Goal: Task Accomplishment & Management: Complete application form

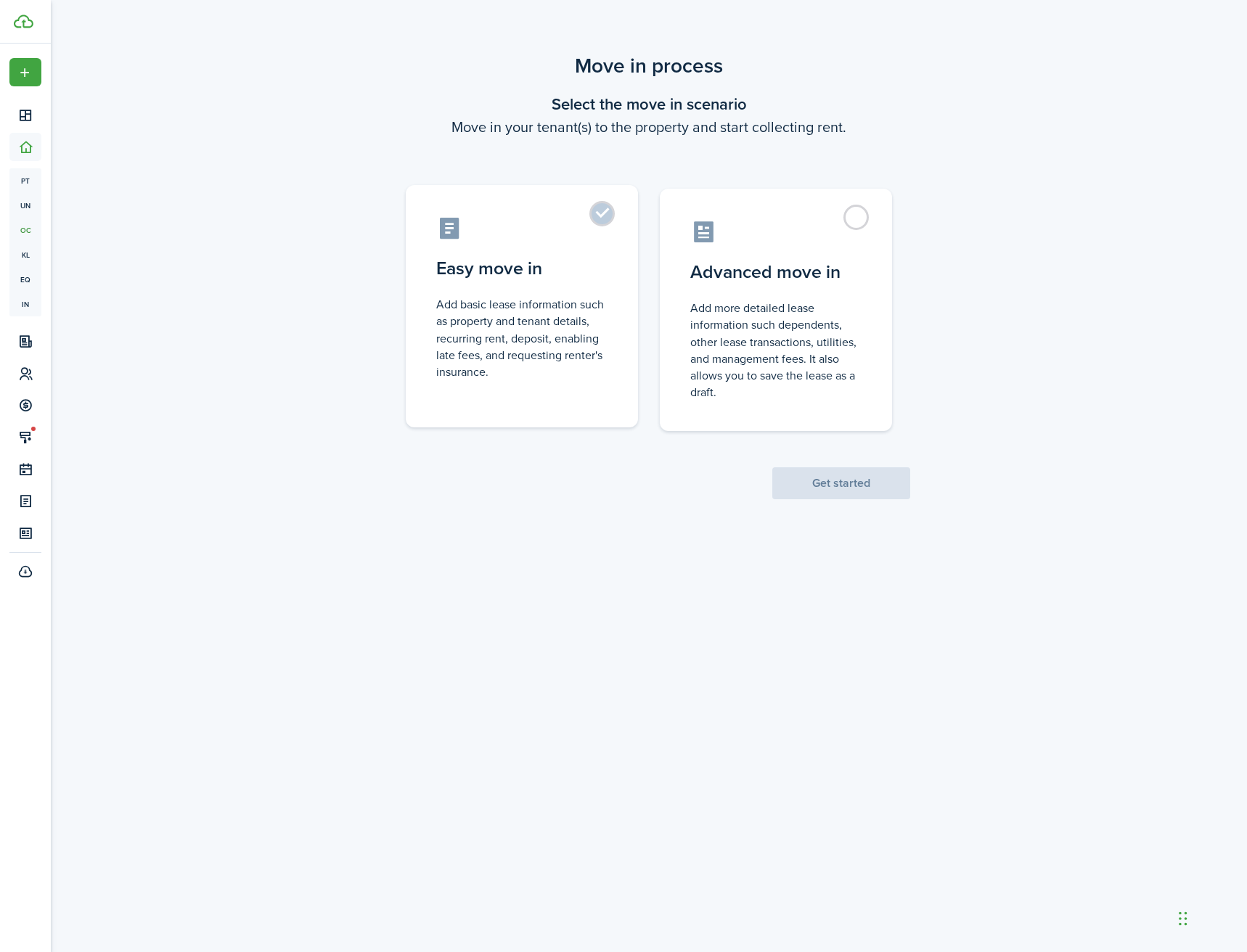
click at [614, 230] on label "Easy move in Add basic lease information such as property and tenant details, r…" at bounding box center [522, 306] width 233 height 242
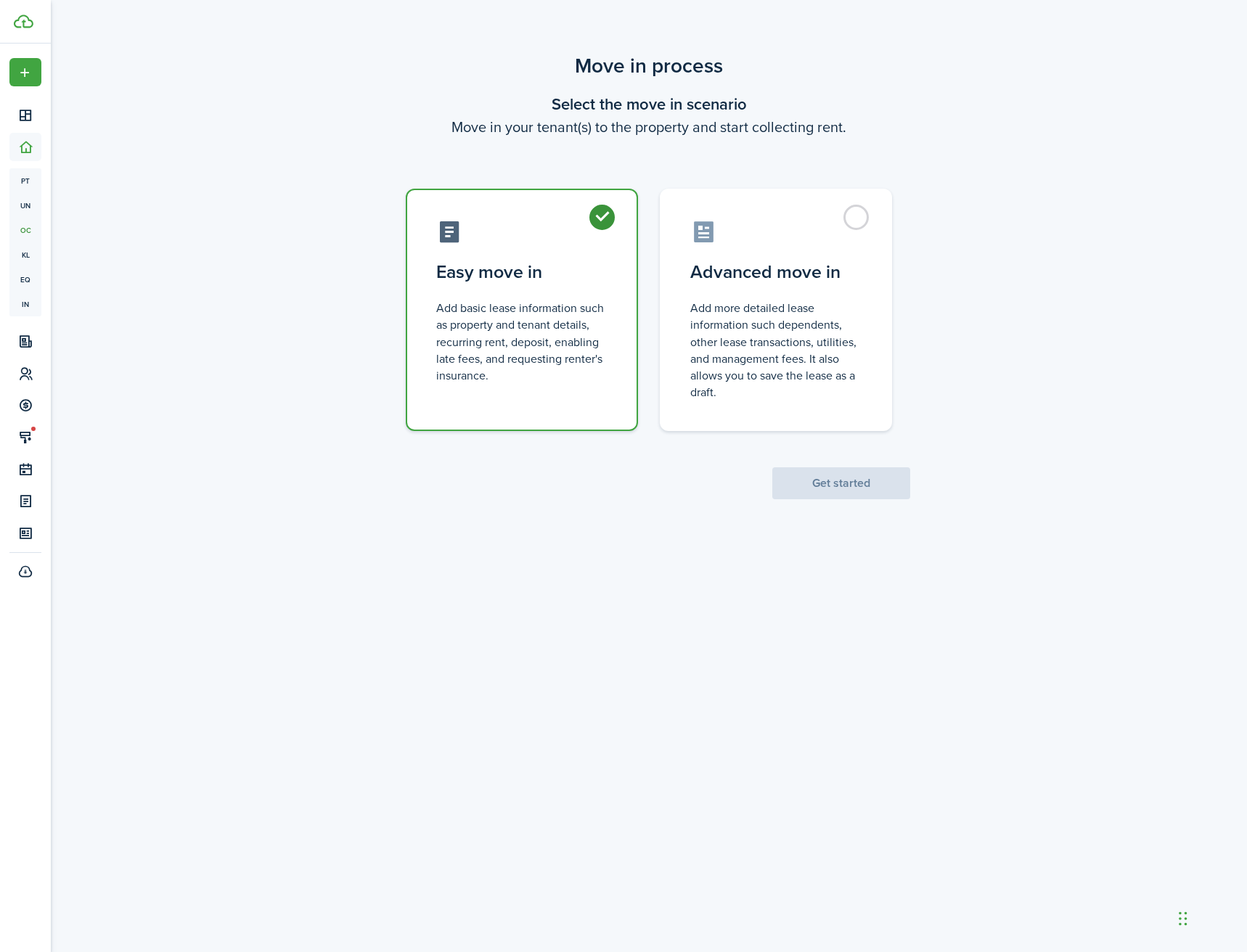
radio input "true"
click at [850, 490] on button "Get started" at bounding box center [841, 482] width 138 height 31
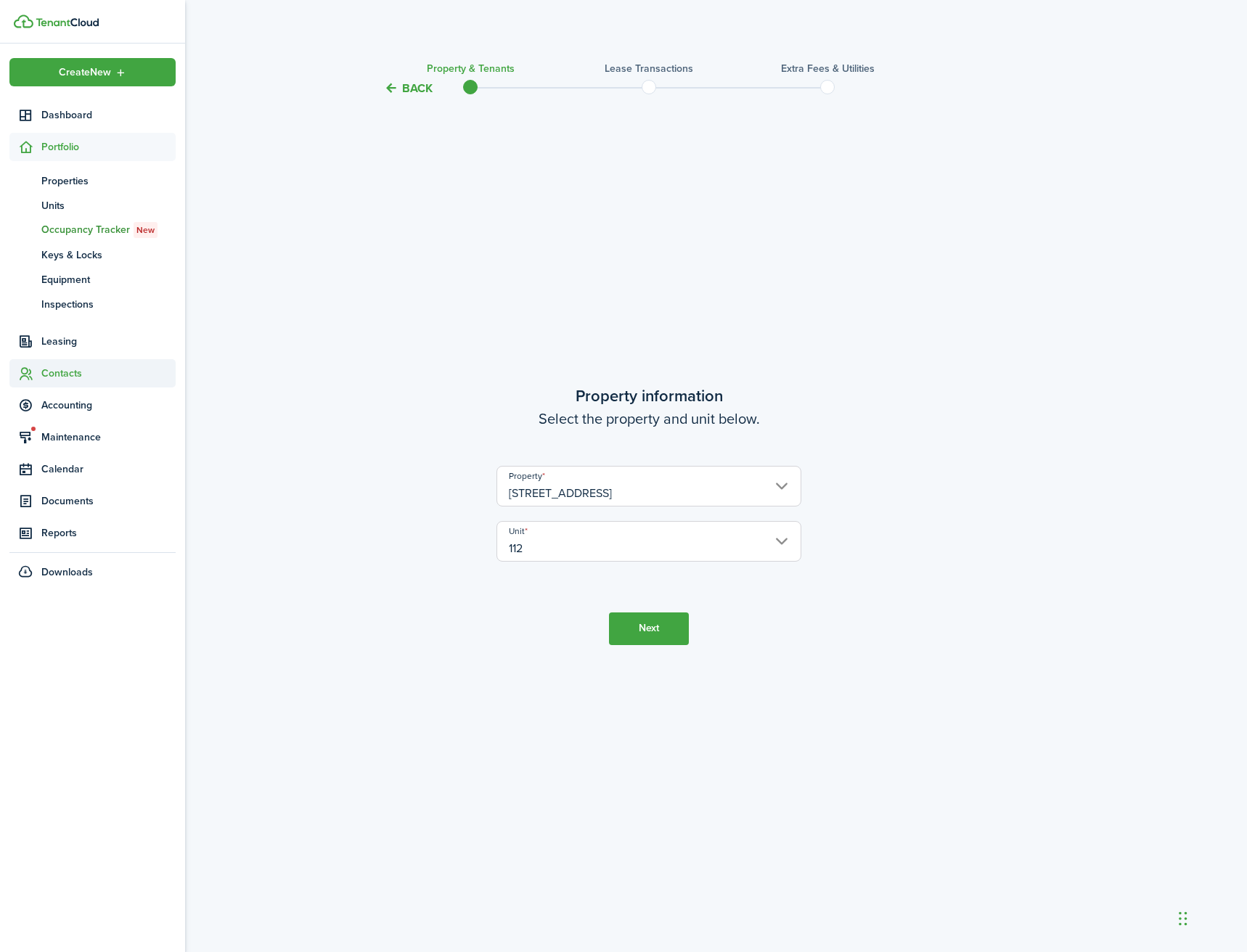
click at [76, 376] on span "Contacts" at bounding box center [108, 374] width 134 height 15
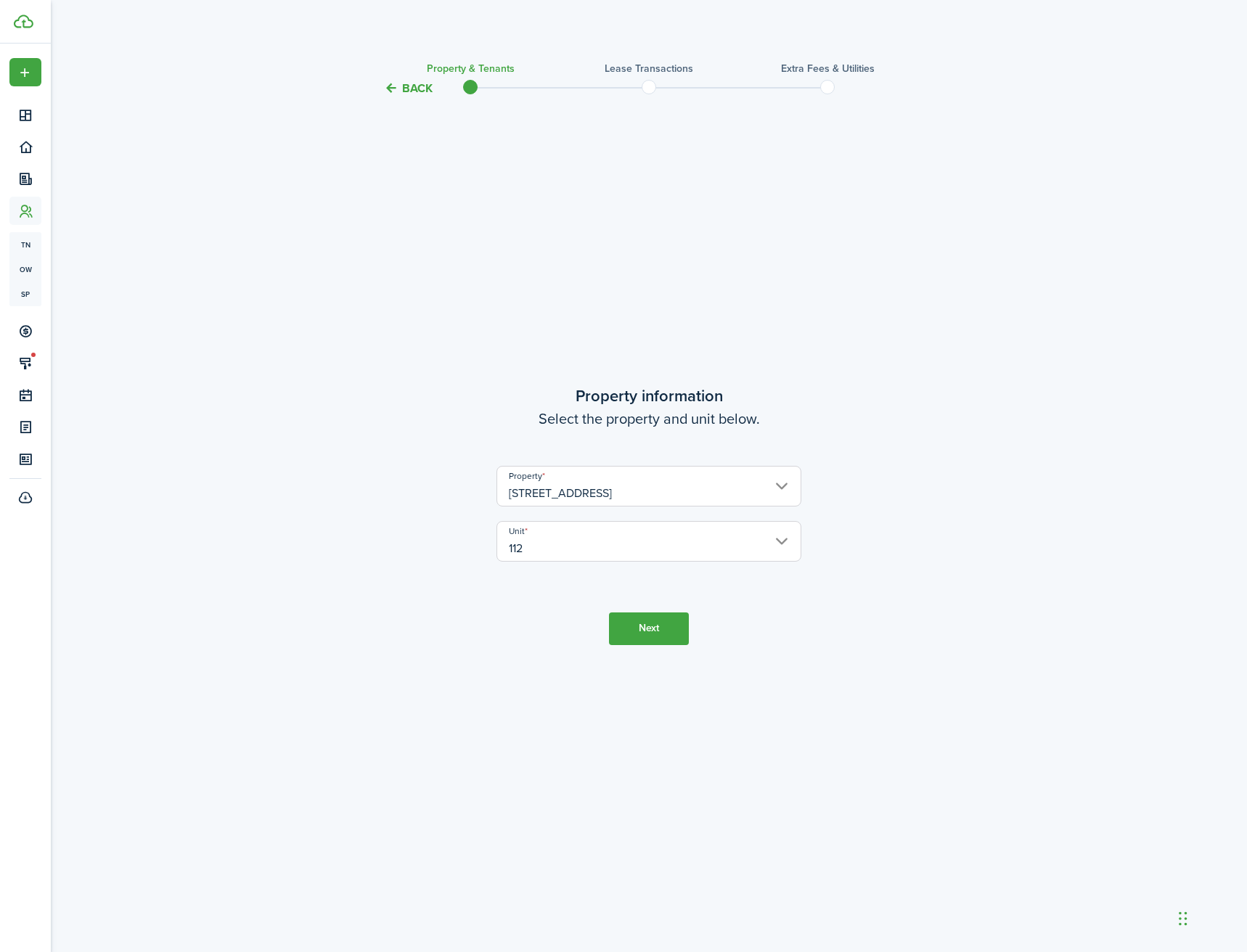
click at [269, 221] on div "Back Property & Tenants Lease Transactions Extra fees & Utilities Property info…" at bounding box center [648, 481] width 842 height 861
click at [201, 128] on div "Back Property & Tenants Lease Transactions Extra fees & Utilities Property info…" at bounding box center [648, 481] width 1196 height 876
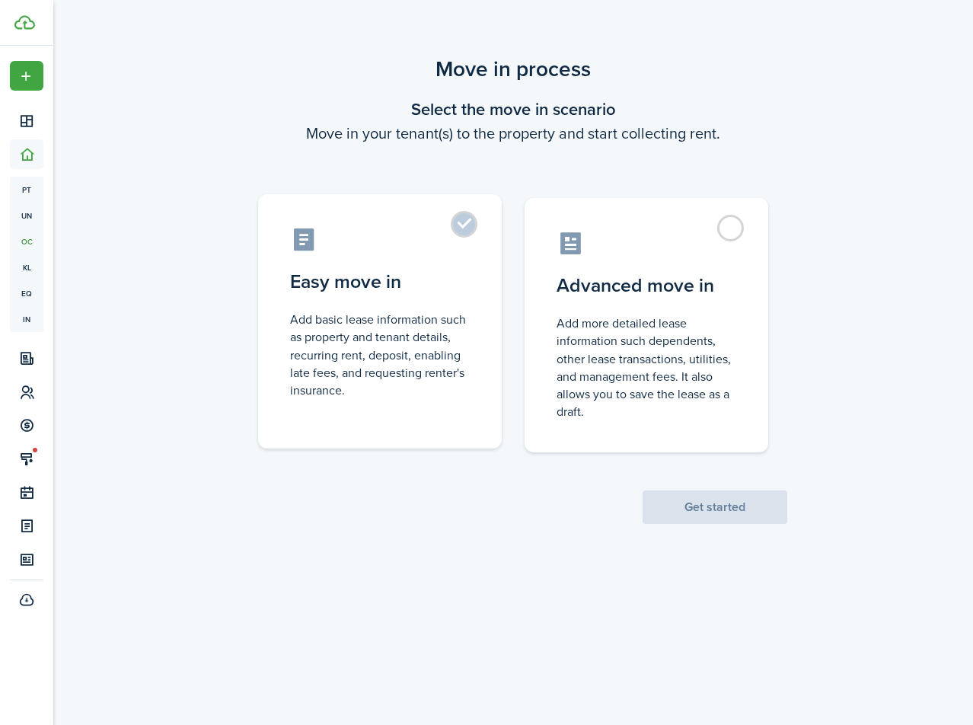
click at [472, 233] on label "Easy move in Add basic lease information such as property and tenant details, r…" at bounding box center [380, 321] width 244 height 254
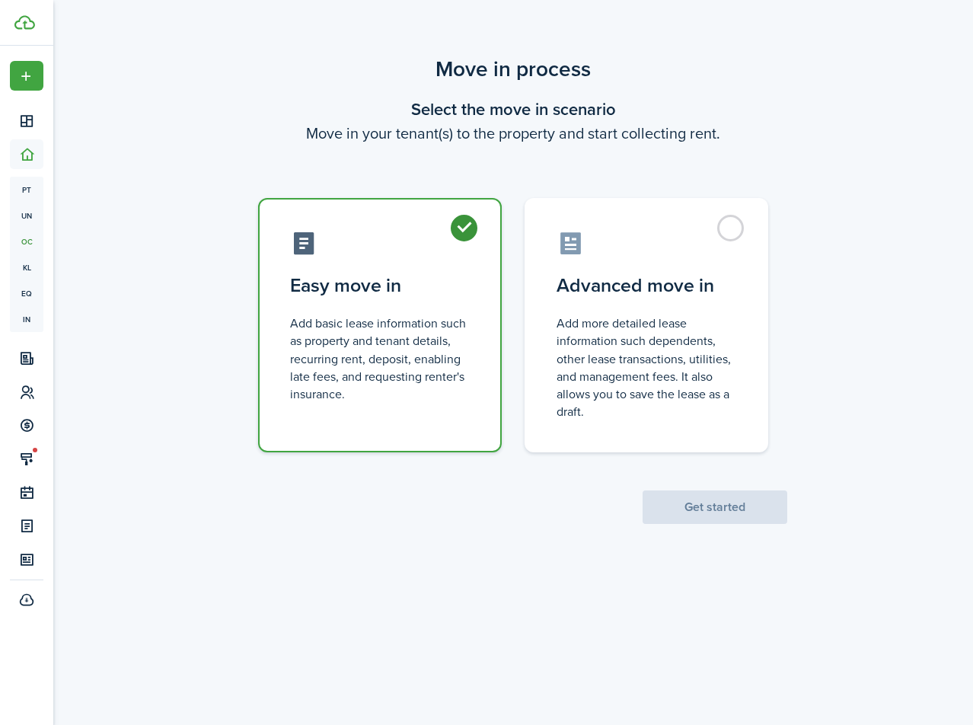
radio input "true"
click at [744, 510] on button "Get started" at bounding box center [715, 506] width 145 height 33
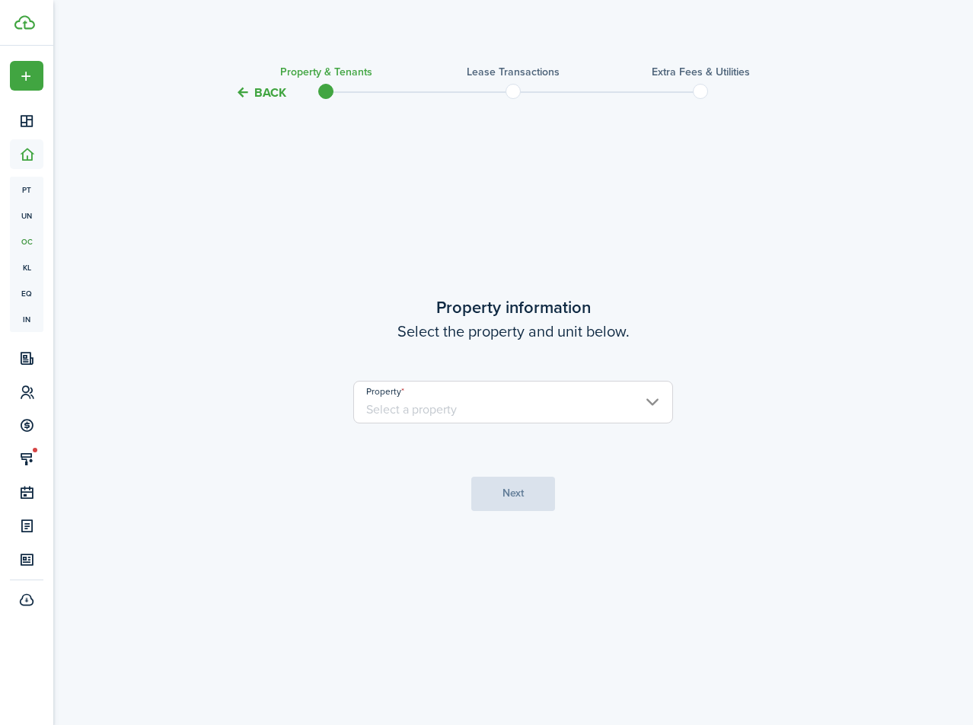
click at [497, 402] on input "Property" at bounding box center [513, 402] width 320 height 43
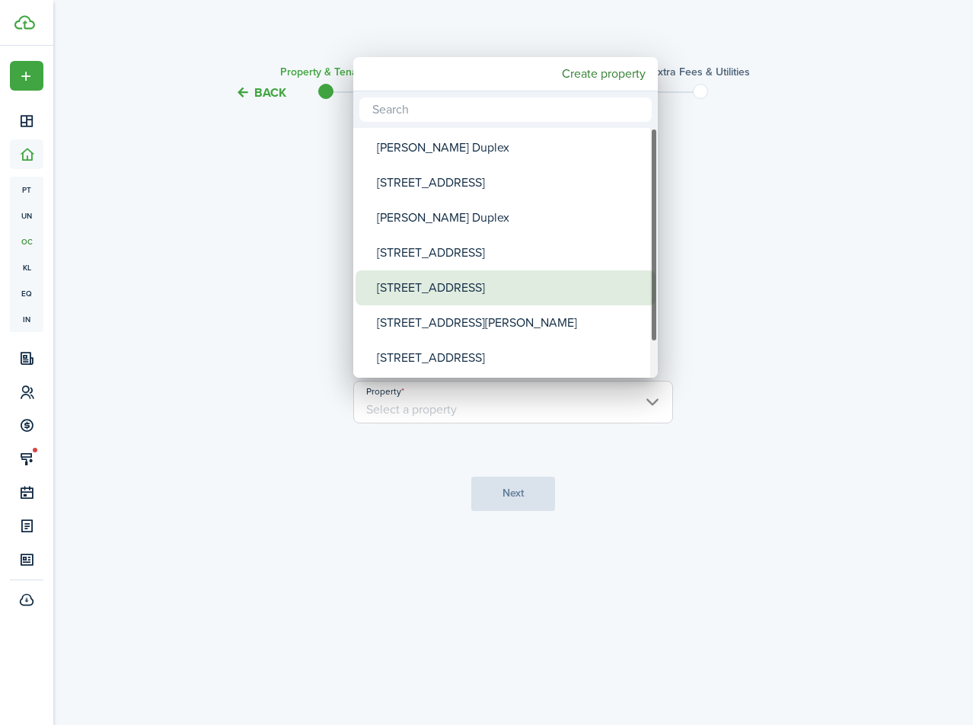
click at [479, 285] on div "[STREET_ADDRESS]" at bounding box center [511, 287] width 269 height 35
type input "[STREET_ADDRESS]"
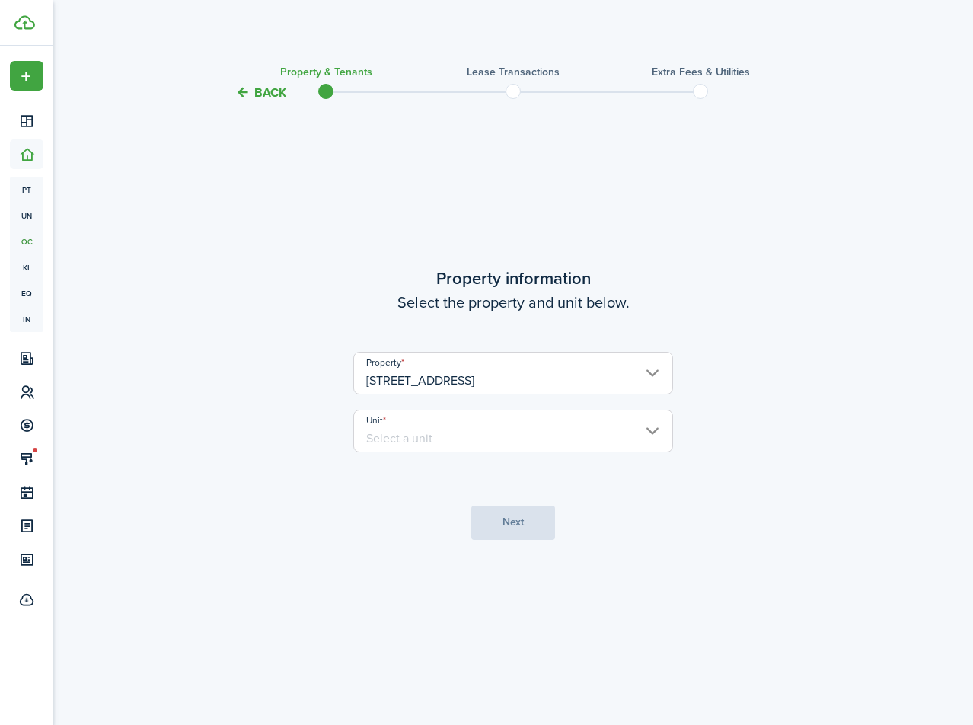
click at [471, 424] on input "Unit" at bounding box center [513, 431] width 320 height 43
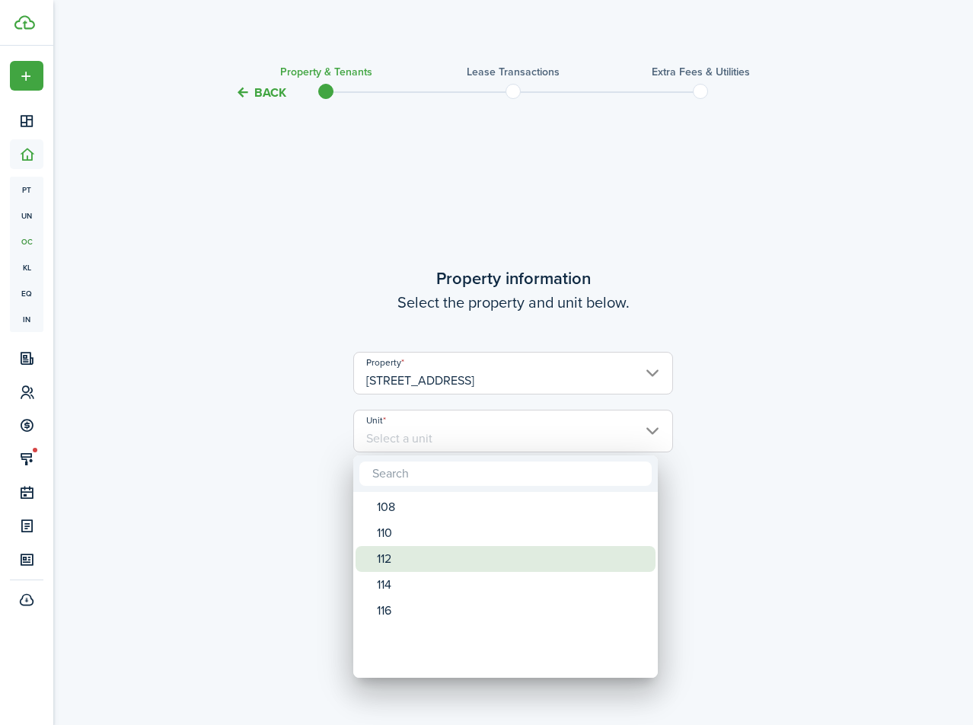
drag, startPoint x: 411, startPoint y: 556, endPoint x: 430, endPoint y: 540, distance: 24.4
click at [412, 556] on div "112" at bounding box center [511, 559] width 269 height 26
type input "112"
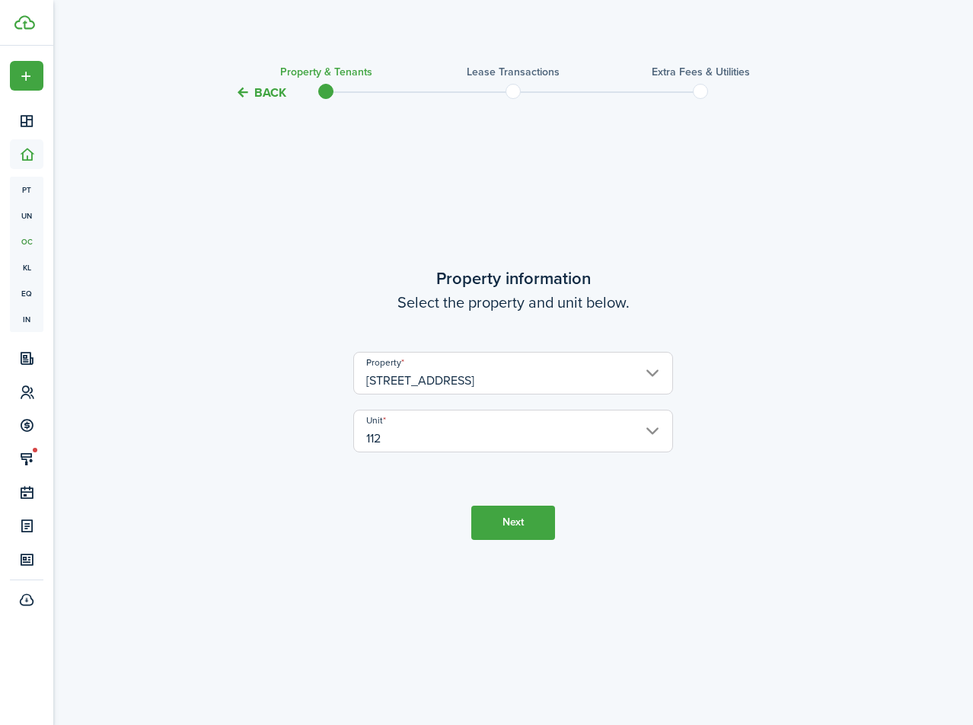
click at [505, 523] on button "Next" at bounding box center [513, 522] width 84 height 34
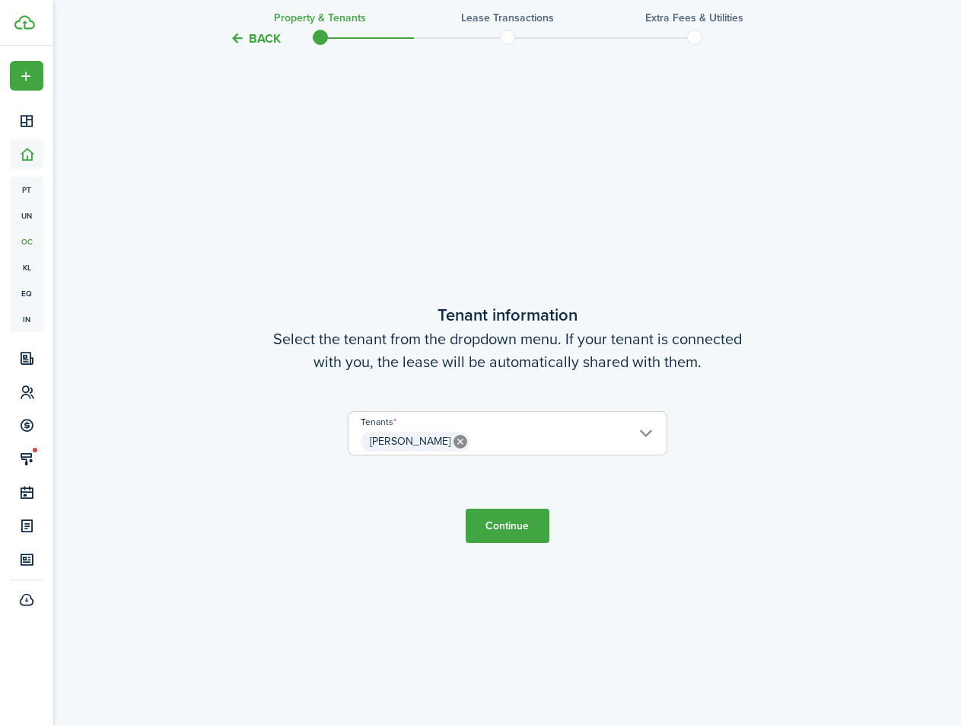
click at [499, 520] on button "Continue" at bounding box center [508, 526] width 84 height 34
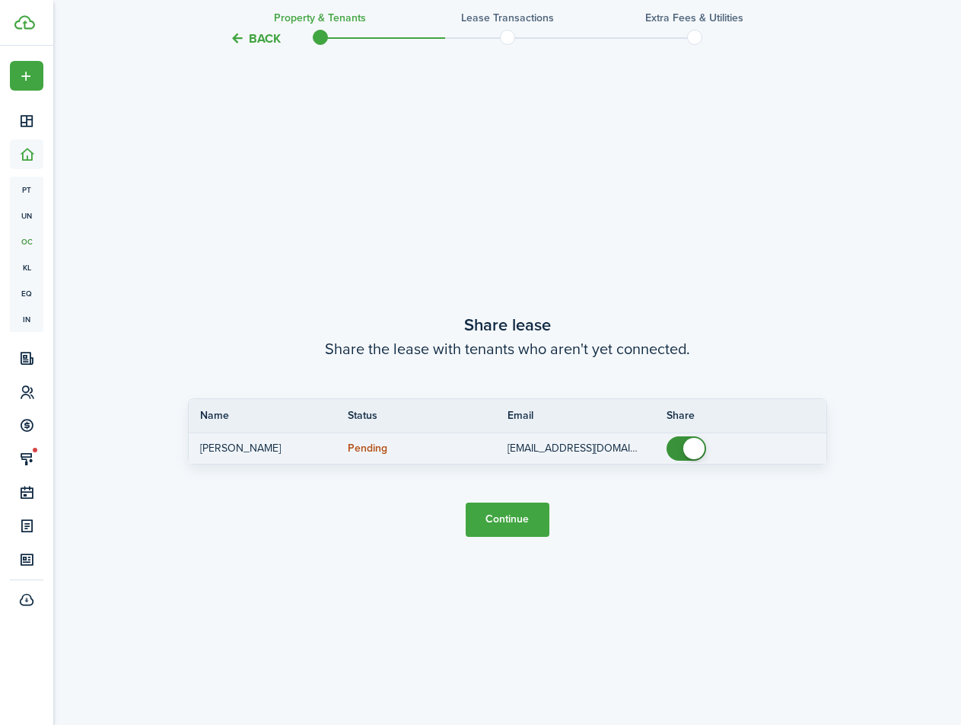
scroll to position [1347, 0]
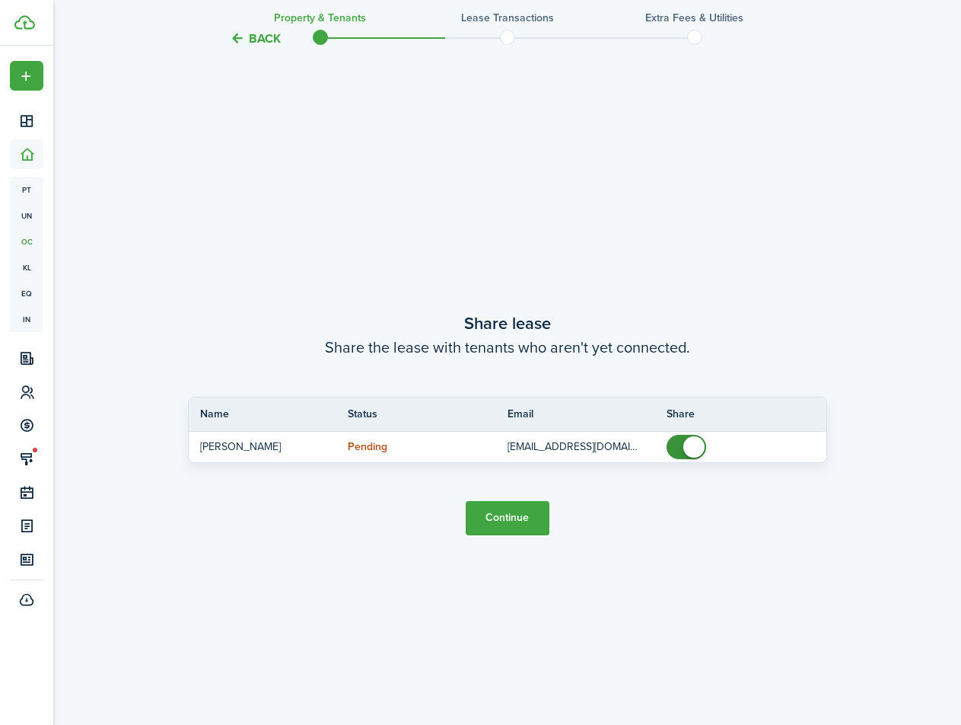
click at [507, 521] on button "Continue" at bounding box center [508, 518] width 84 height 34
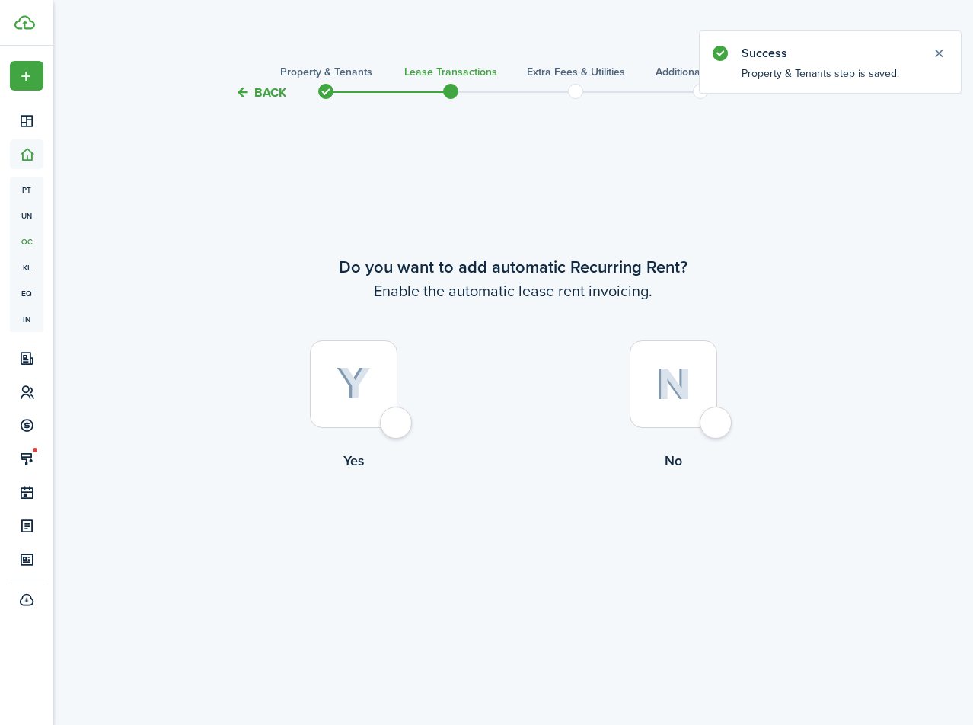
click at [716, 420] on div at bounding box center [674, 384] width 88 height 88
radio input "true"
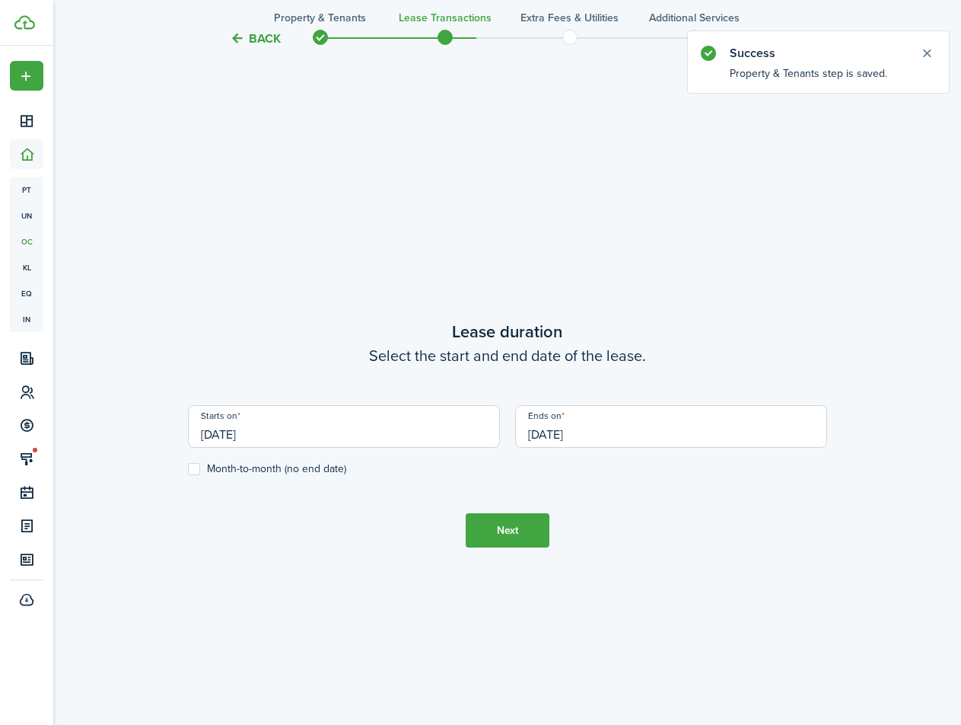
scroll to position [623, 0]
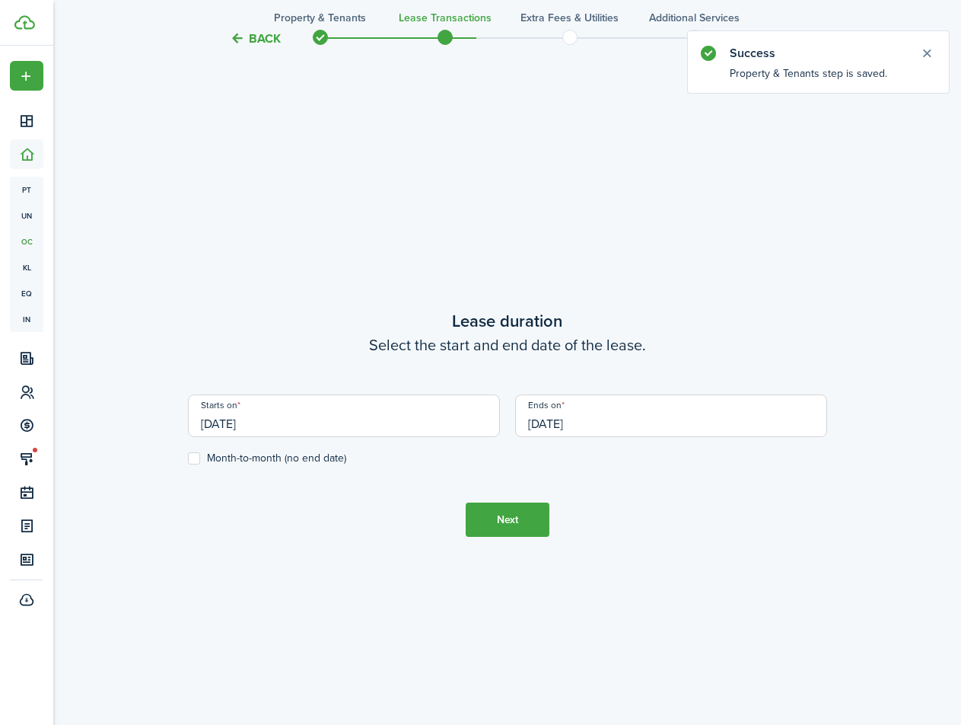
click at [250, 38] on button "Back" at bounding box center [255, 38] width 51 height 16
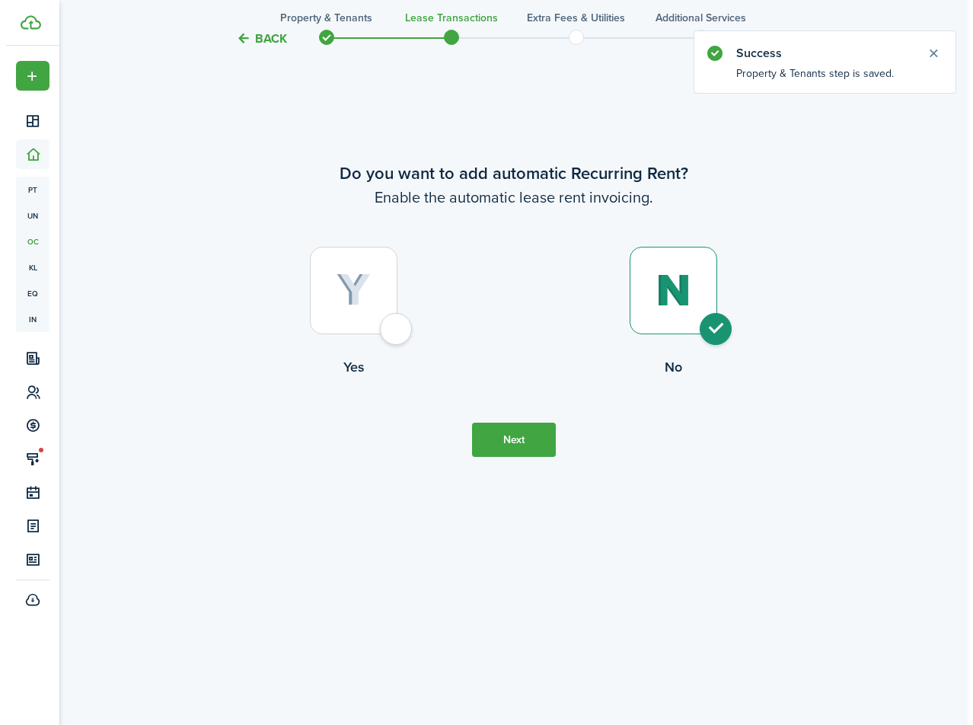
scroll to position [0, 0]
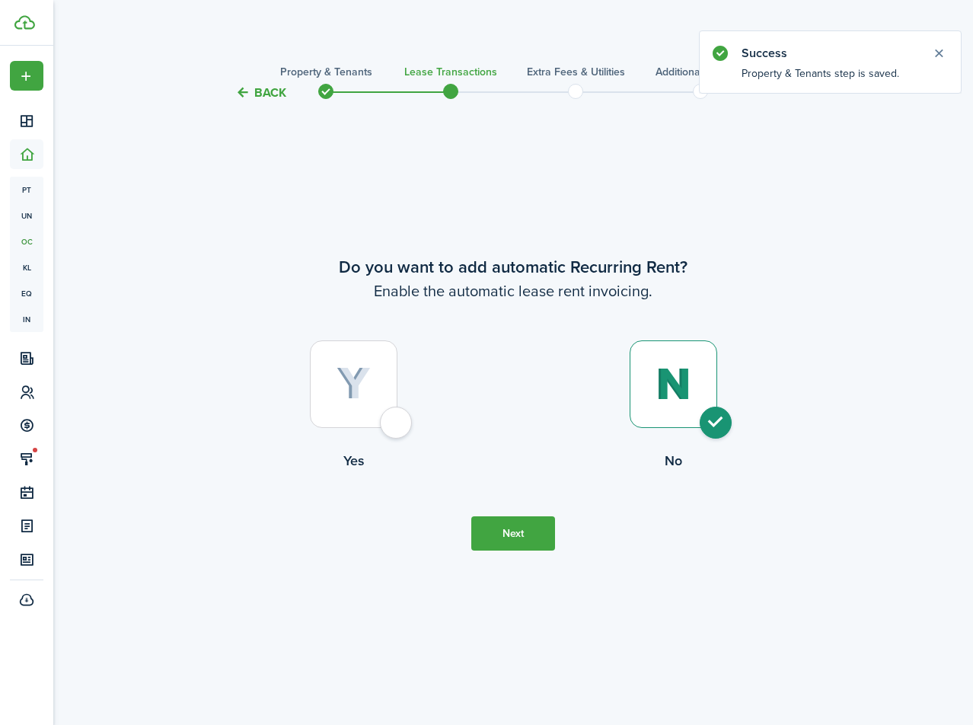
click at [349, 412] on div at bounding box center [354, 384] width 88 height 88
radio input "true"
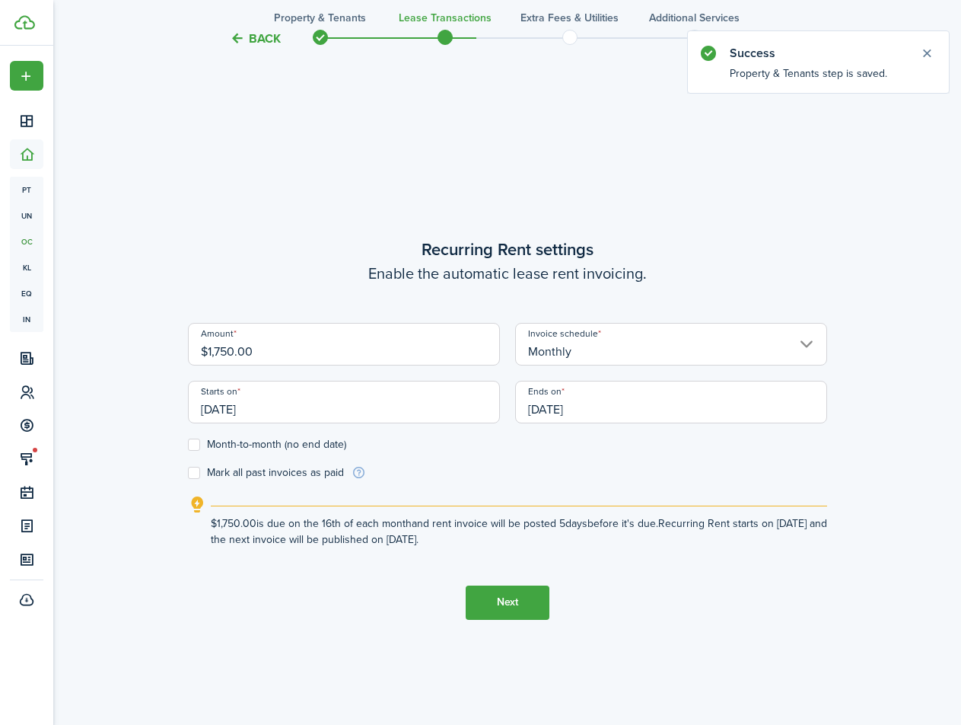
scroll to position [623, 0]
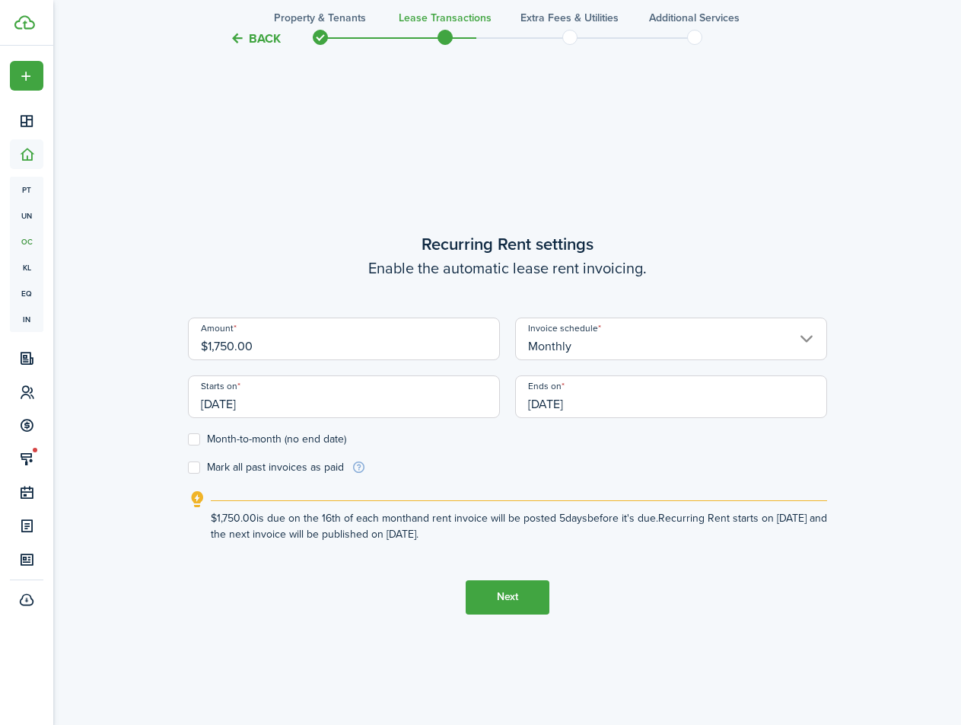
click at [309, 409] on input "09/16/2025" at bounding box center [344, 396] width 312 height 43
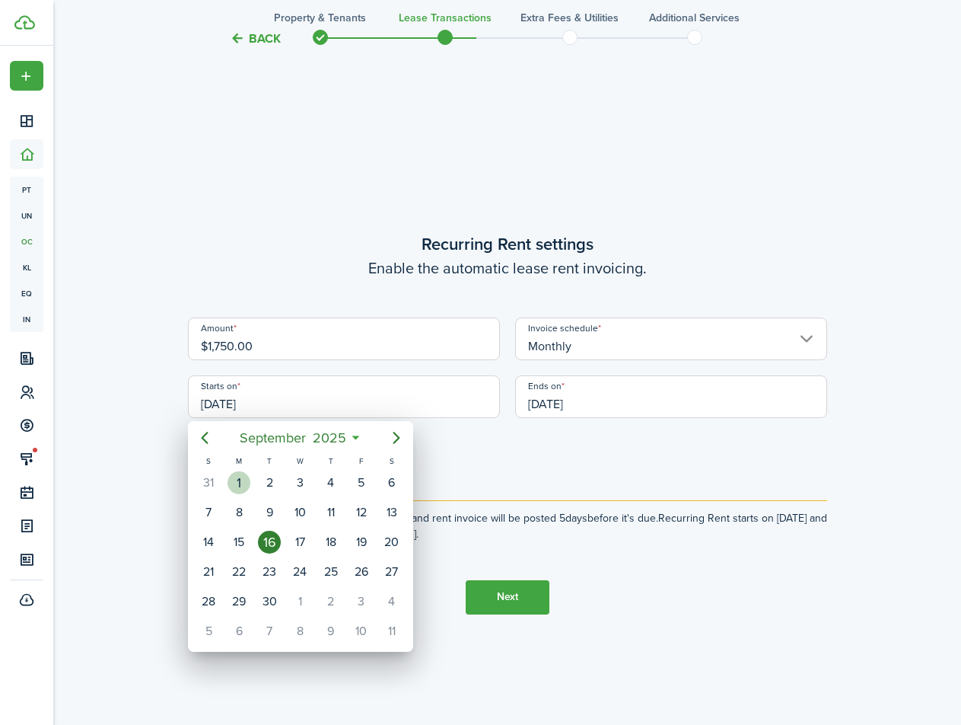
drag, startPoint x: 236, startPoint y: 485, endPoint x: 295, endPoint y: 497, distance: 60.6
click at [237, 484] on div "1" at bounding box center [239, 482] width 23 height 23
type input "09/01/2025"
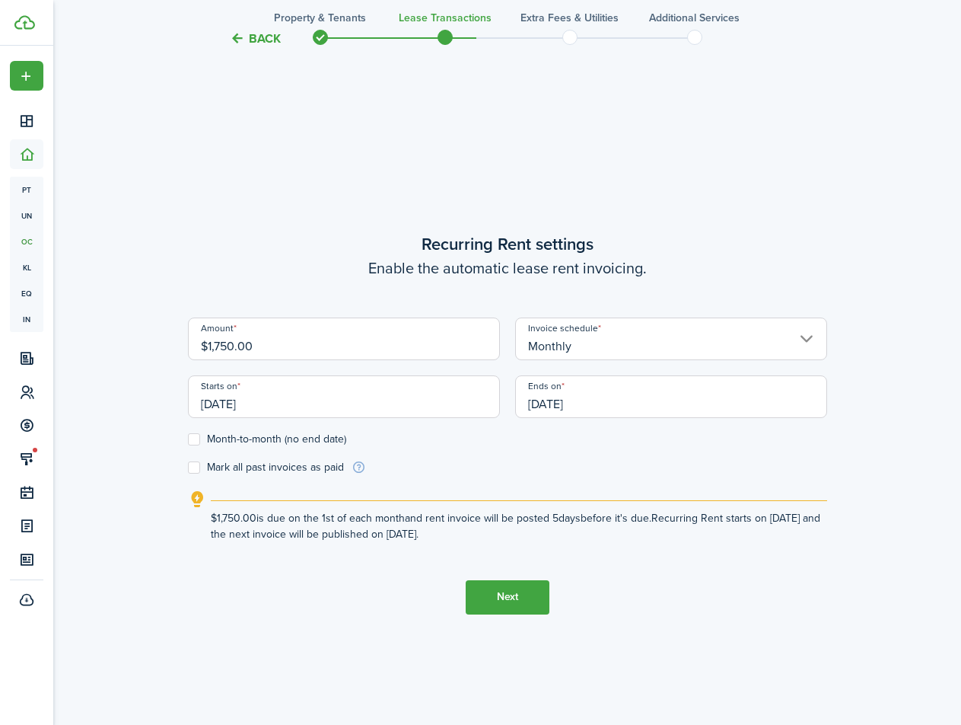
click at [307, 442] on label "Month-to-month (no end date)" at bounding box center [267, 439] width 158 height 12
click at [188, 439] on input "Month-to-month (no end date)" at bounding box center [187, 438] width 1 height 1
checkbox input "true"
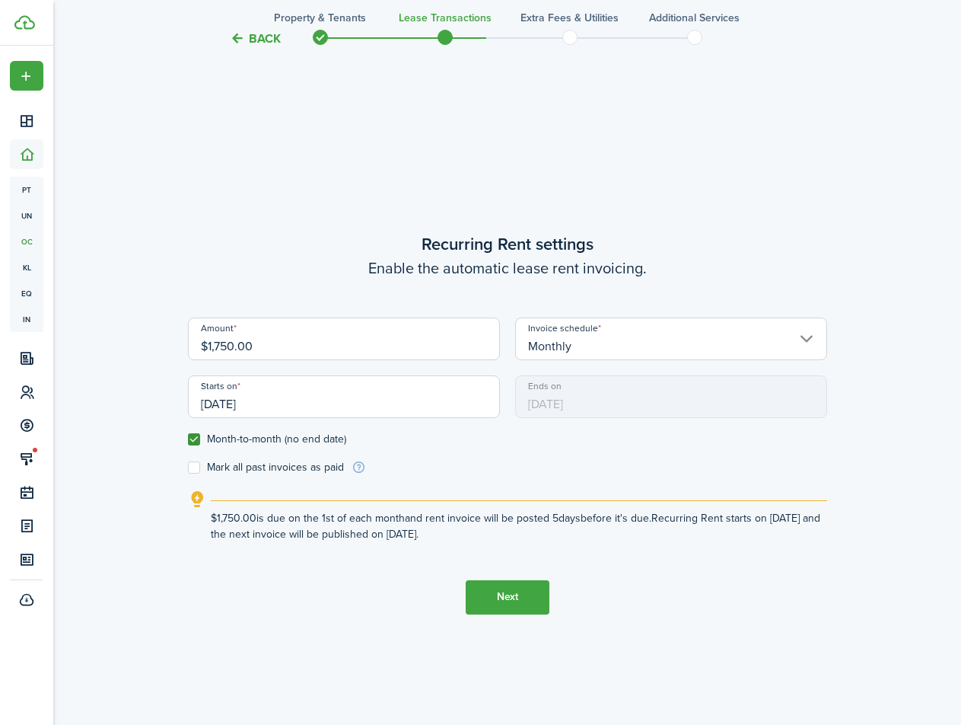
click at [506, 588] on button "Next" at bounding box center [508, 597] width 84 height 34
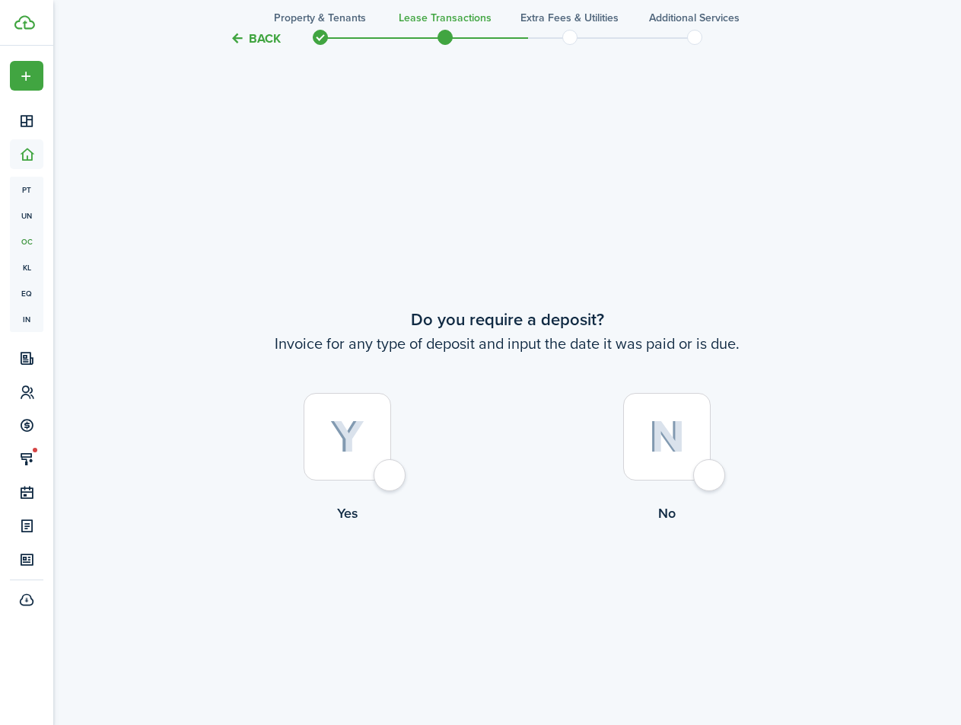
scroll to position [1347, 0]
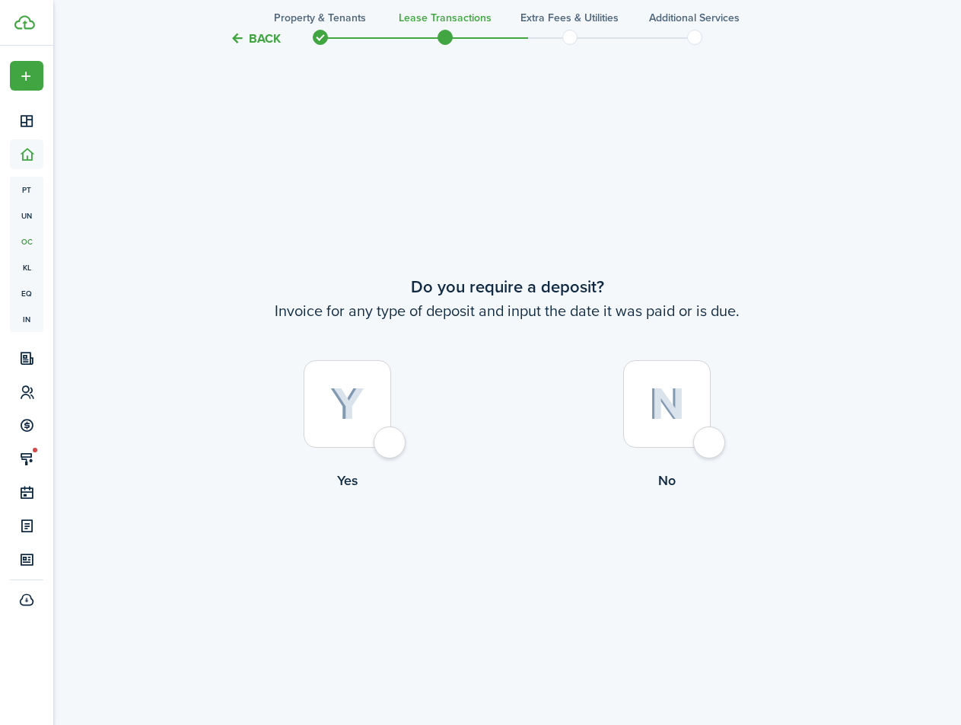
click at [700, 436] on div at bounding box center [667, 404] width 88 height 88
radio input "true"
click at [553, 542] on tc-wizard-step "Do you require a deposit? Invoice for any type of deposit and input the date it…" at bounding box center [507, 422] width 639 height 725
click at [531, 550] on button "Continue" at bounding box center [508, 554] width 84 height 34
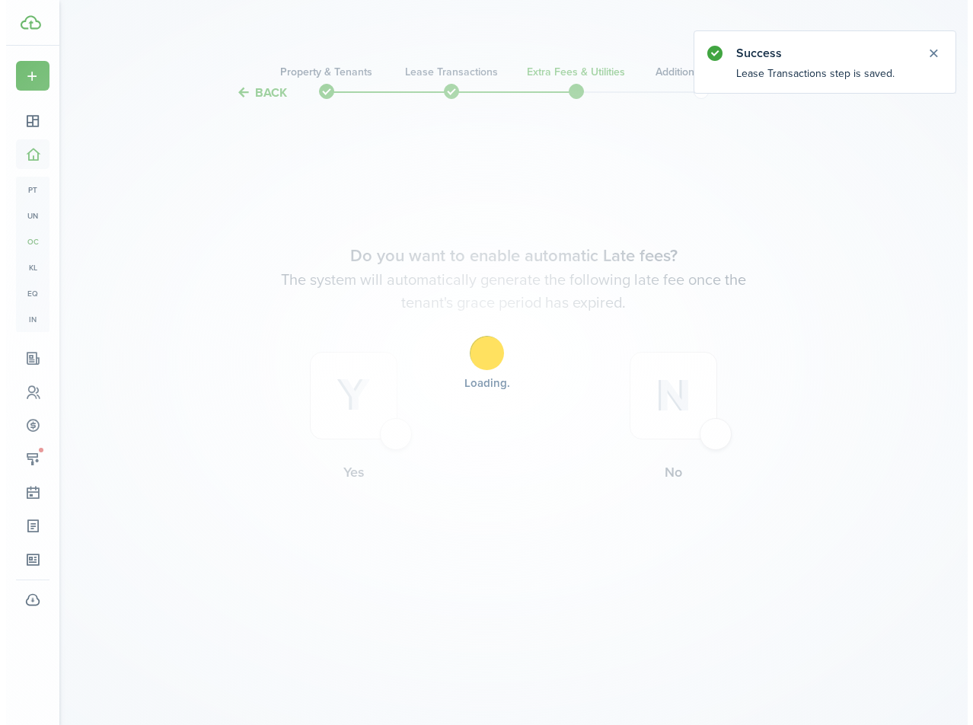
scroll to position [0, 0]
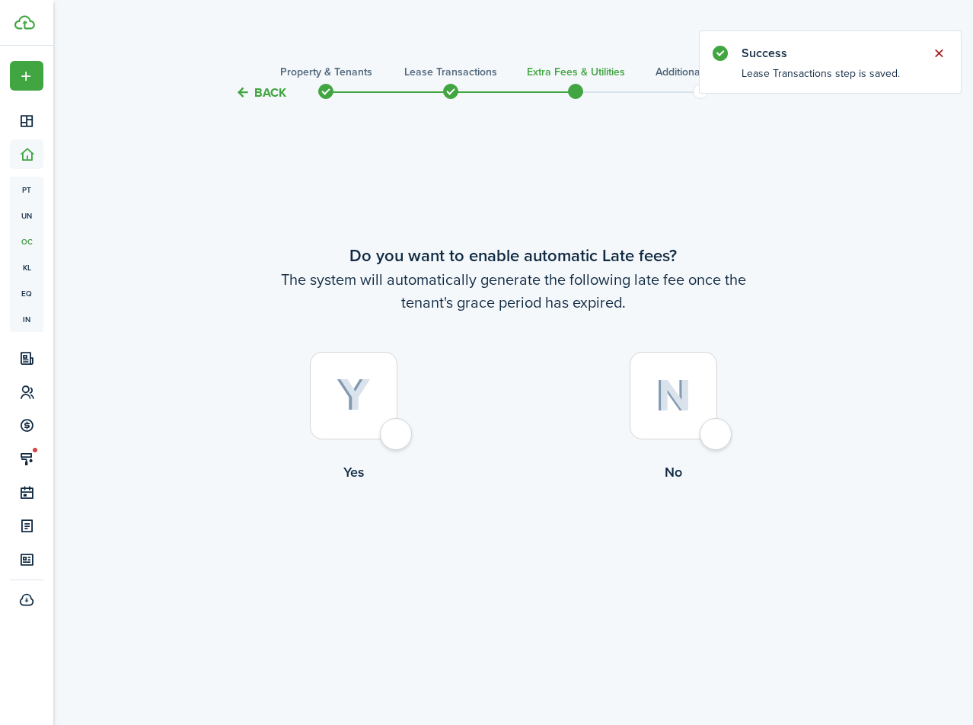
click at [942, 53] on button "Close notify" at bounding box center [938, 53] width 21 height 21
click at [704, 418] on div at bounding box center [674, 396] width 88 height 88
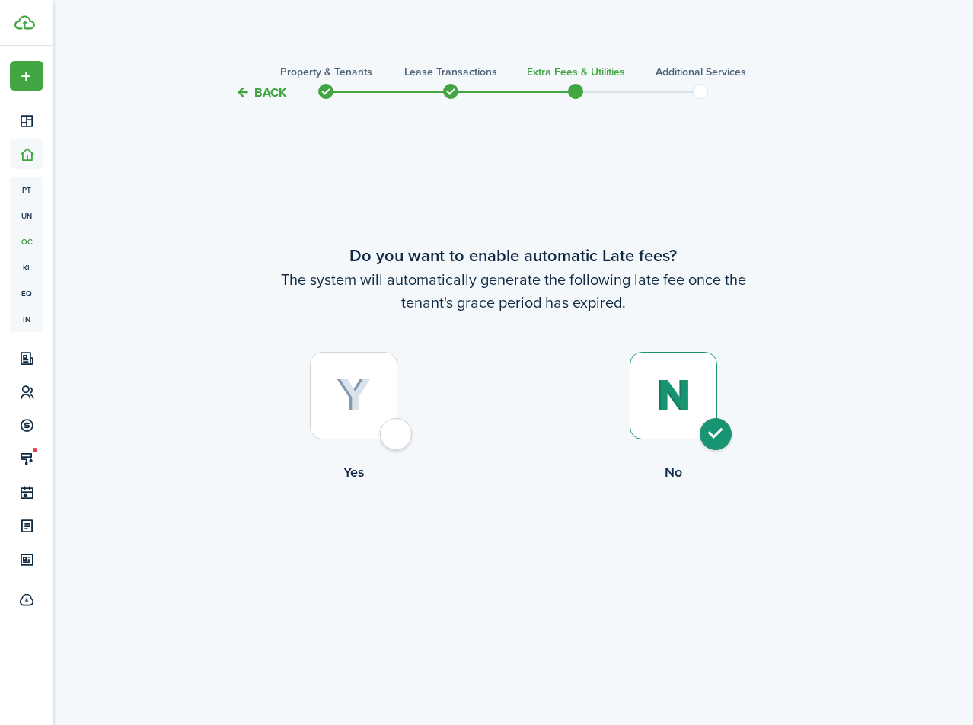
radio input "true"
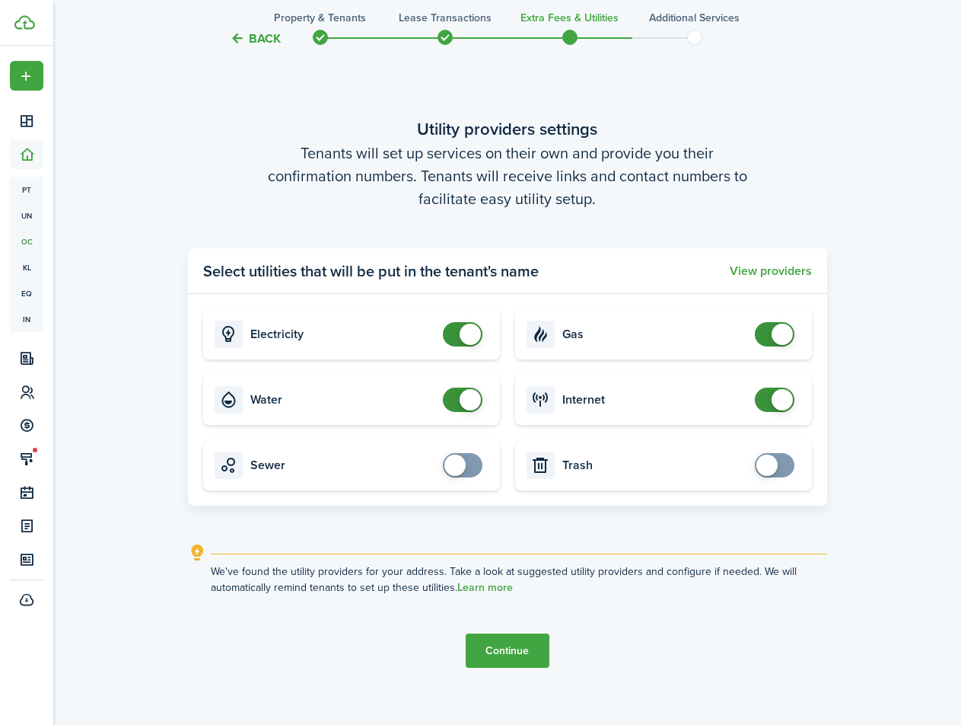
scroll to position [699, 0]
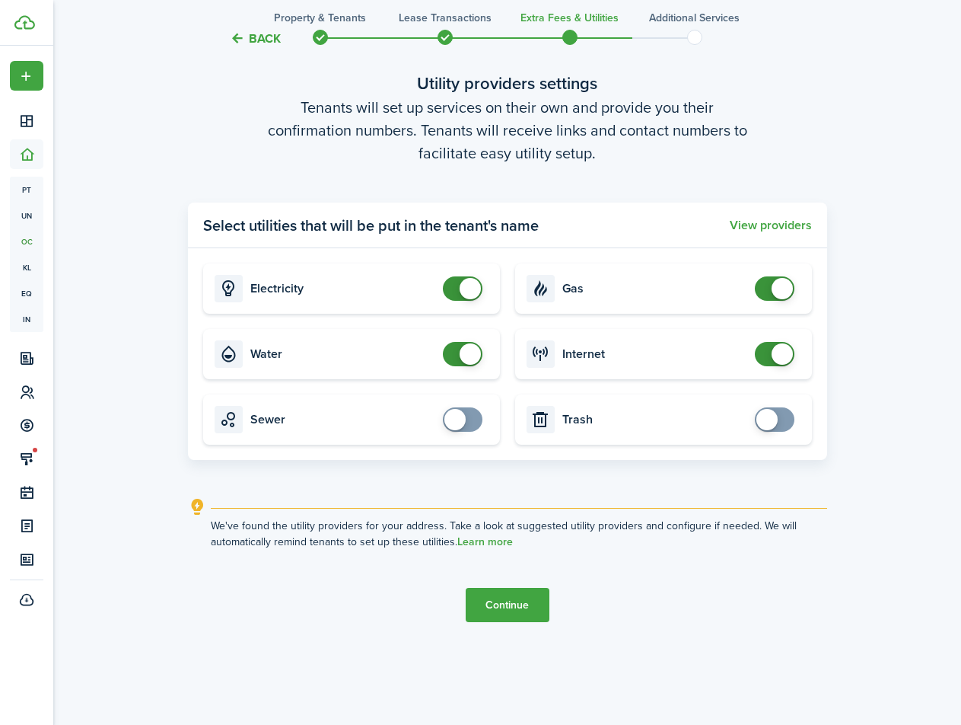
checkbox input "false"
click at [770, 285] on span at bounding box center [774, 288] width 15 height 24
click at [483, 362] on input "checkbox" at bounding box center [466, 354] width 46 height 24
checkbox input "false"
click at [526, 609] on button "Continue" at bounding box center [508, 605] width 84 height 34
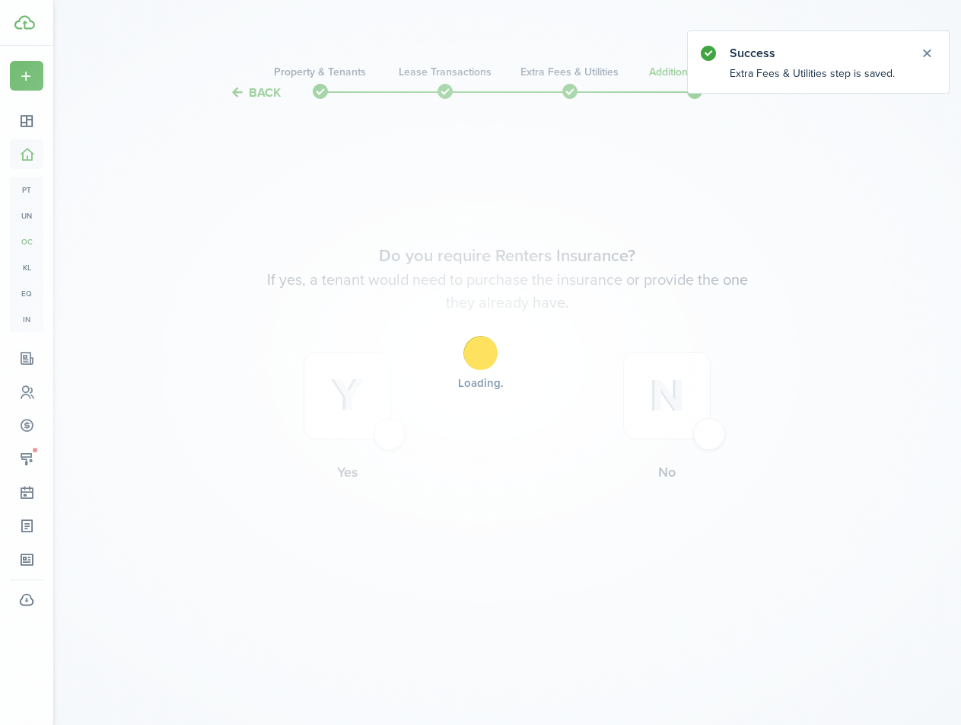
scroll to position [0, 0]
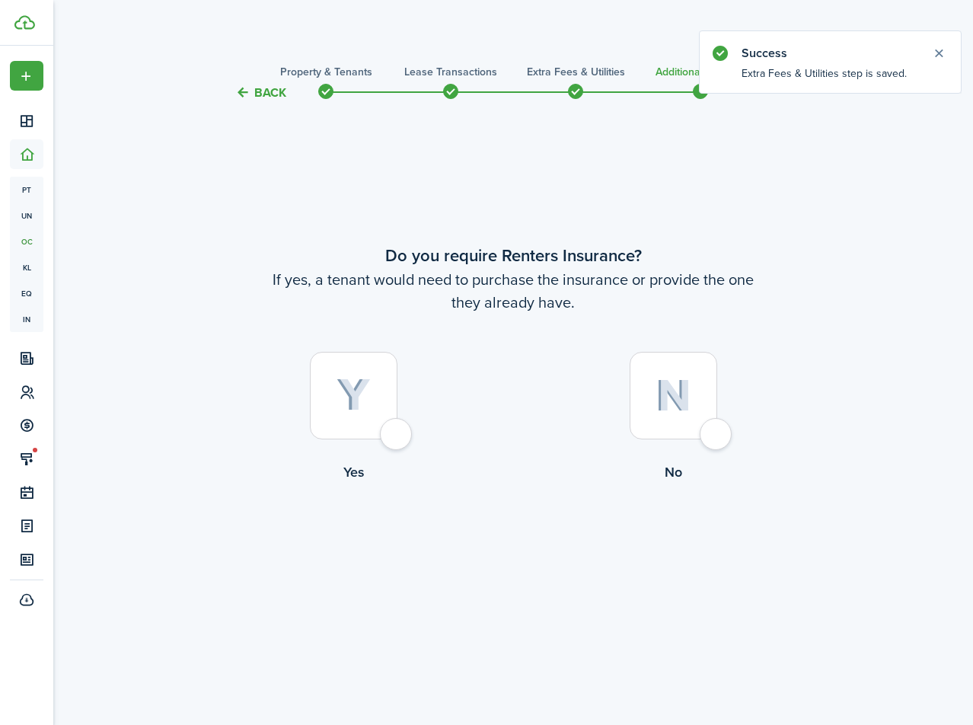
click at [736, 428] on label "No" at bounding box center [673, 421] width 320 height 138
radio input "true"
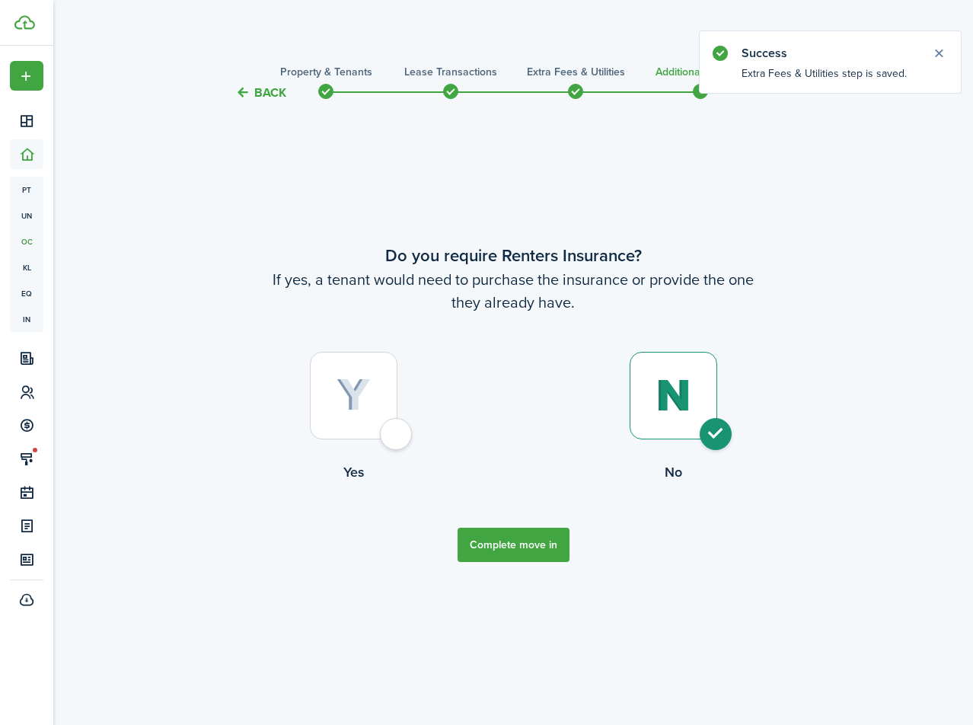
click at [528, 546] on button "Complete move in" at bounding box center [514, 545] width 112 height 34
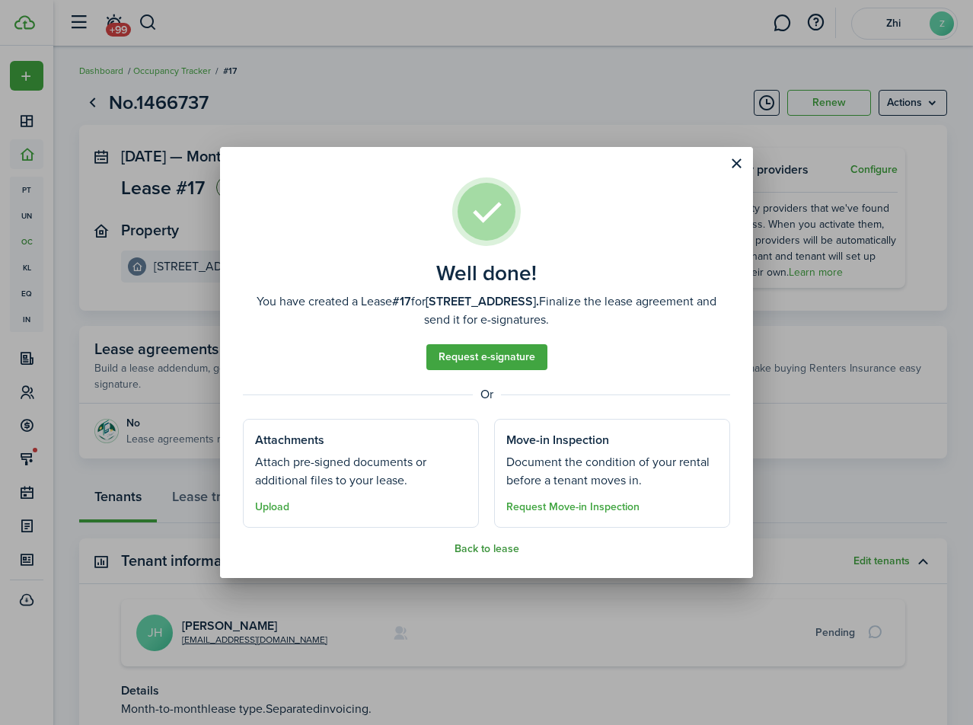
click at [485, 547] on button "Back to lease" at bounding box center [486, 549] width 65 height 12
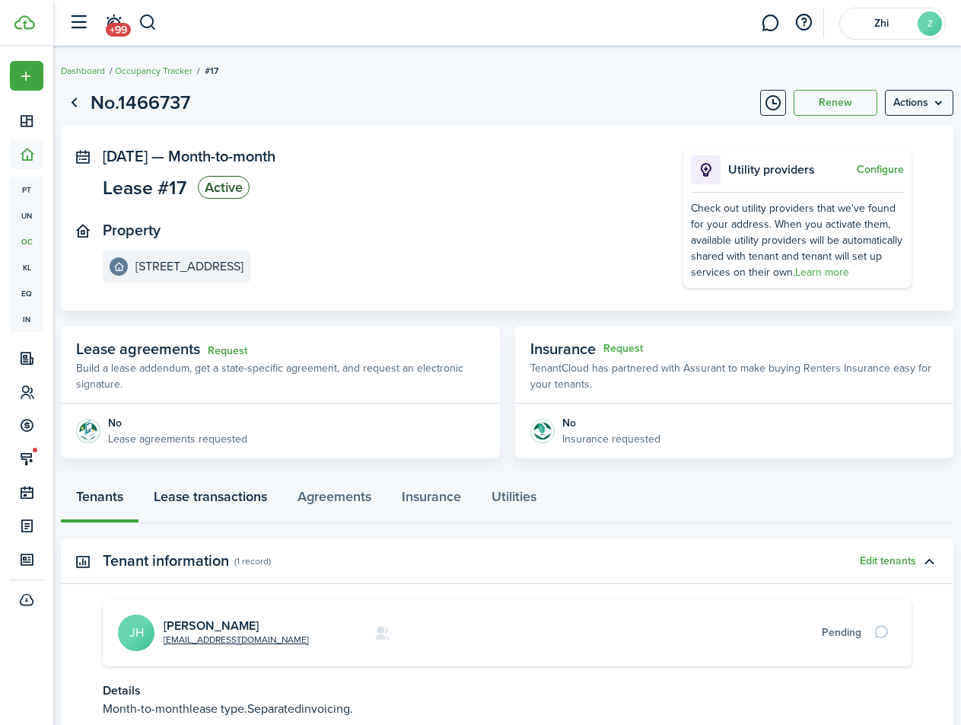
click at [244, 503] on link "Lease transactions" at bounding box center [211, 500] width 144 height 46
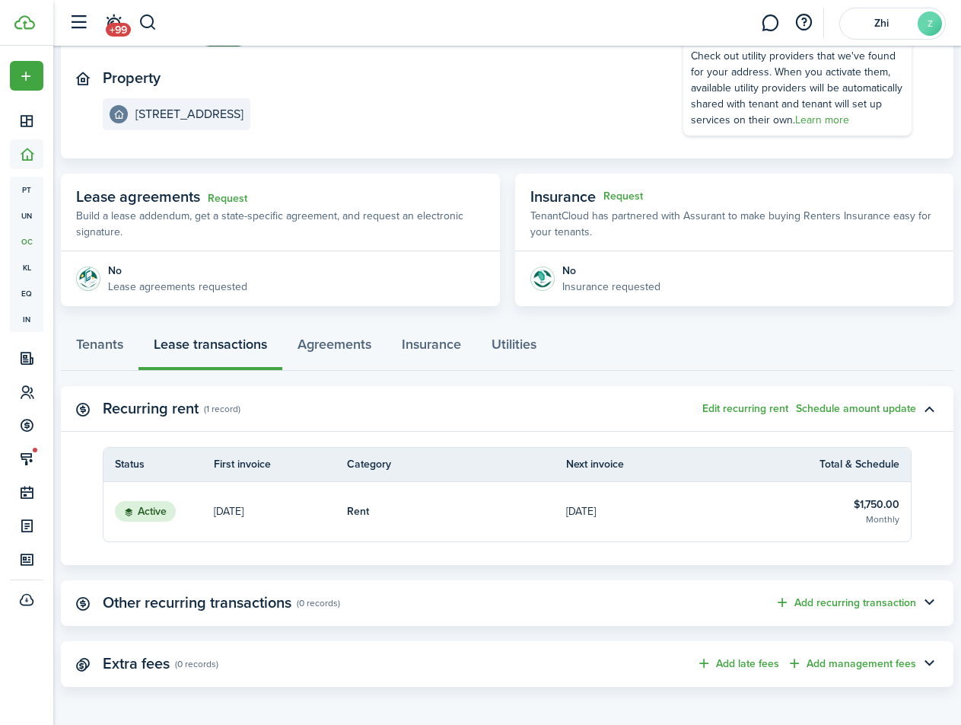
scroll to position [156, 0]
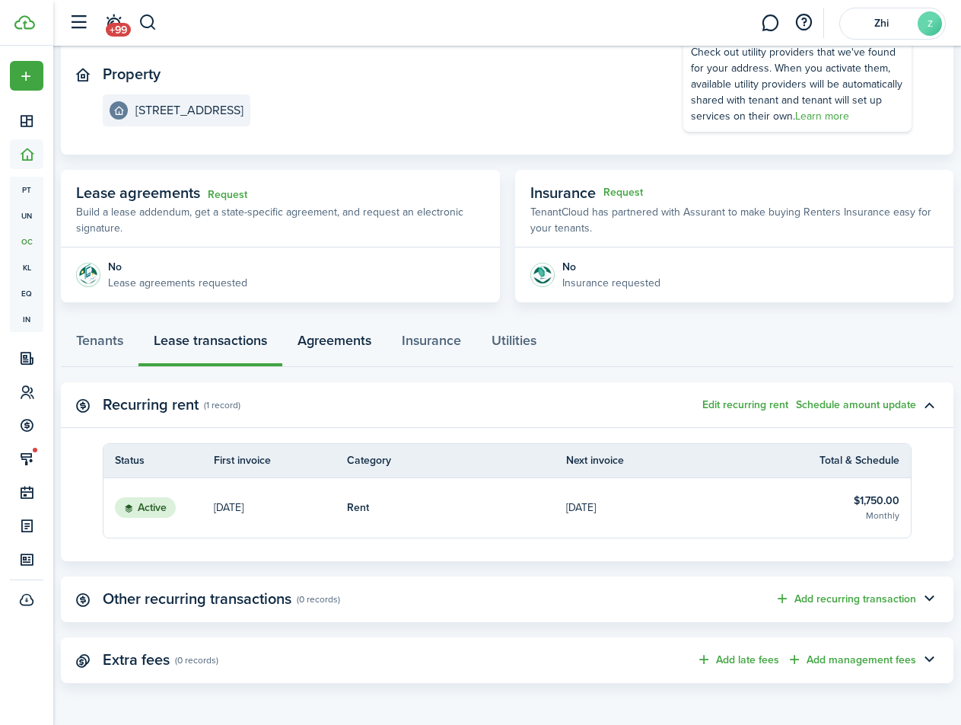
click at [340, 337] on link "Agreements" at bounding box center [334, 344] width 104 height 46
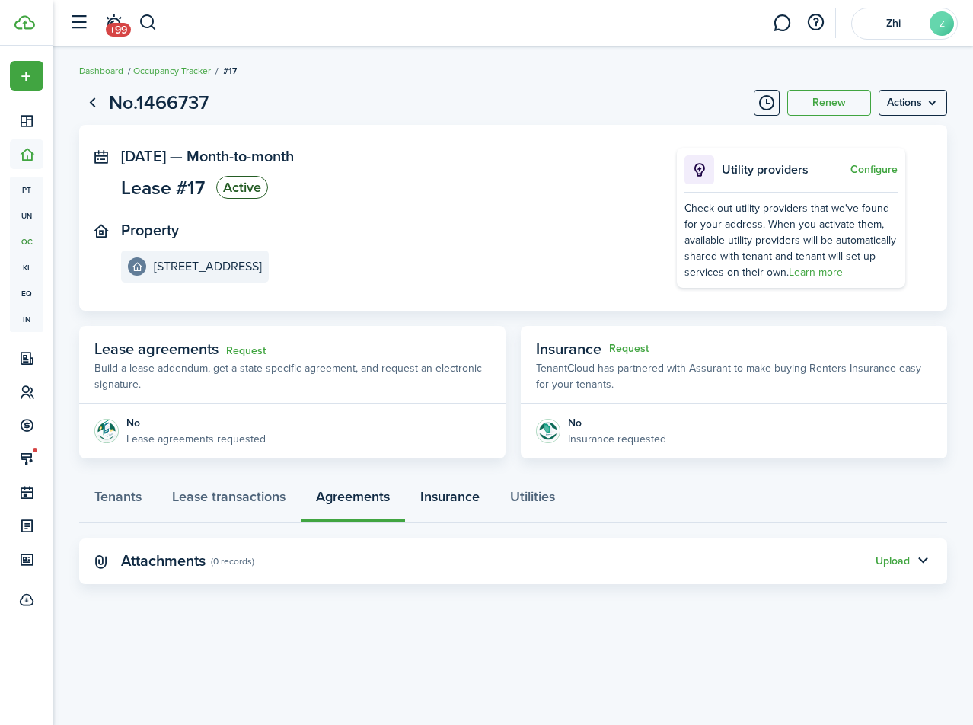
click at [454, 499] on link "Insurance" at bounding box center [450, 500] width 90 height 46
click at [530, 493] on link "Utilities" at bounding box center [532, 500] width 75 height 46
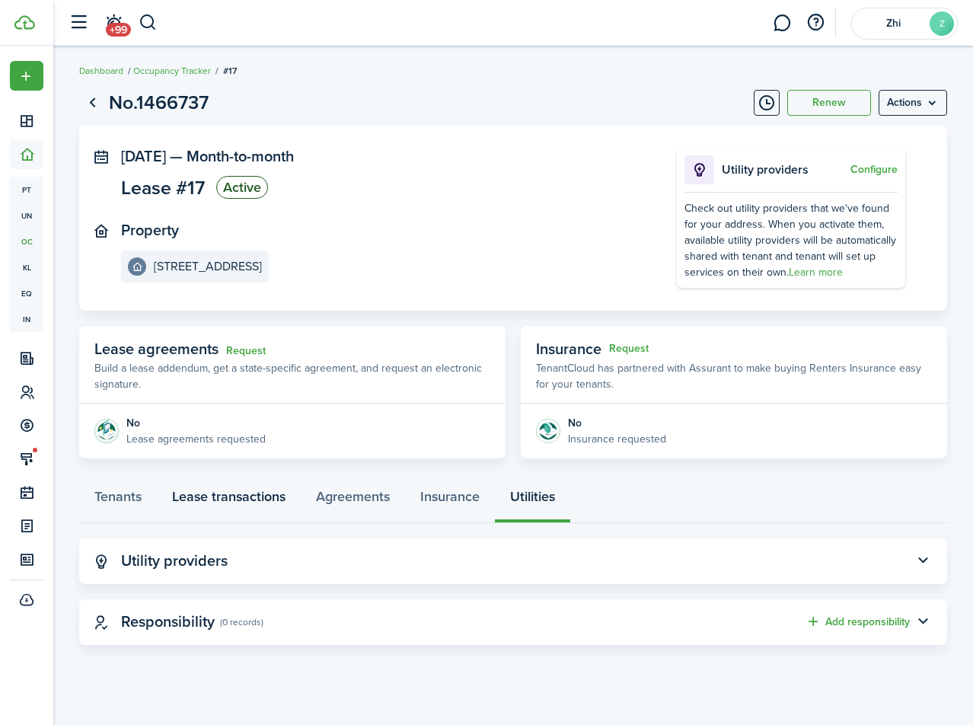
drag, startPoint x: 200, startPoint y: 512, endPoint x: 210, endPoint y: 507, distance: 11.2
click at [209, 508] on link "Lease transactions" at bounding box center [229, 500] width 144 height 46
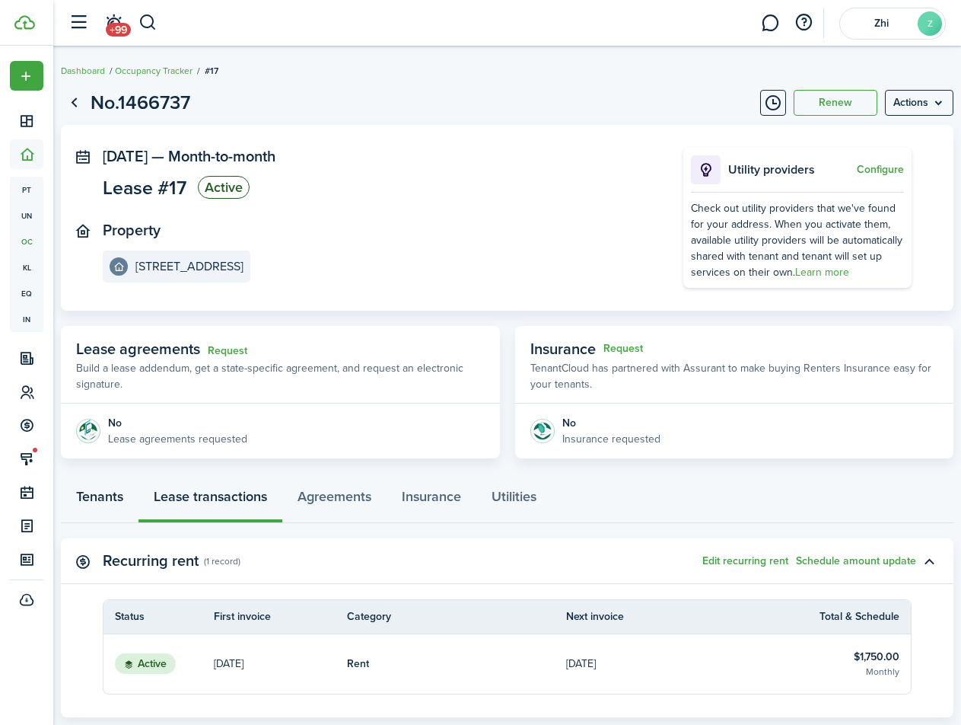
click at [85, 503] on link "Tenants" at bounding box center [100, 500] width 78 height 46
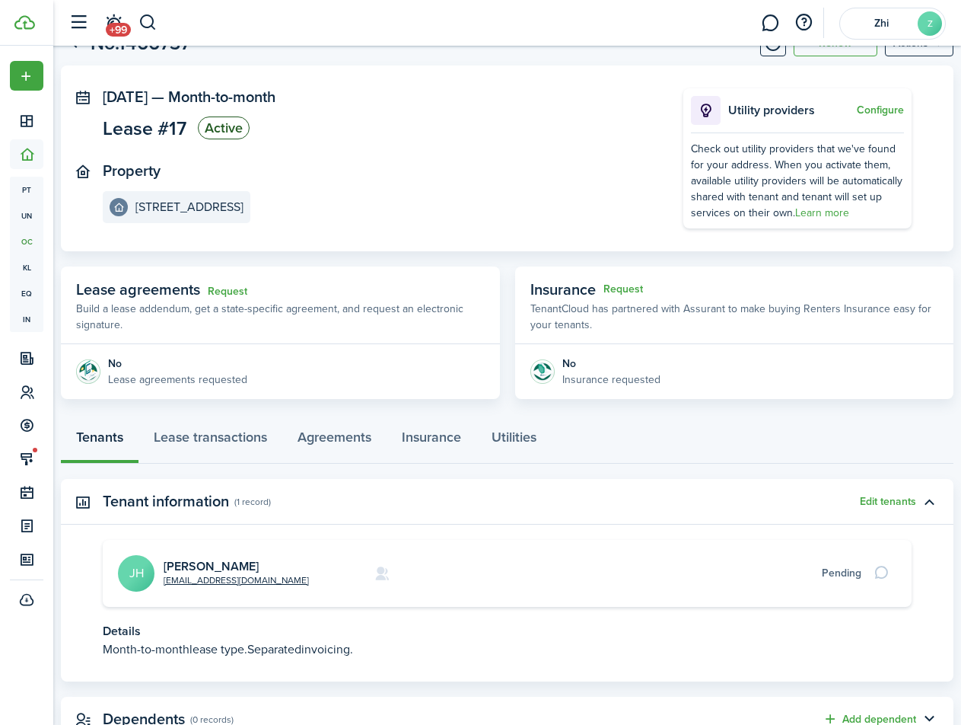
scroll to position [119, 0]
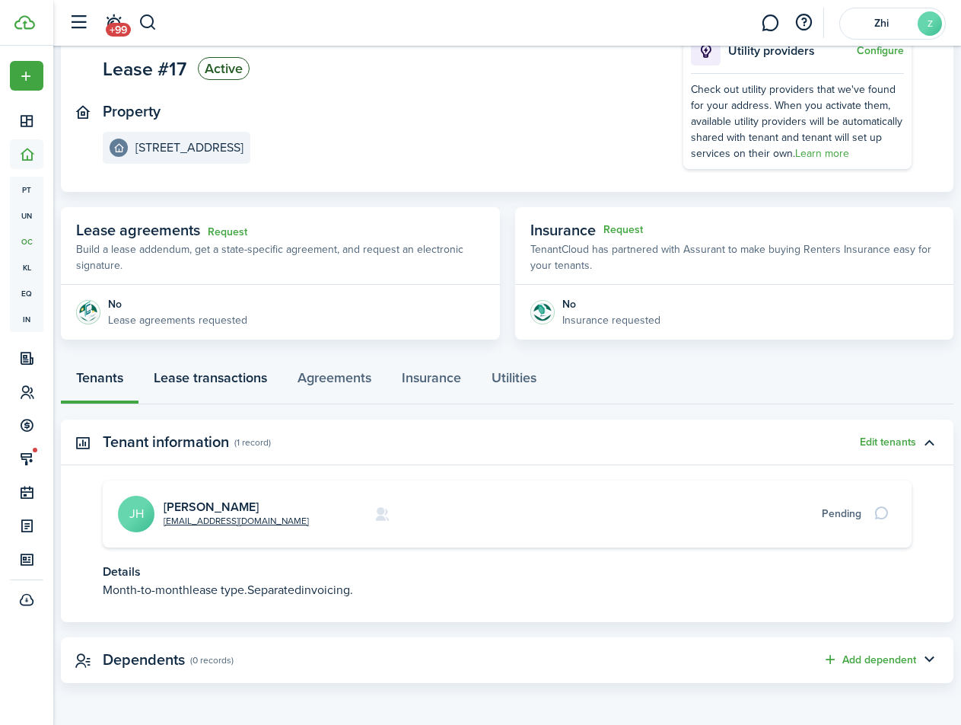
click at [263, 368] on link "Lease transactions" at bounding box center [211, 382] width 144 height 46
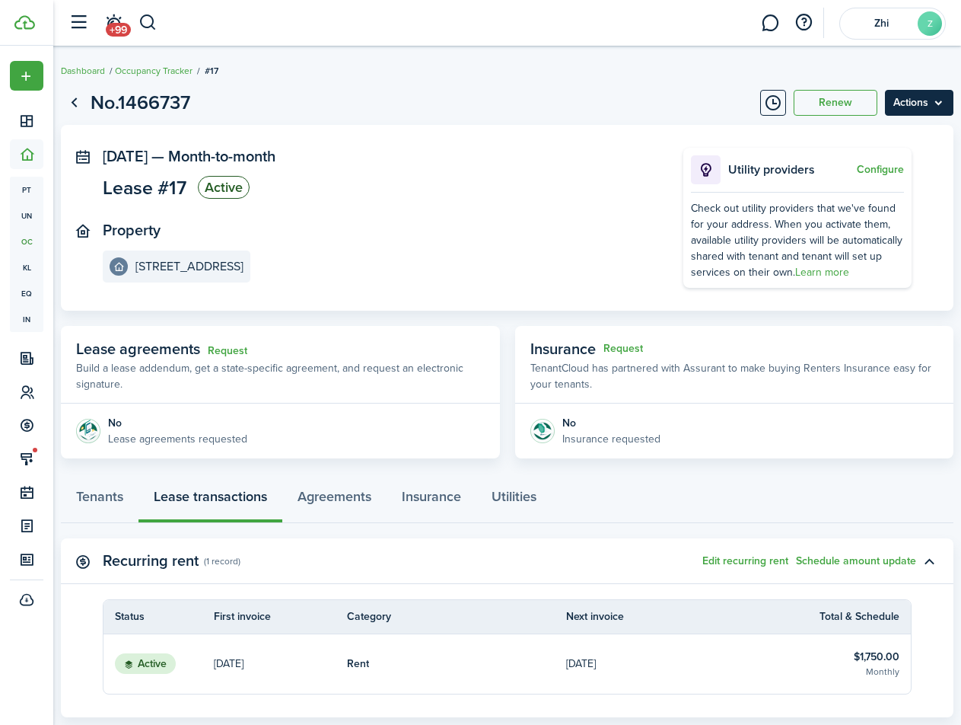
click at [904, 104] on menu-btn "Actions" at bounding box center [919, 103] width 69 height 26
click at [494, 242] on panel-main-section "Property 108-116 Pinevale St, Unit 112" at bounding box center [370, 252] width 535 height 61
drag, startPoint x: 185, startPoint y: 429, endPoint x: 247, endPoint y: 426, distance: 61.7
click at [244, 426] on div "No Lease agreements requested" at bounding box center [177, 431] width 139 height 32
drag, startPoint x: 259, startPoint y: 427, endPoint x: 282, endPoint y: 400, distance: 35.1
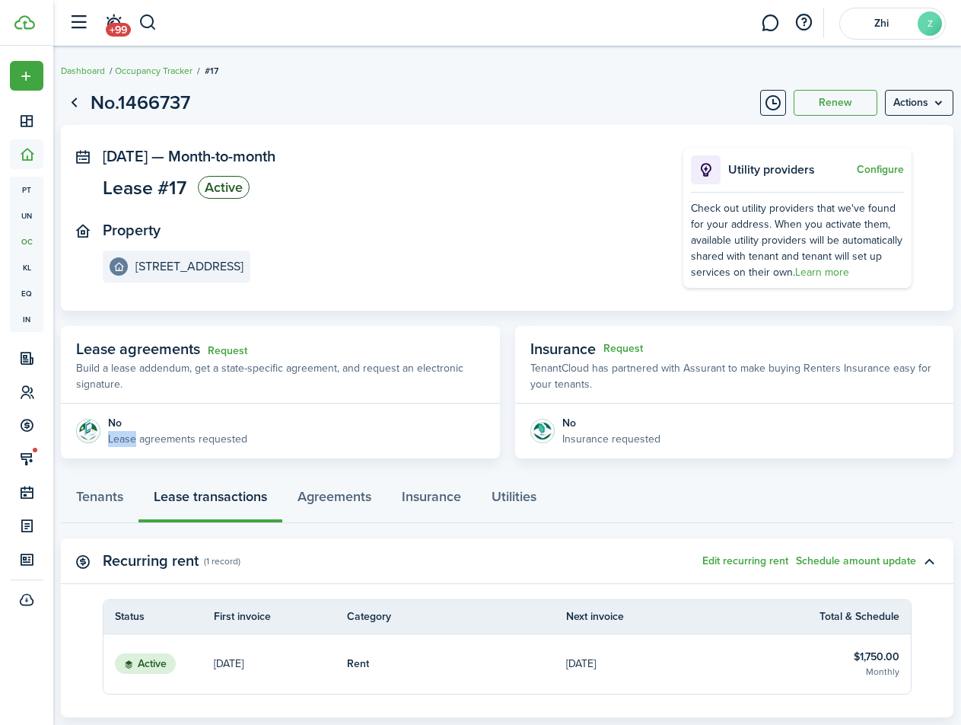
click at [260, 428] on panel-main-body "No Lease agreements requested" at bounding box center [280, 430] width 439 height 55
click at [231, 359] on div "Request" at bounding box center [228, 348] width 40 height 23
click at [87, 100] on link "Go back" at bounding box center [74, 103] width 26 height 26
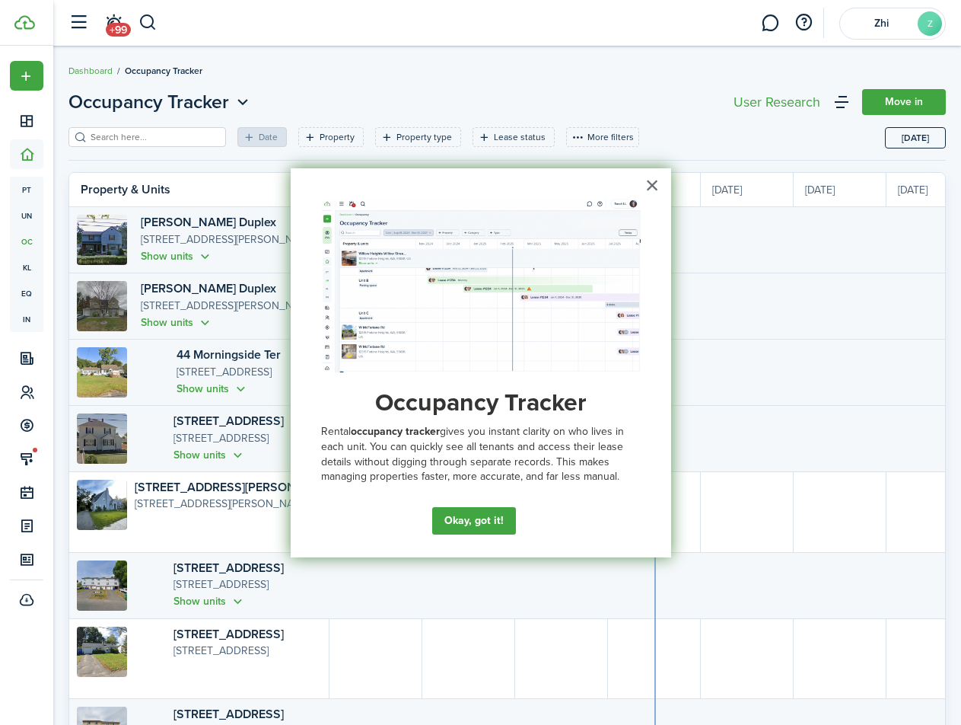
scroll to position [0, 279]
click at [658, 181] on button "×" at bounding box center [653, 185] width 14 height 24
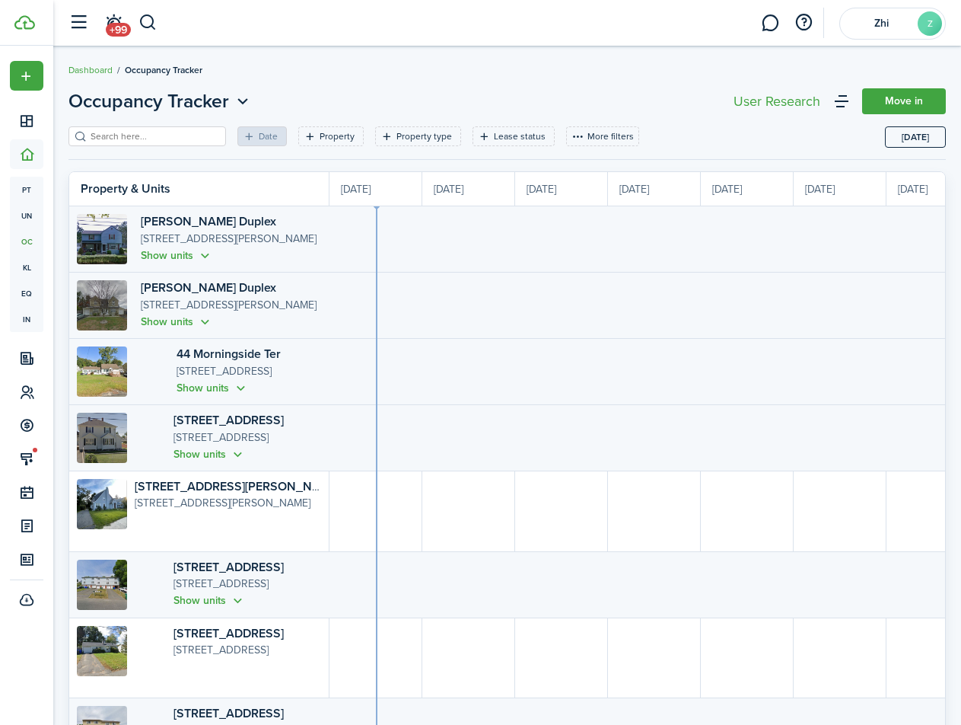
scroll to position [0, 0]
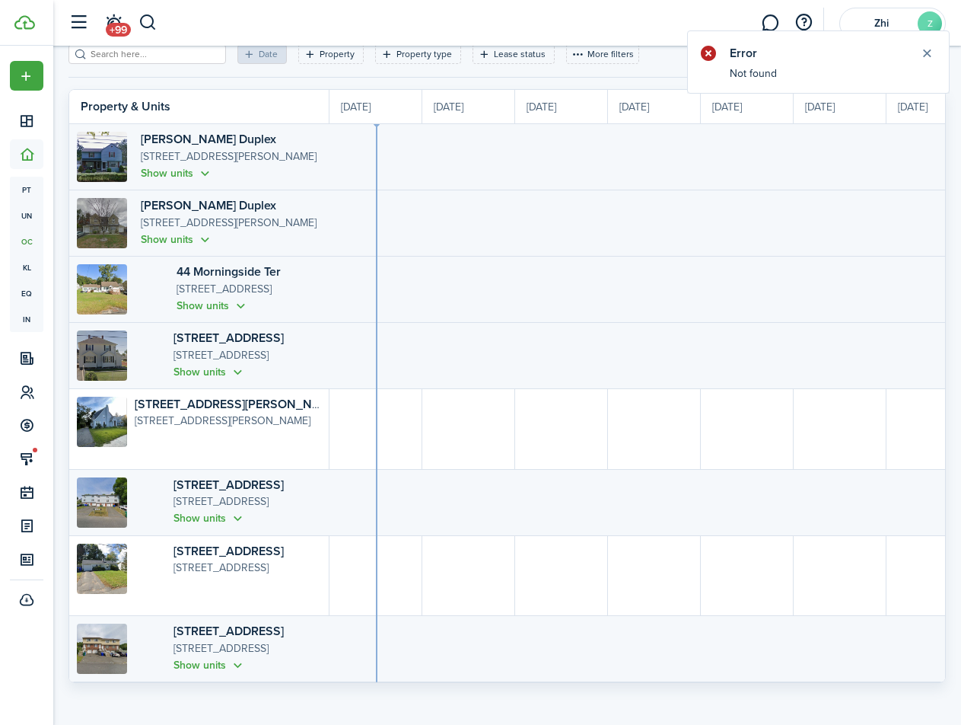
scroll to position [94, 0]
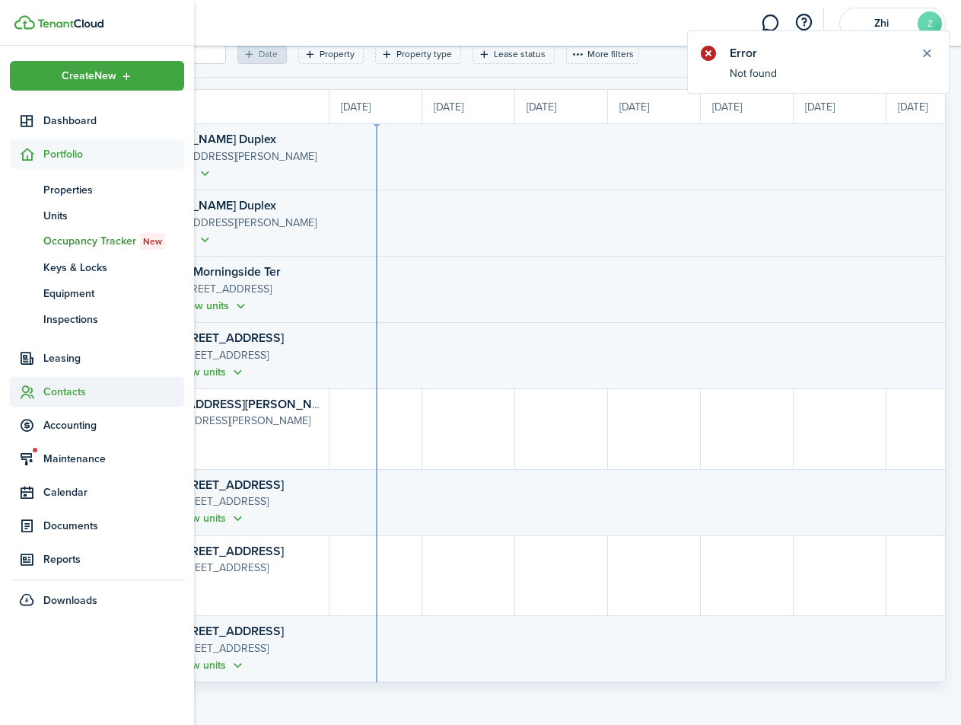
click at [69, 393] on span "Contacts" at bounding box center [113, 392] width 141 height 16
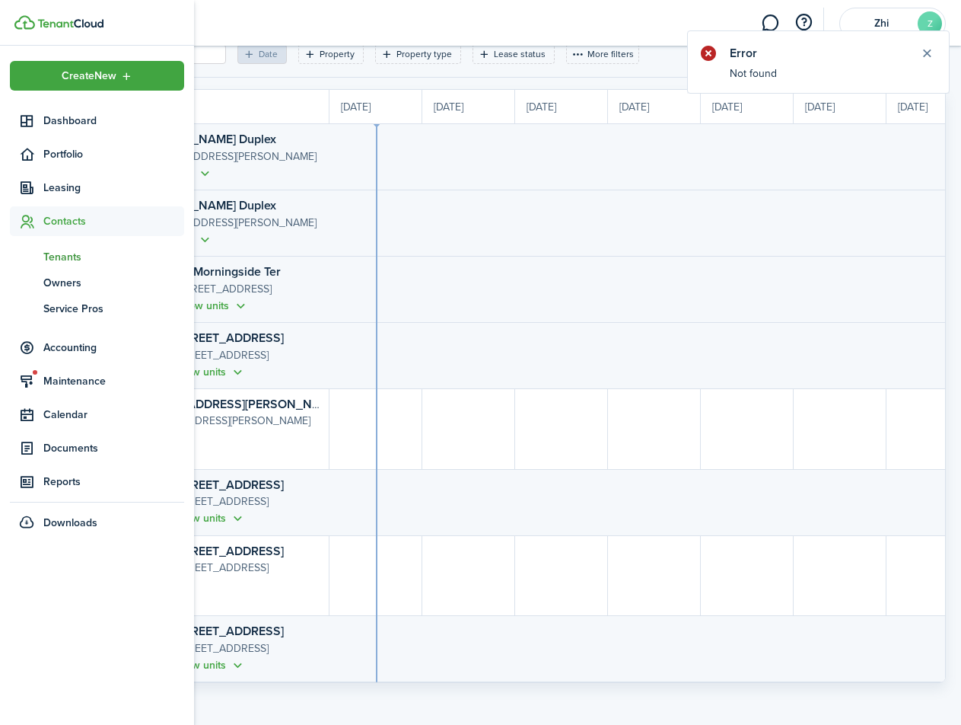
click at [75, 256] on span "Tenants" at bounding box center [113, 257] width 141 height 16
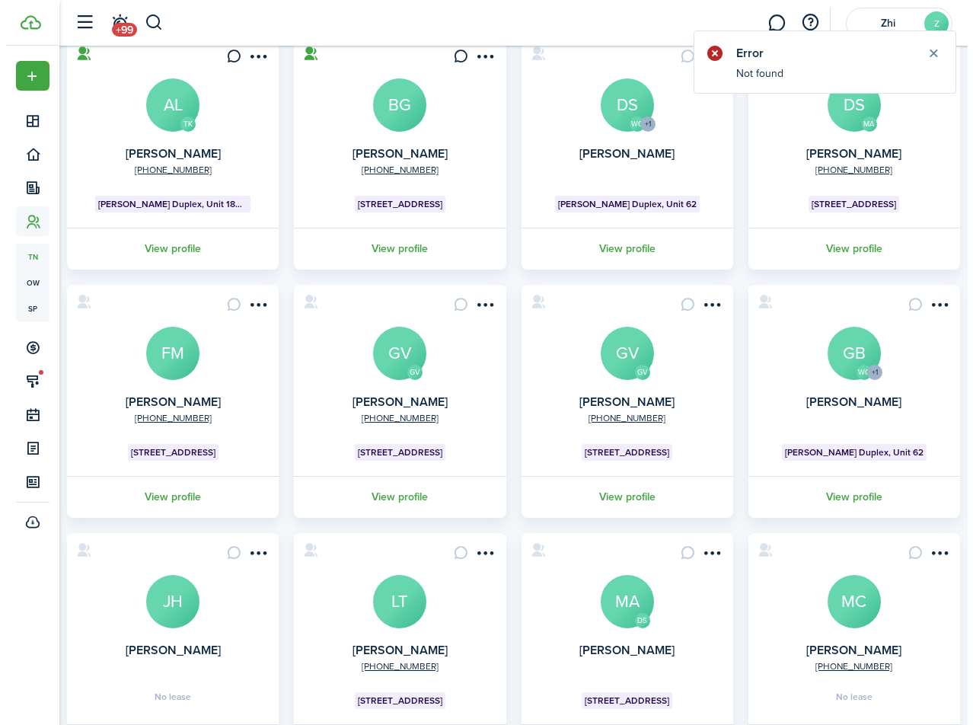
scroll to position [270, 0]
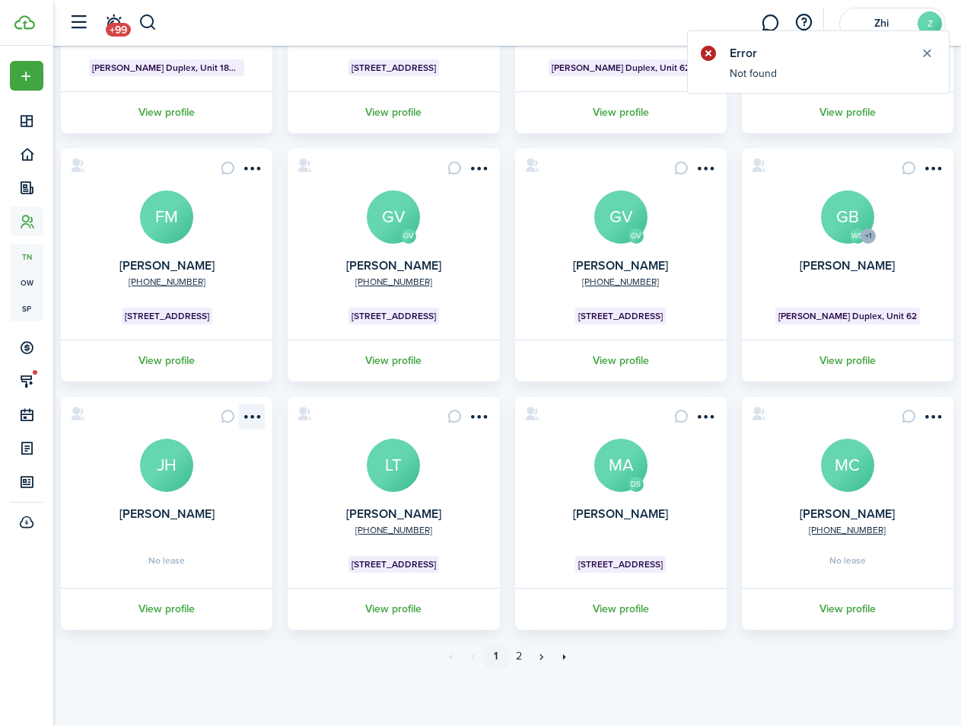
click at [256, 422] on menu-btn-icon "Open menu" at bounding box center [252, 416] width 26 height 26
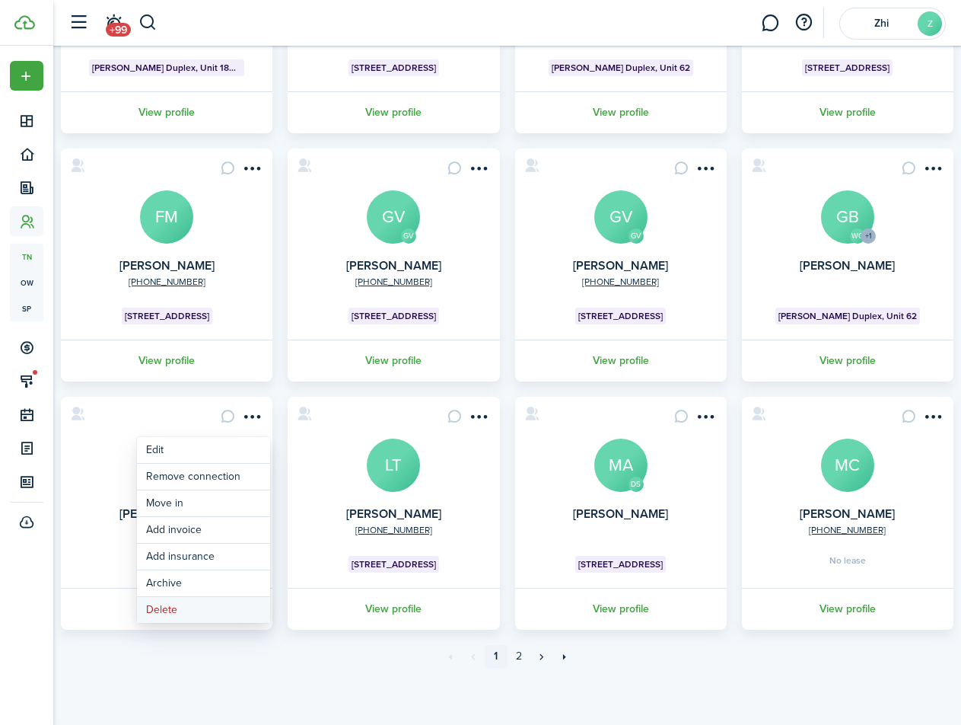
click at [222, 612] on button "Delete" at bounding box center [203, 610] width 133 height 26
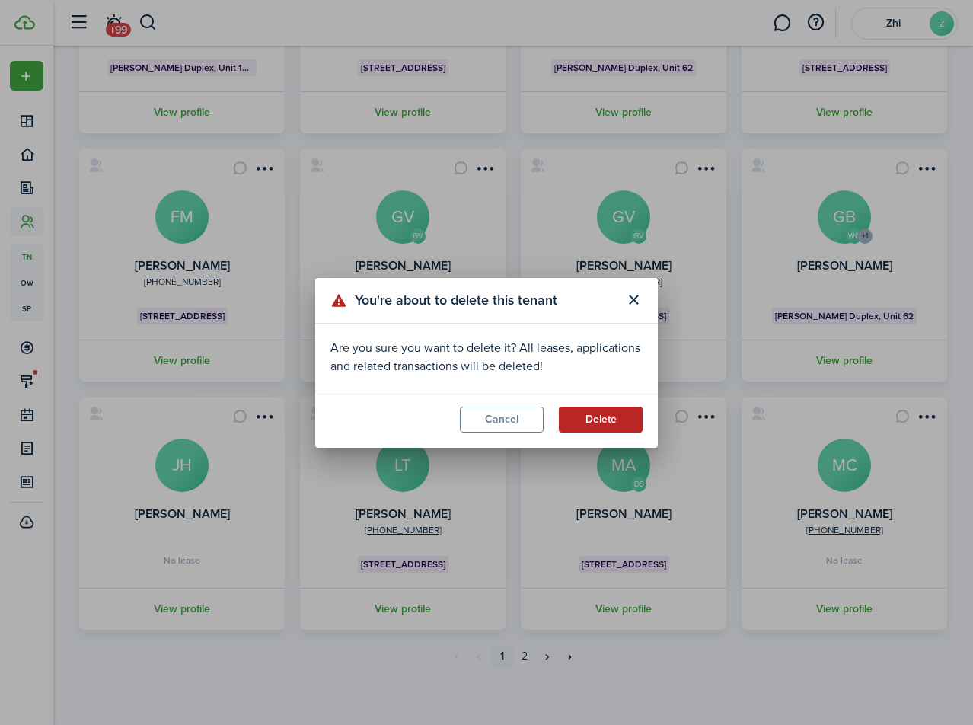
click at [604, 420] on button "Delete" at bounding box center [601, 420] width 84 height 26
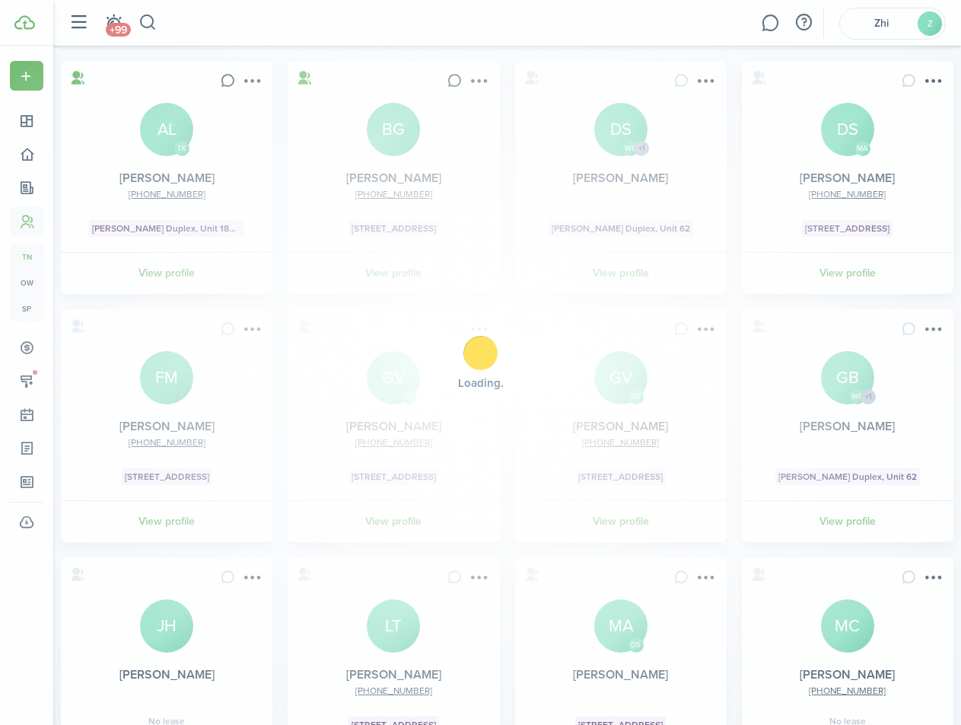
scroll to position [0, 0]
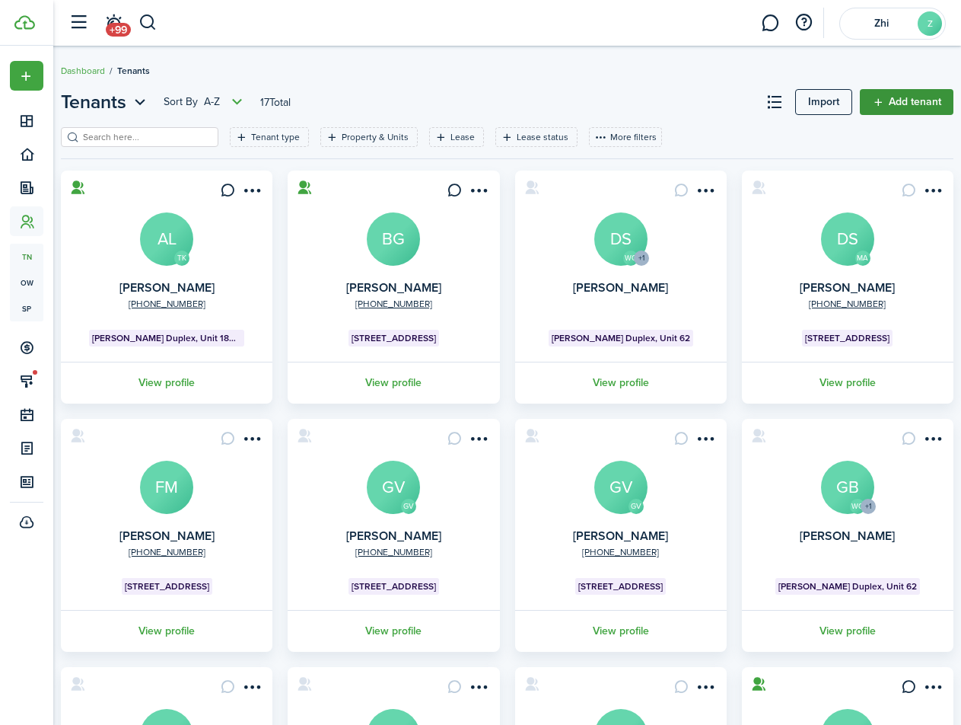
click at [913, 104] on link "Add tenant" at bounding box center [907, 102] width 94 height 26
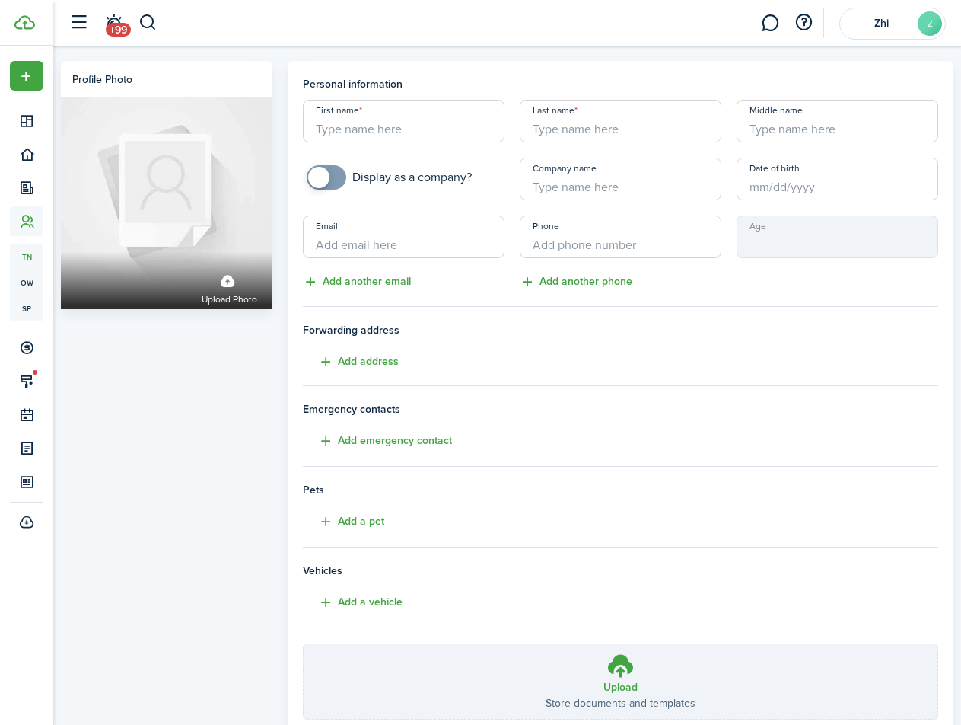
click at [421, 126] on input "First name" at bounding box center [404, 121] width 202 height 43
type input "Jamoy"
type input "Harris"
type input "q"
type input "uforyaman@gmail.com"
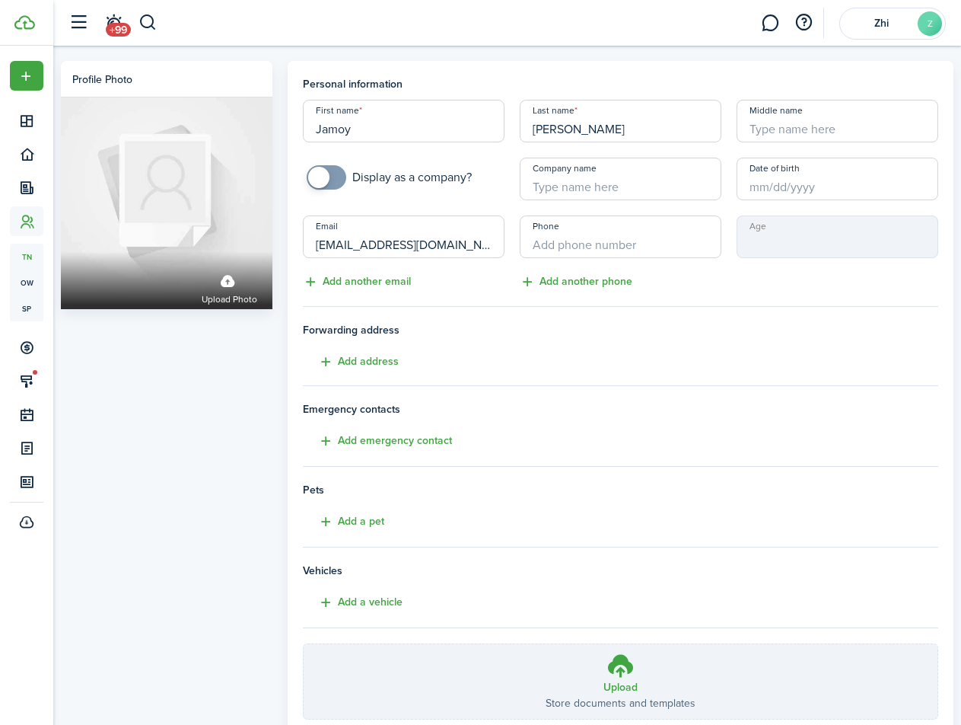
type input "+1"
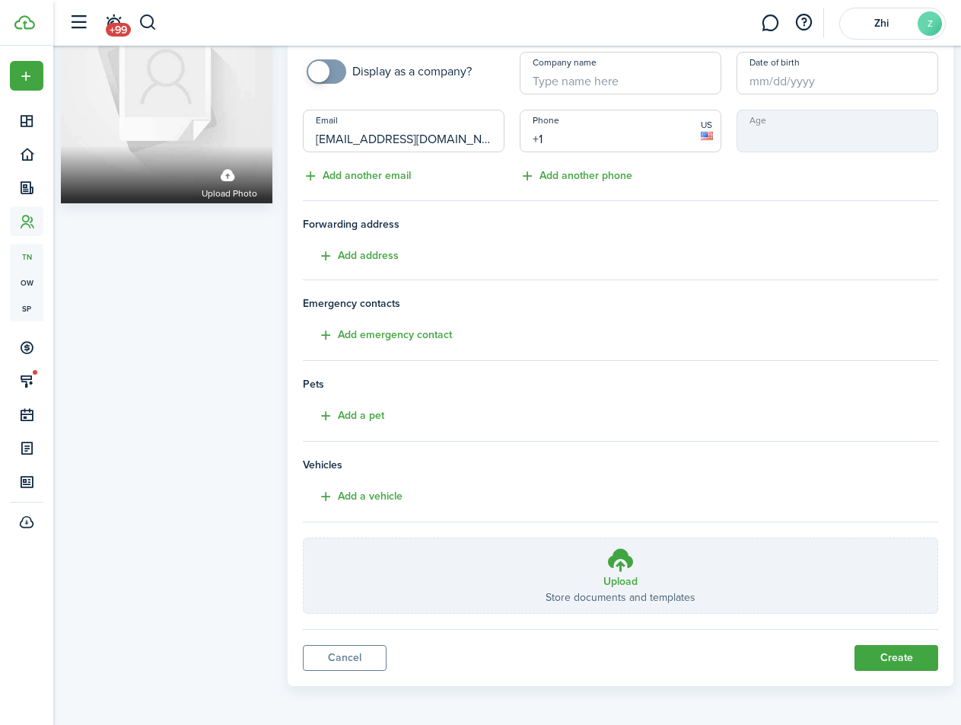
scroll to position [109, 0]
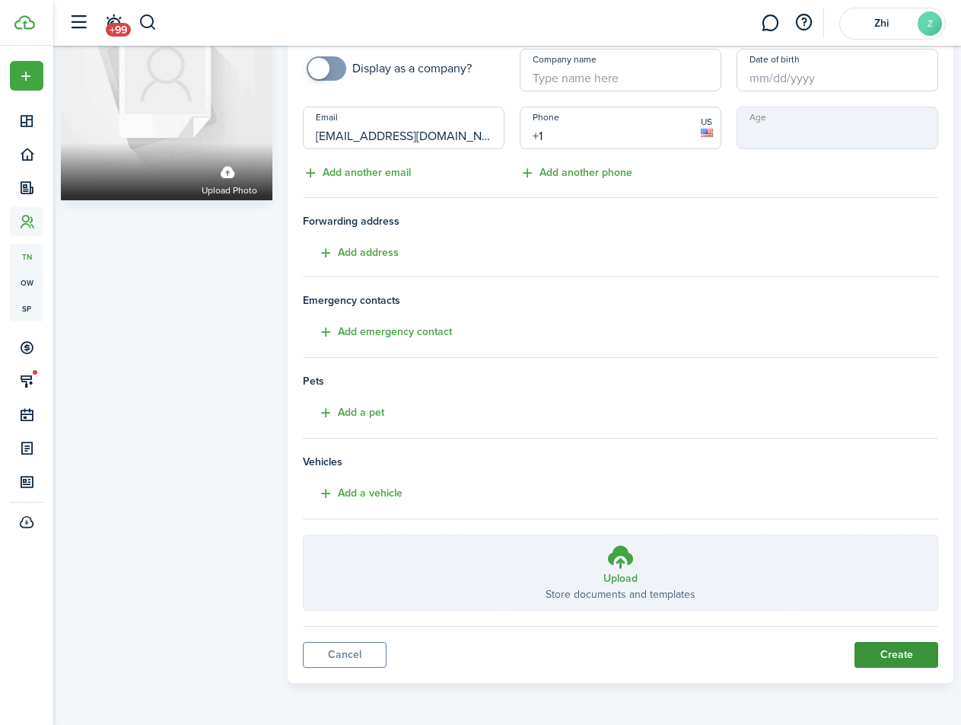
click at [894, 655] on button "Create" at bounding box center [897, 655] width 84 height 26
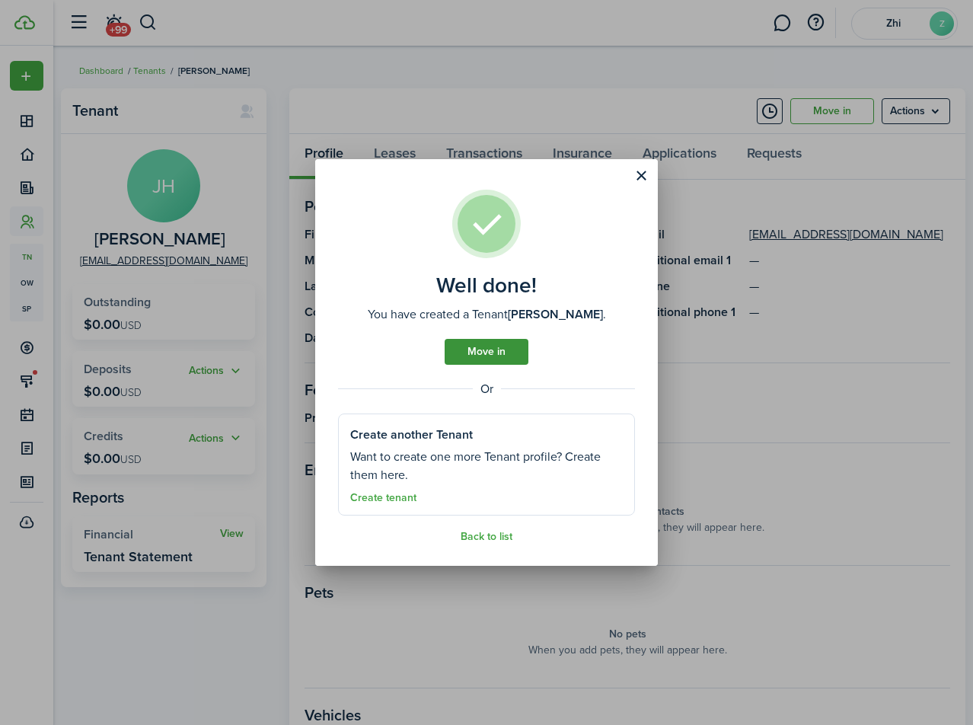
click at [489, 346] on link "Move in" at bounding box center [487, 352] width 84 height 26
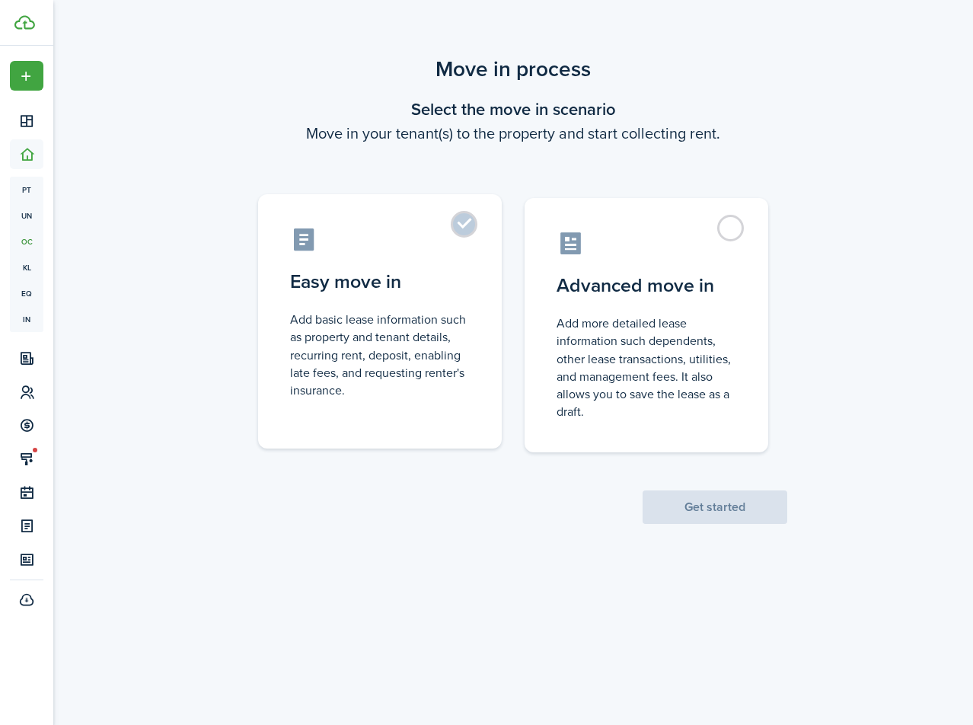
click at [435, 295] on label "Easy move in Add basic lease information such as property and tenant details, r…" at bounding box center [380, 321] width 244 height 254
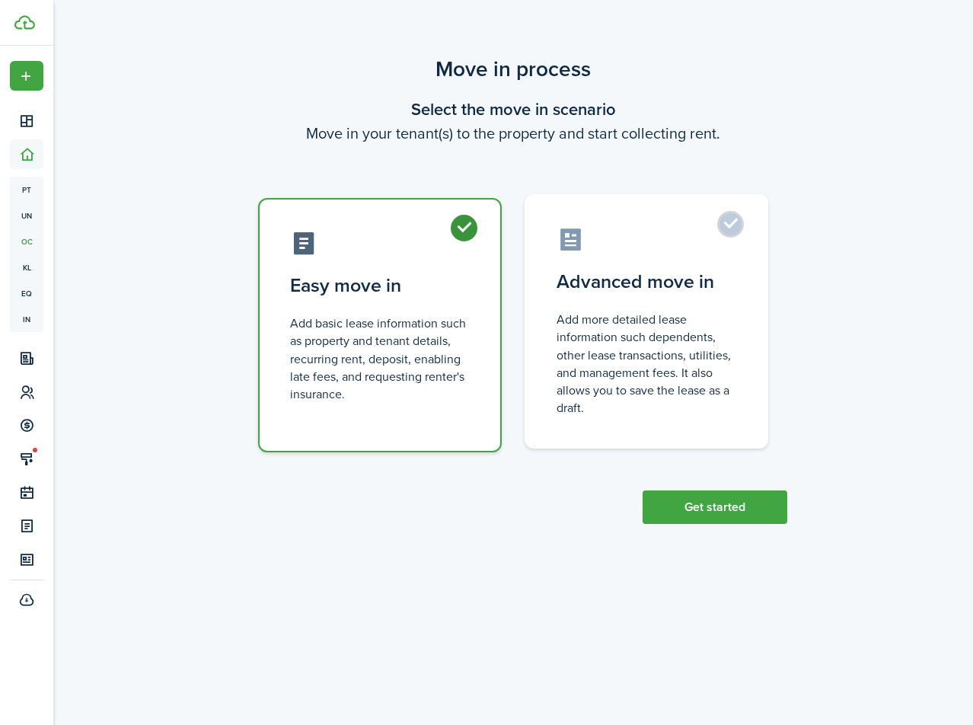
click at [694, 387] on control-radio-card-description "Add more detailed lease information such dependents, other lease transactions, …" at bounding box center [646, 364] width 180 height 106
radio input "false"
radio input "true"
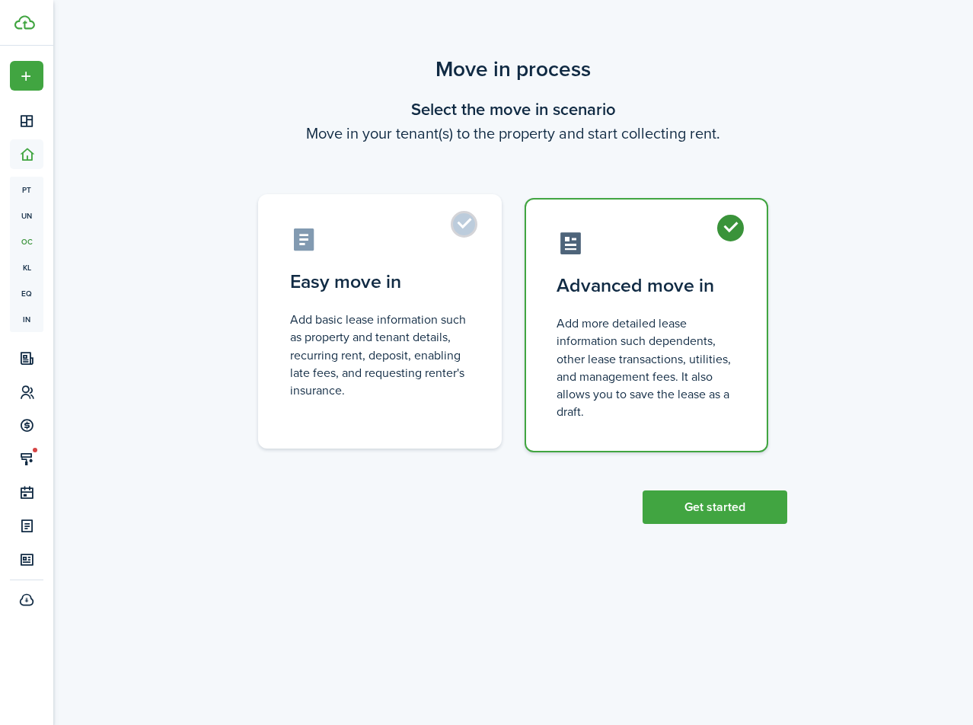
click at [400, 416] on label "Easy move in Add basic lease information such as property and tenant details, r…" at bounding box center [380, 321] width 244 height 254
radio input "true"
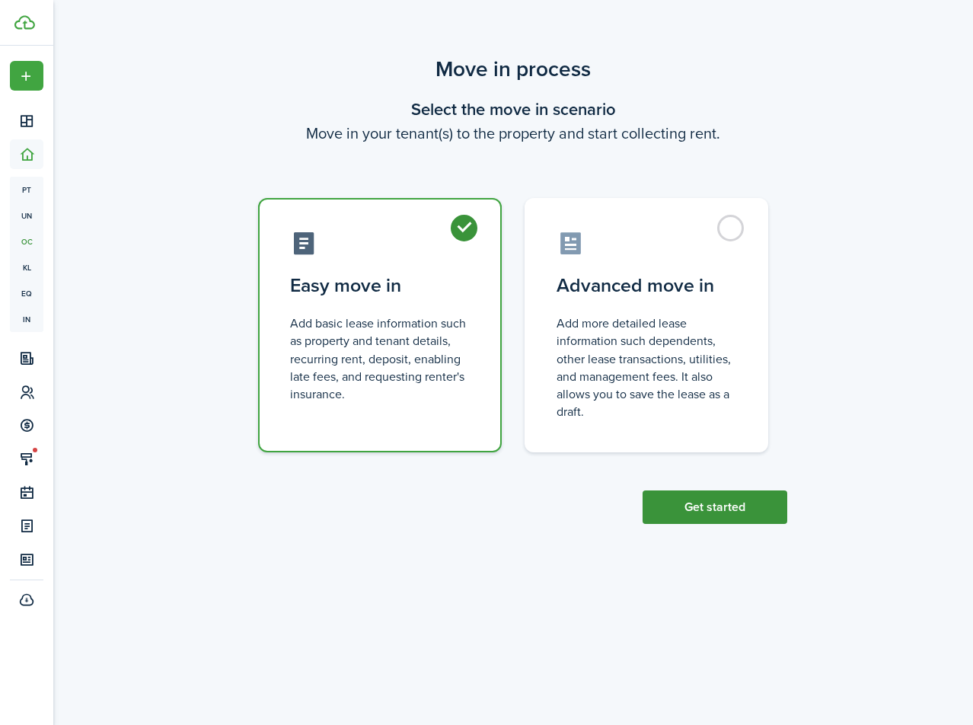
click at [728, 496] on button "Get started" at bounding box center [715, 506] width 145 height 33
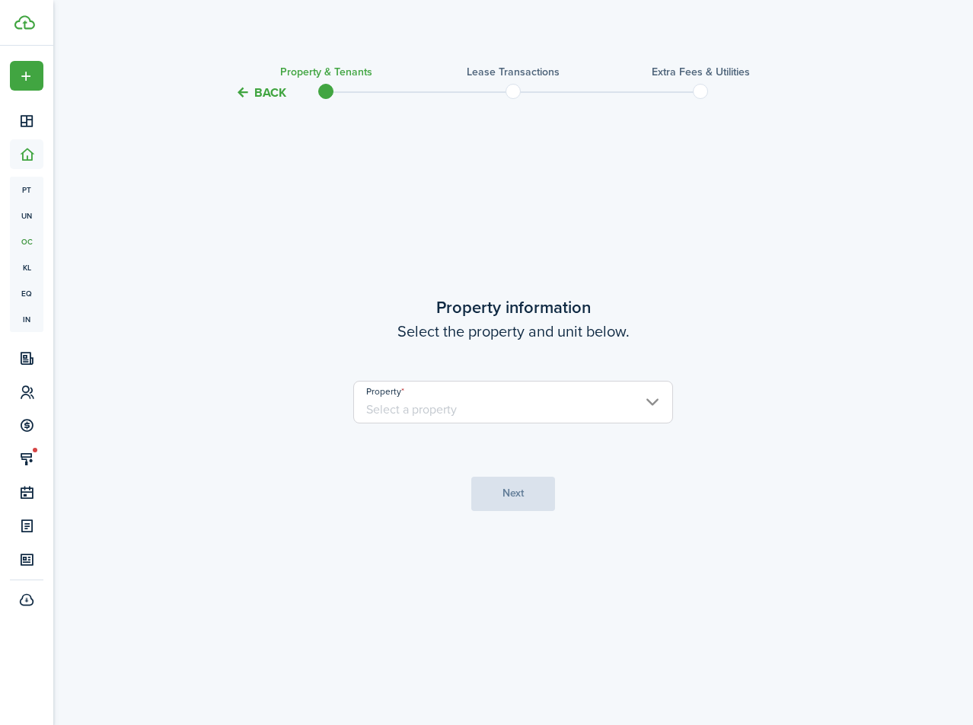
click at [517, 401] on input "Property" at bounding box center [513, 402] width 320 height 43
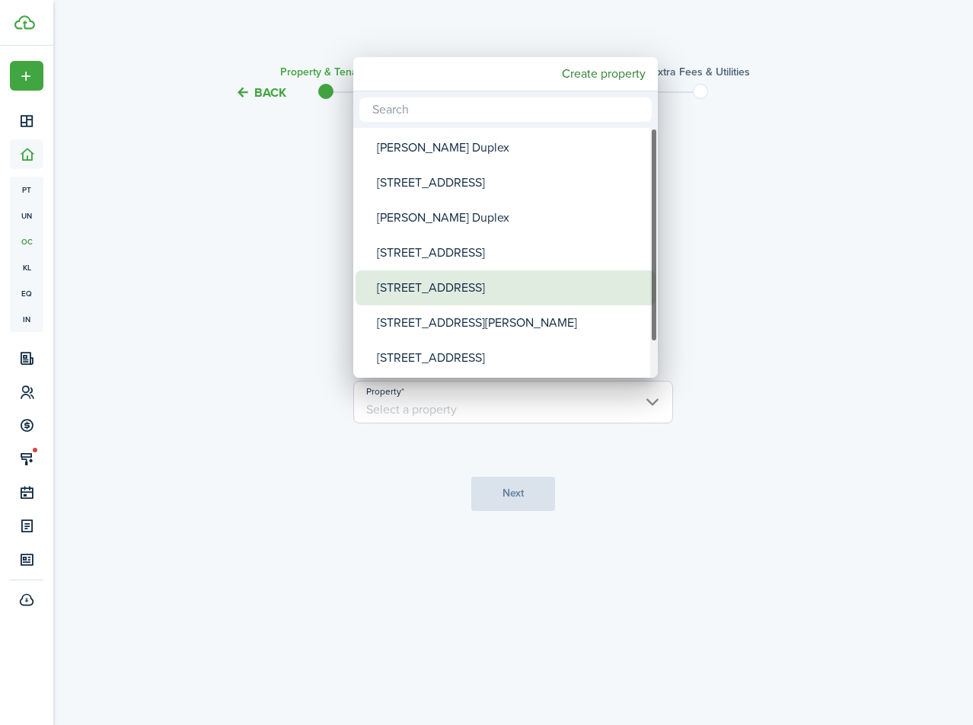
click at [464, 290] on div "[STREET_ADDRESS]" at bounding box center [511, 287] width 269 height 35
type input "[STREET_ADDRESS]"
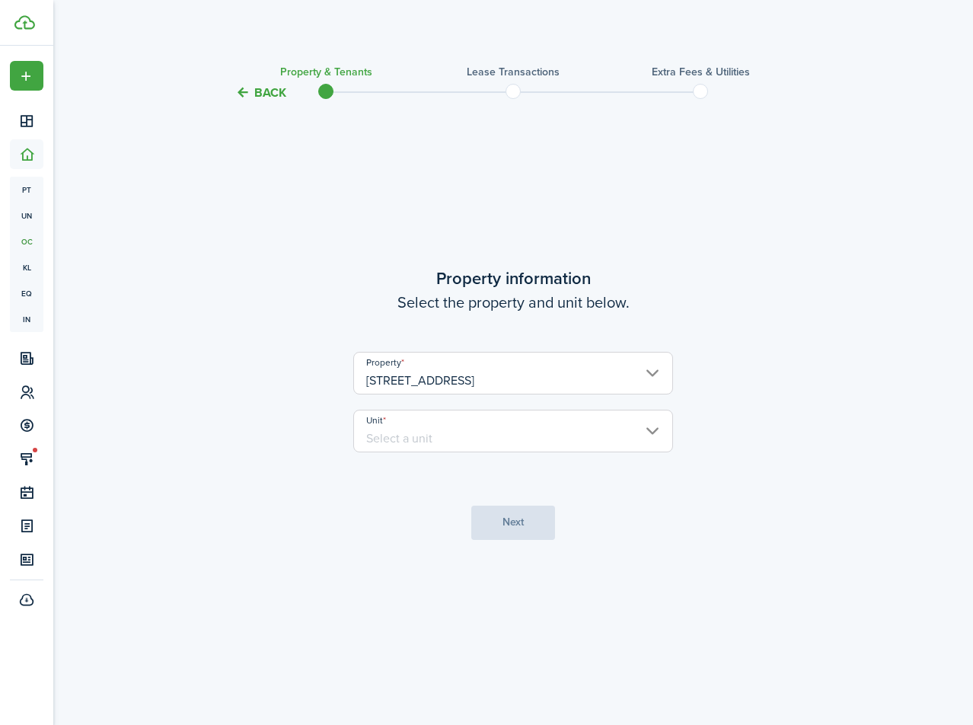
click at [452, 436] on input "Unit" at bounding box center [513, 431] width 320 height 43
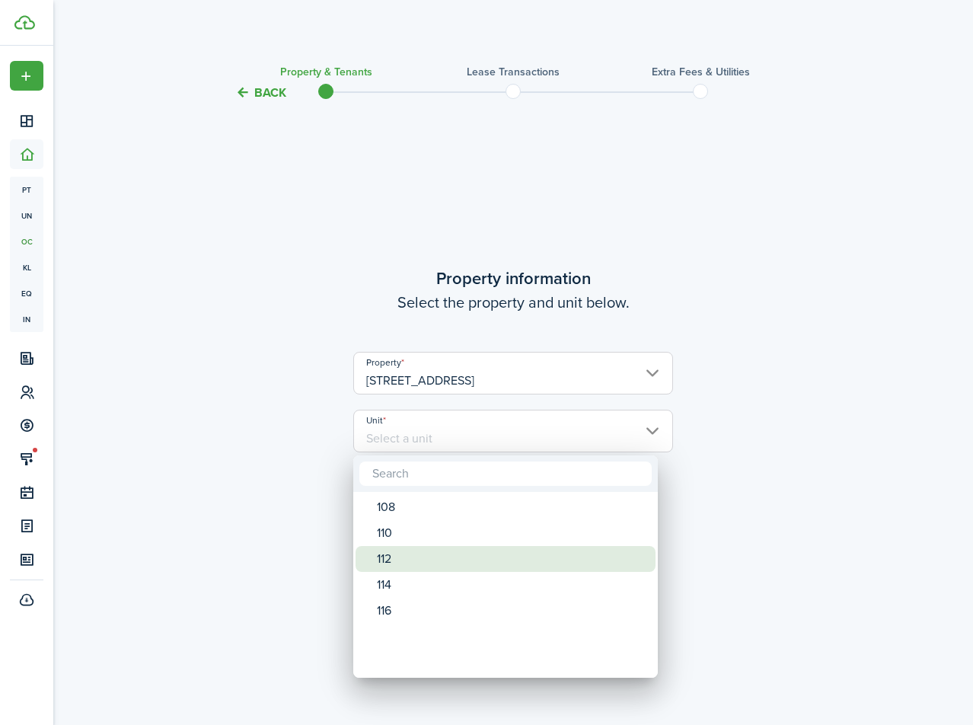
click at [422, 553] on div "112" at bounding box center [511, 559] width 269 height 26
type input "112"
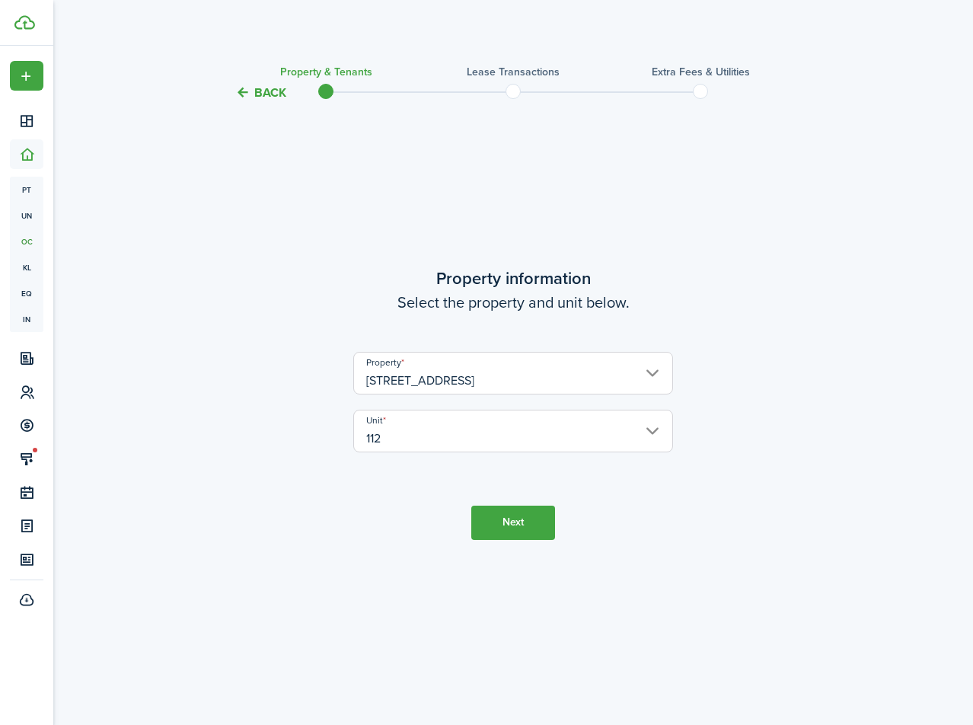
click at [488, 526] on button "Next" at bounding box center [513, 522] width 84 height 34
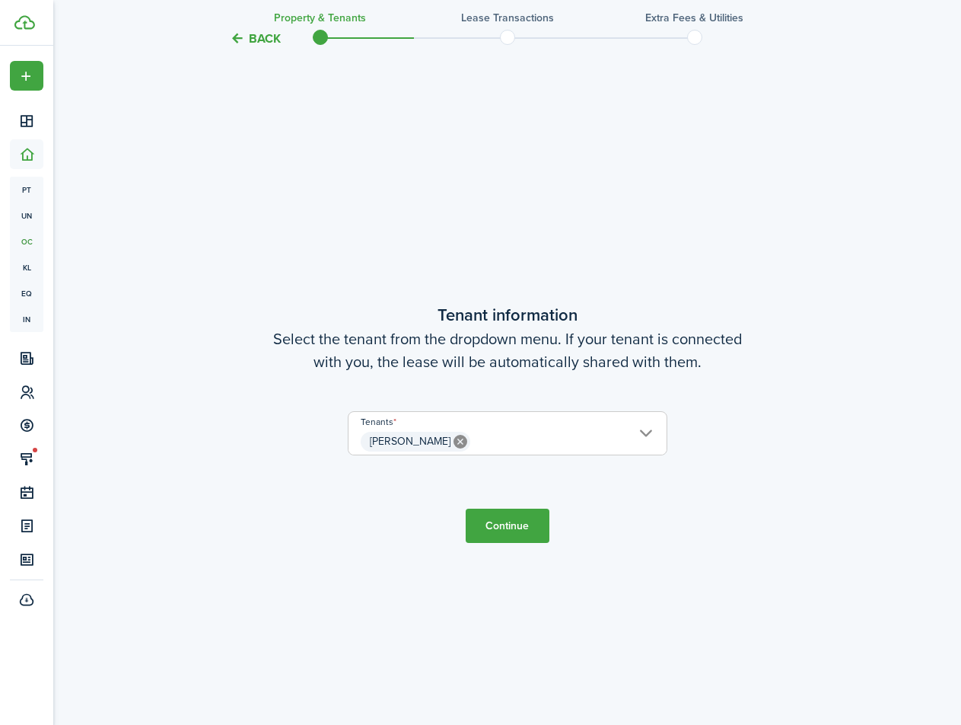
click at [505, 534] on button "Continue" at bounding box center [508, 526] width 84 height 34
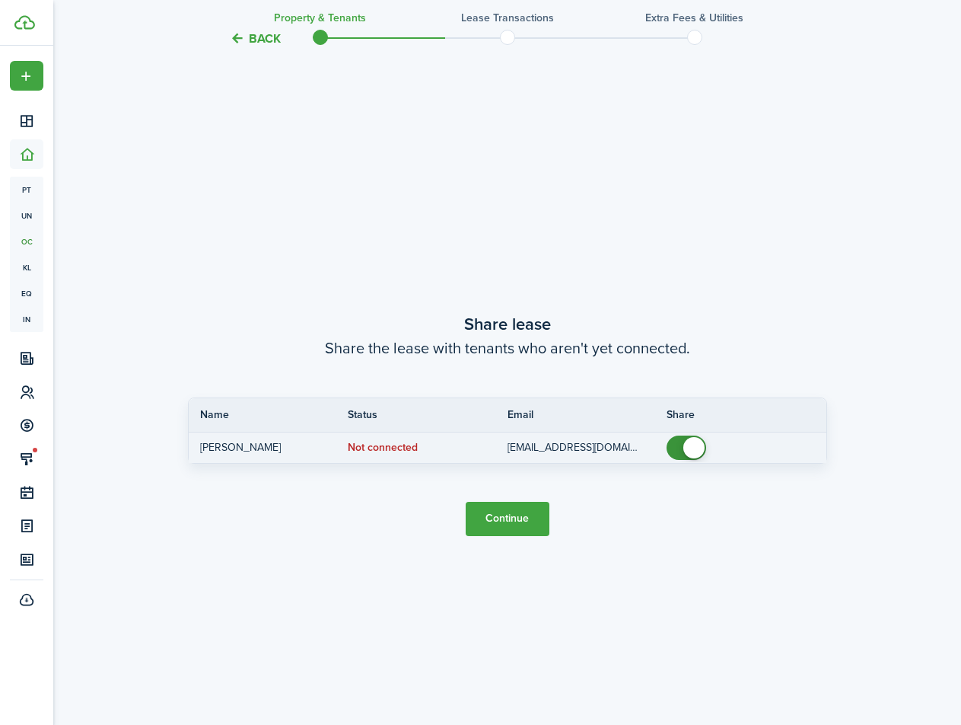
scroll to position [1347, 0]
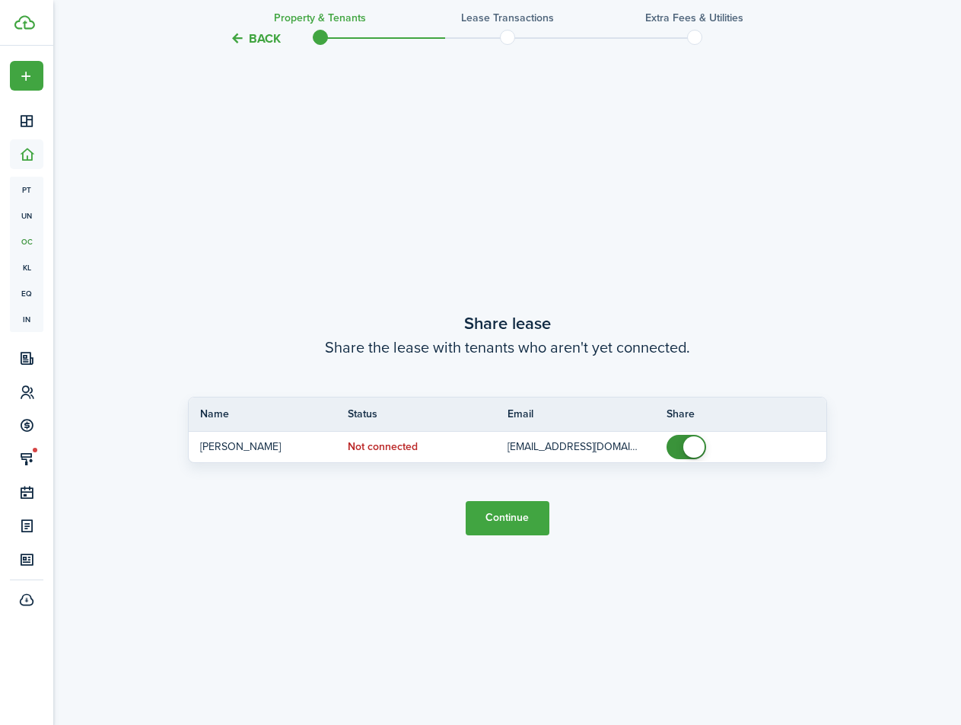
click at [531, 525] on button "Continue" at bounding box center [508, 518] width 84 height 34
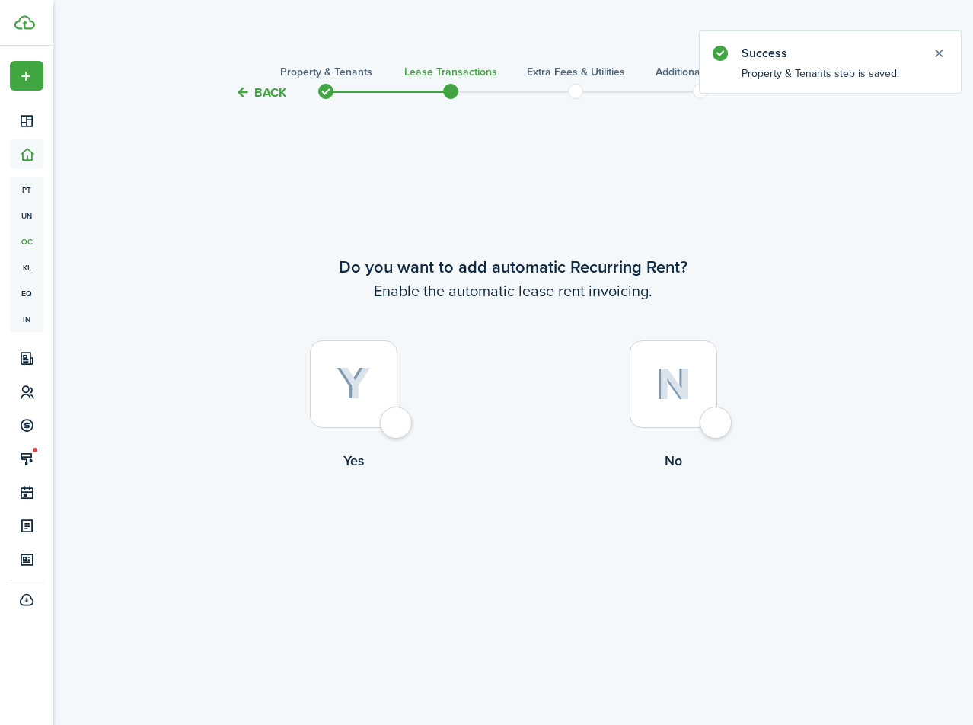
click at [354, 425] on div at bounding box center [354, 384] width 88 height 88
radio input "true"
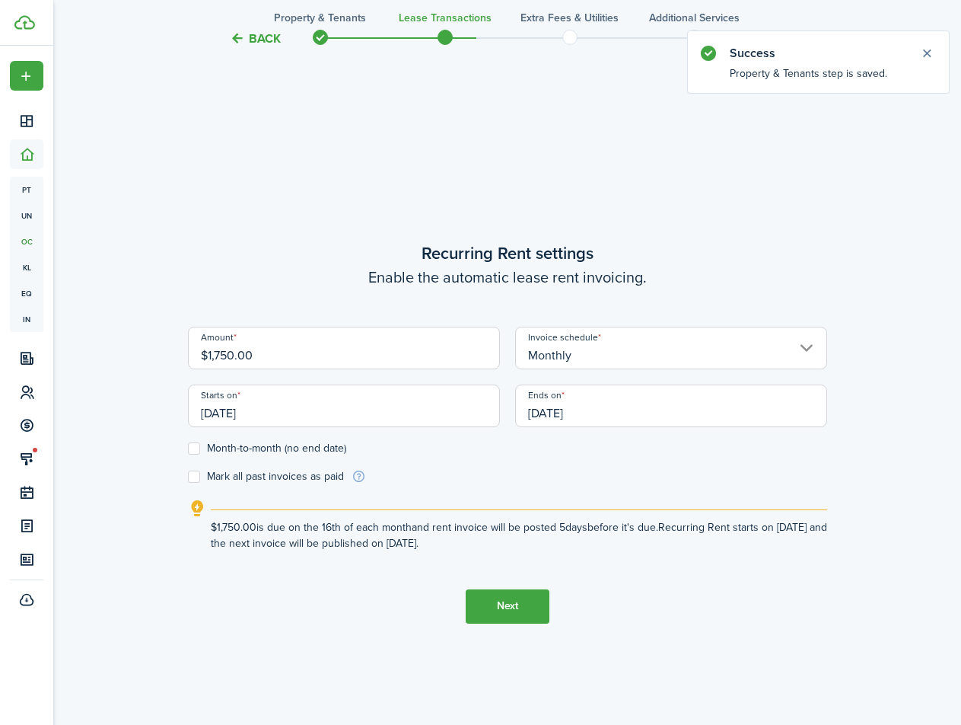
scroll to position [623, 0]
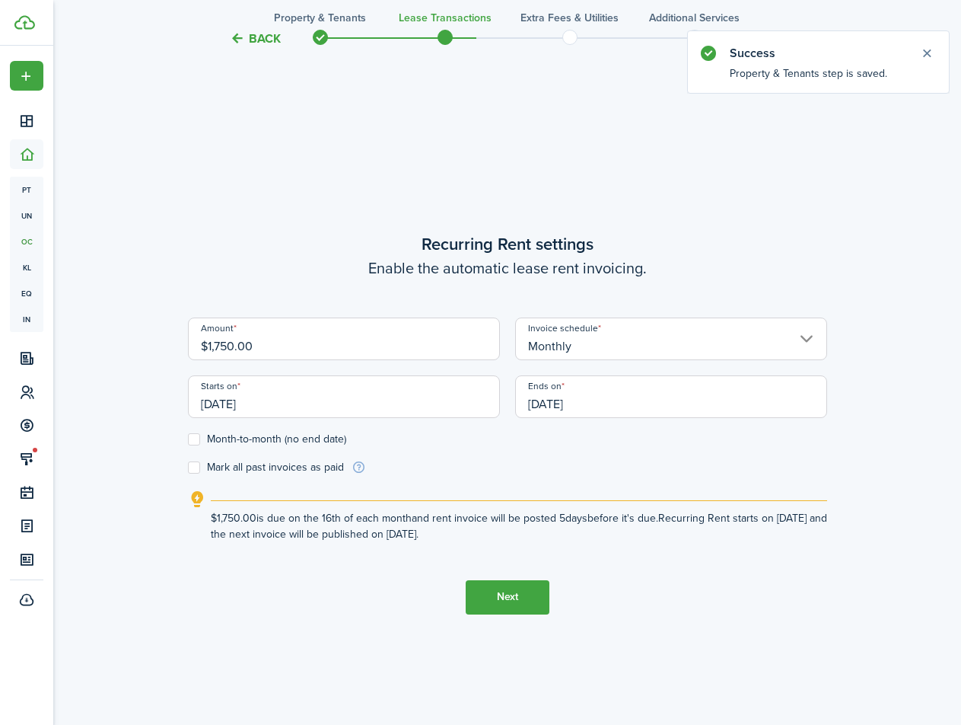
click at [265, 349] on input "$1,750.00" at bounding box center [344, 338] width 312 height 43
drag, startPoint x: 279, startPoint y: 346, endPoint x: 129, endPoint y: 345, distance: 150.0
click at [129, 345] on div "Back Property & Tenants Lease Transactions Extra fees & Utilities Additional Se…" at bounding box center [507, 108] width 908 height 1354
type input "$1,700.00"
click at [137, 345] on div "Back Property & Tenants Lease Transactions Extra fees & Utilities Additional Se…" at bounding box center [507, 108] width 908 height 1354
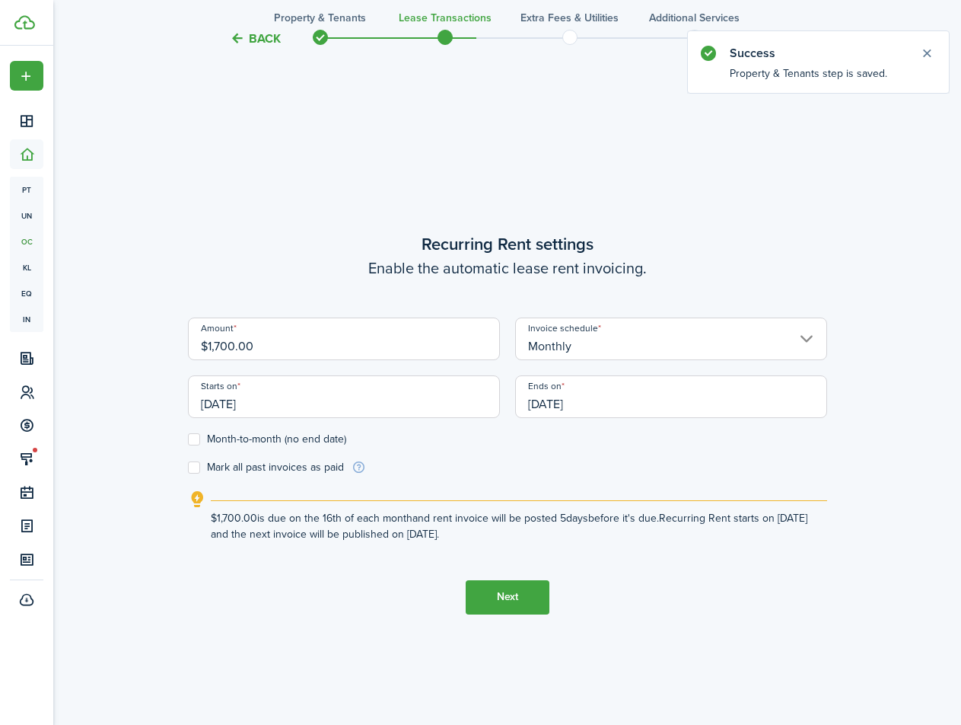
click at [244, 405] on input "09/16/2025" at bounding box center [344, 396] width 312 height 43
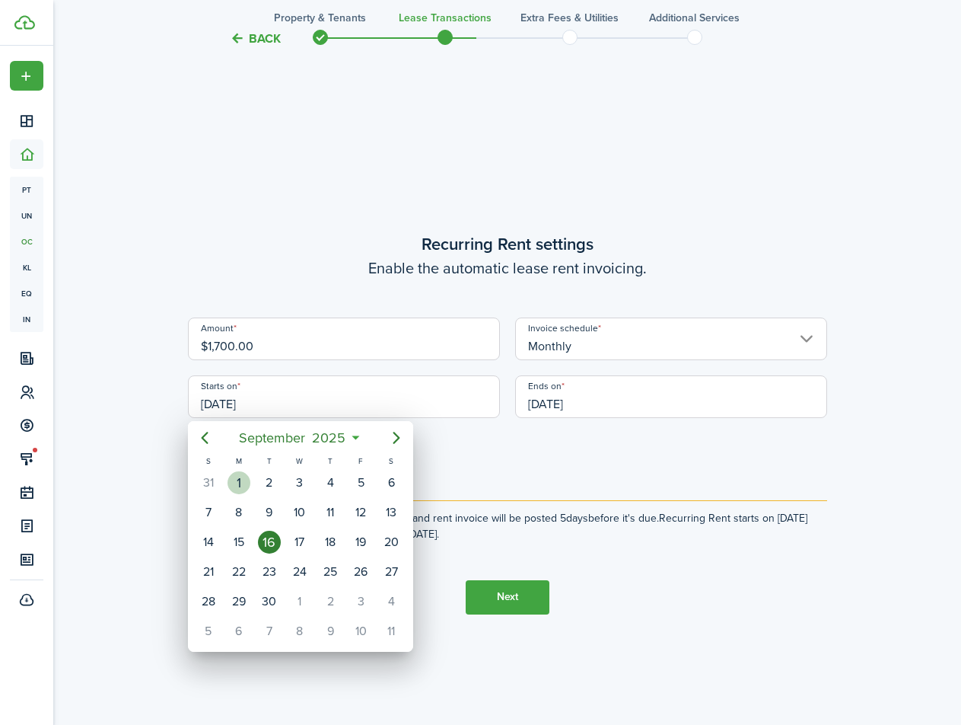
click at [232, 479] on div "1" at bounding box center [239, 482] width 23 height 23
type input "09/01/2025"
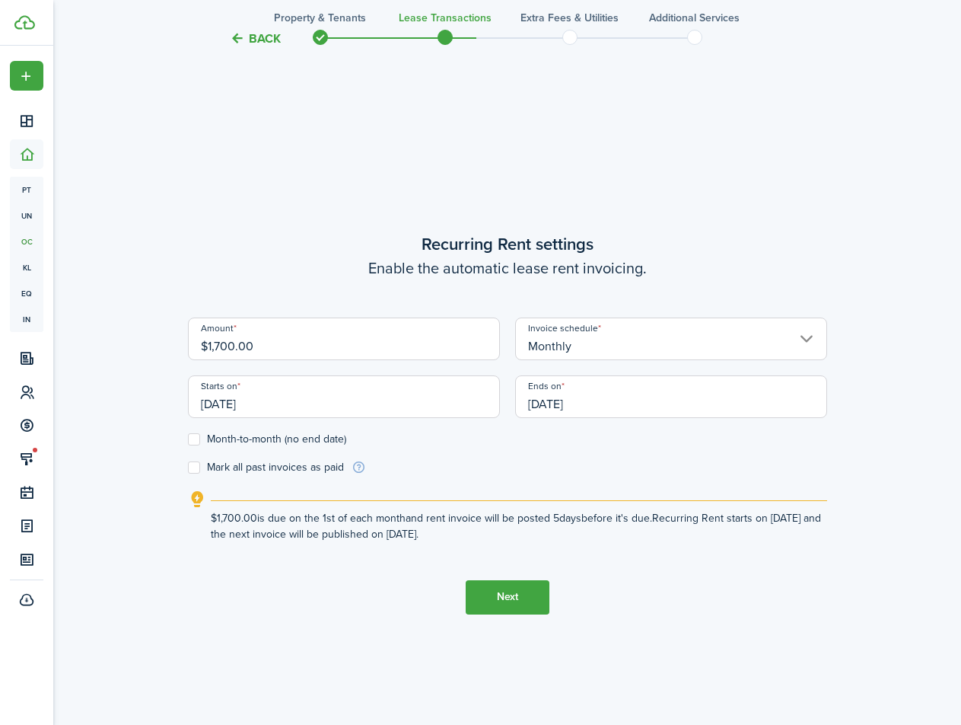
click at [644, 448] on form "Amount $1,700.00 Invoice schedule Monthly Starts on 09/01/2025 Ends on 09/16/20…" at bounding box center [507, 396] width 639 height 158
click at [614, 407] on input "09/16/2026" at bounding box center [671, 396] width 312 height 43
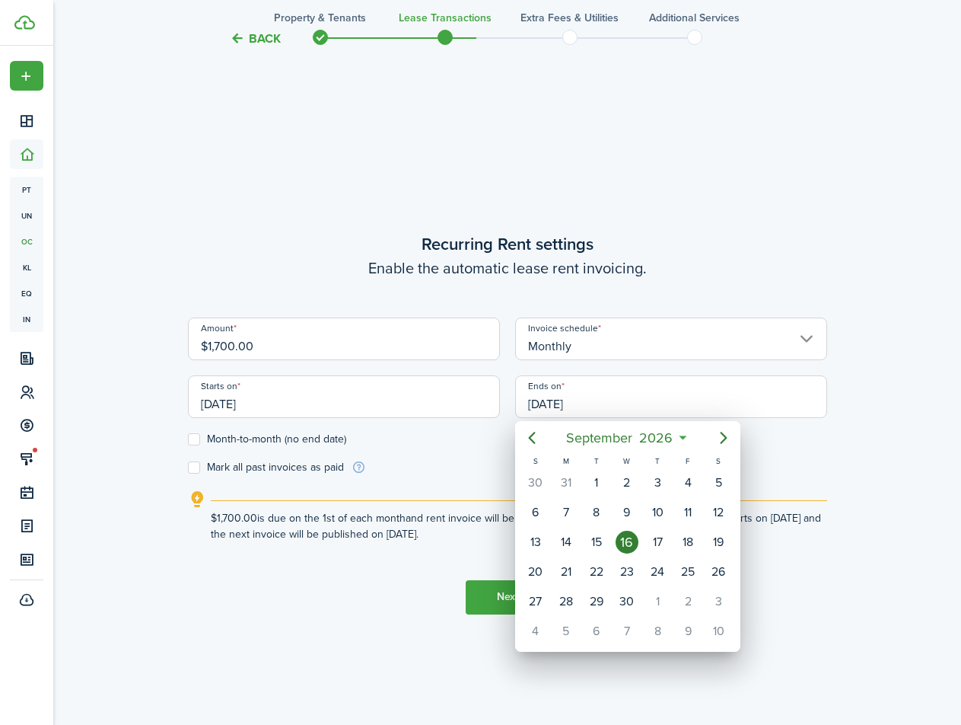
click at [318, 443] on div at bounding box center [480, 362] width 1205 height 968
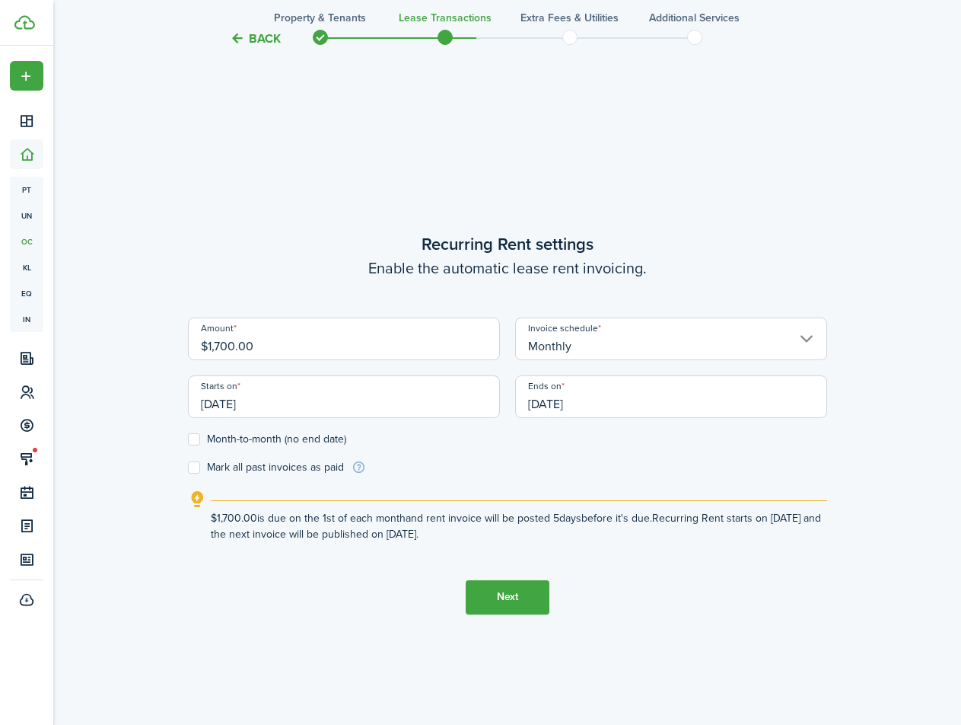
click at [321, 438] on label "Month-to-month (no end date)" at bounding box center [267, 439] width 158 height 12
click at [188, 438] on input "Month-to-month (no end date)" at bounding box center [187, 438] width 1 height 1
checkbox input "true"
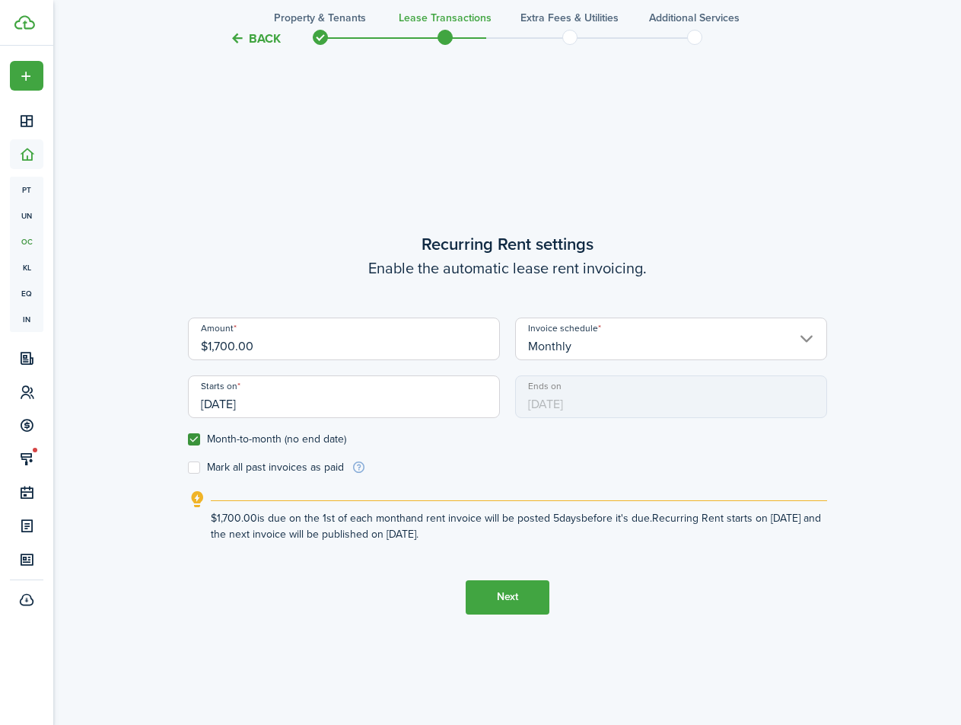
click at [555, 461] on form "Amount $1,700.00 Invoice schedule Monthly Starts on 09/01/2025 Ends on 09/16/20…" at bounding box center [507, 396] width 639 height 158
click at [530, 595] on button "Next" at bounding box center [508, 597] width 84 height 34
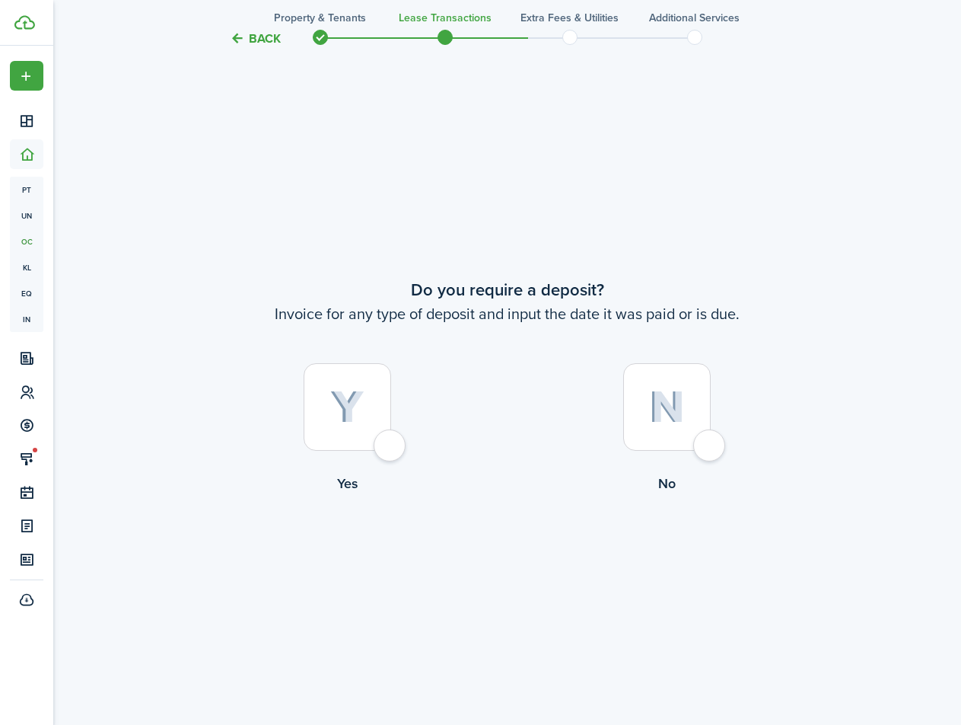
scroll to position [1347, 0]
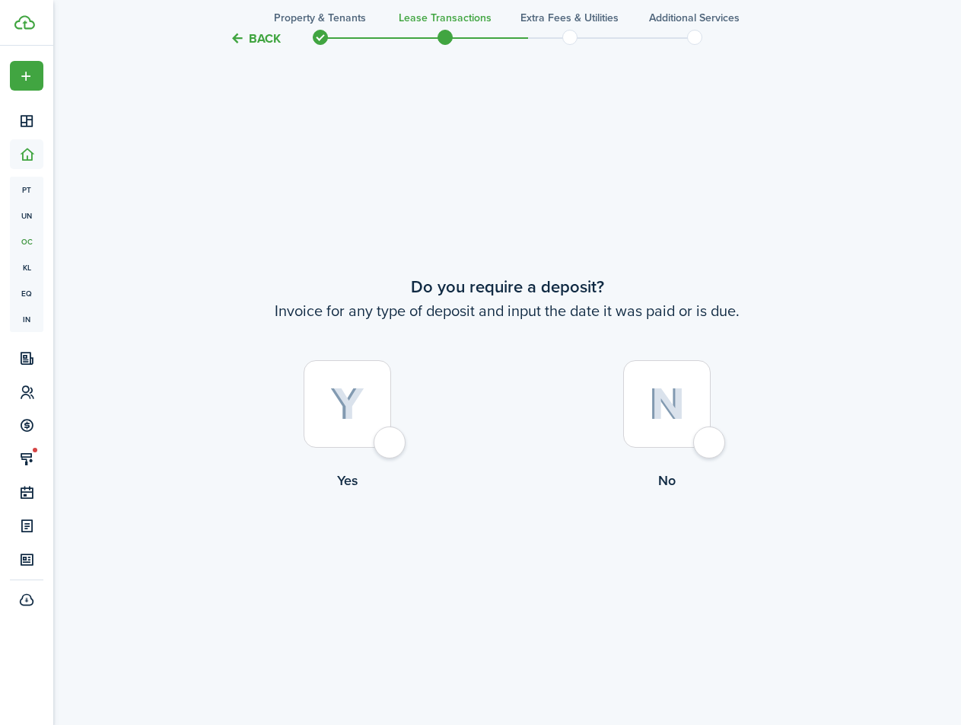
click at [700, 435] on div at bounding box center [667, 404] width 88 height 88
radio input "true"
click at [503, 554] on button "Continue" at bounding box center [508, 554] width 84 height 34
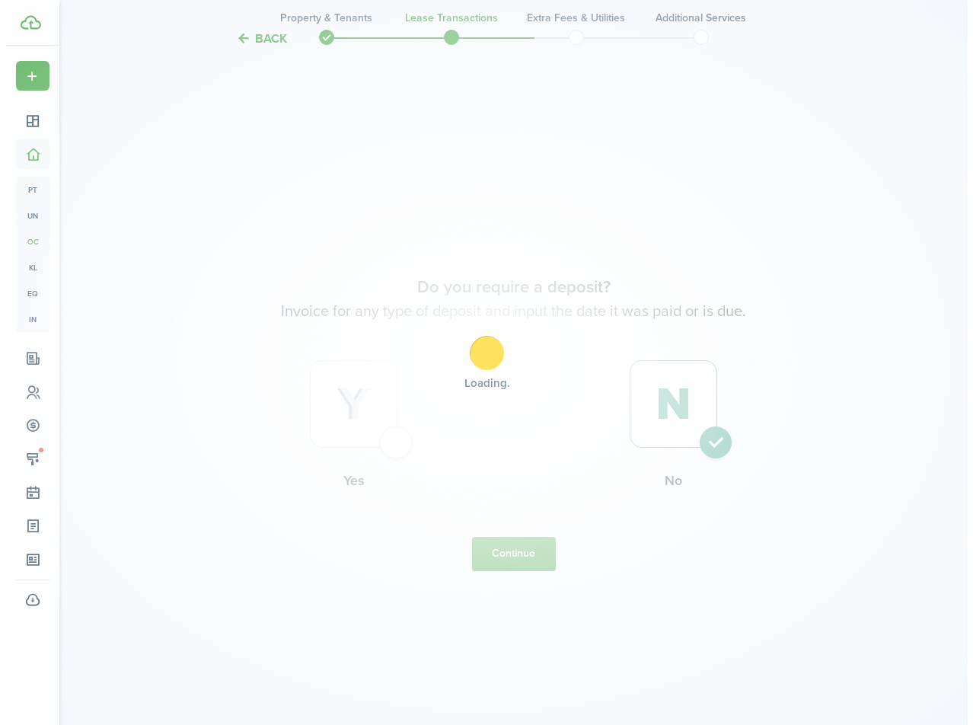
scroll to position [0, 0]
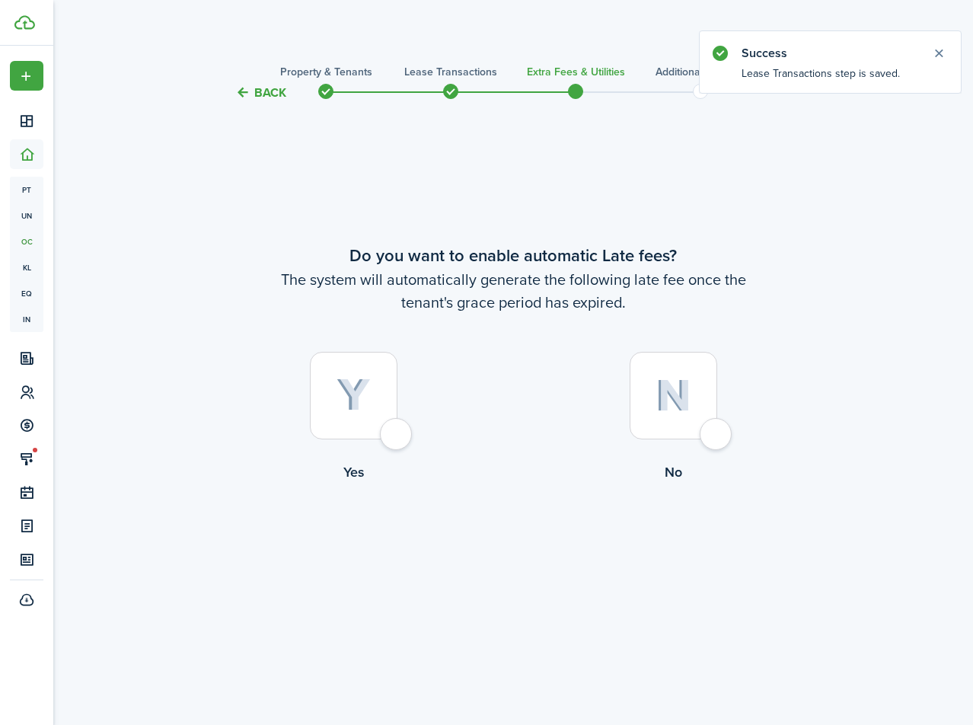
click at [717, 428] on div at bounding box center [674, 396] width 88 height 88
radio input "true"
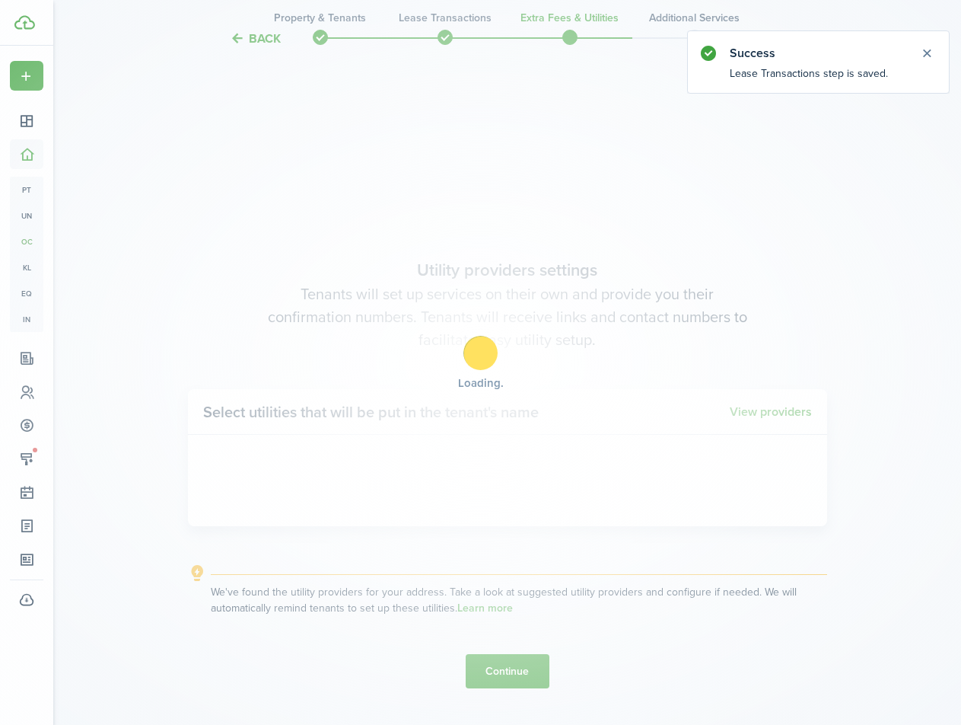
scroll to position [623, 0]
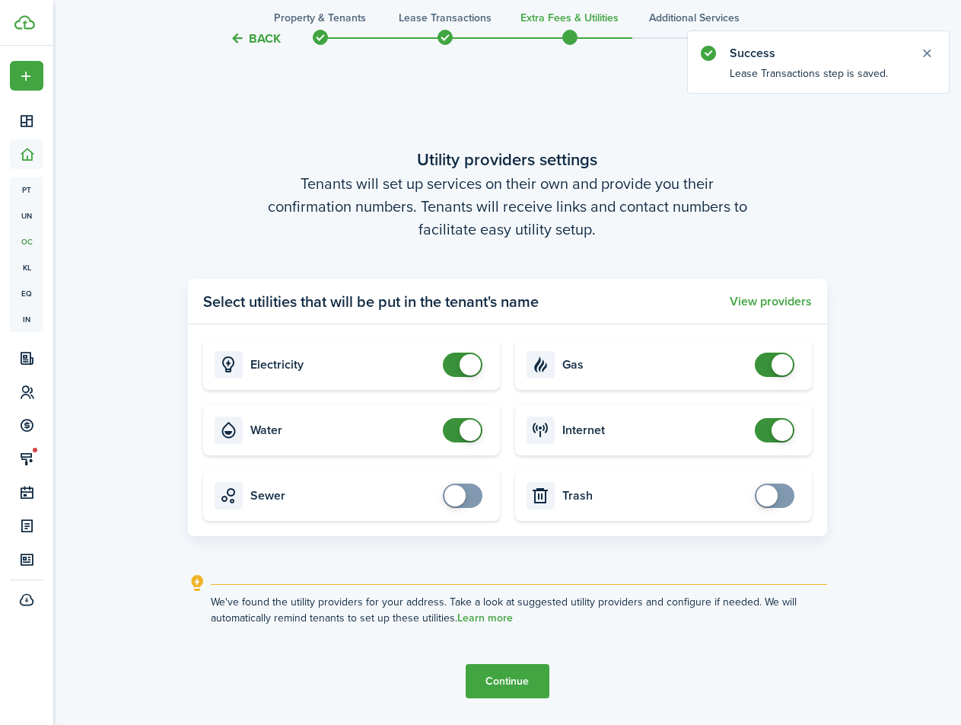
checkbox input "false"
click at [778, 368] on span at bounding box center [782, 364] width 21 height 21
checkbox input "false"
click at [466, 436] on span at bounding box center [470, 429] width 21 height 21
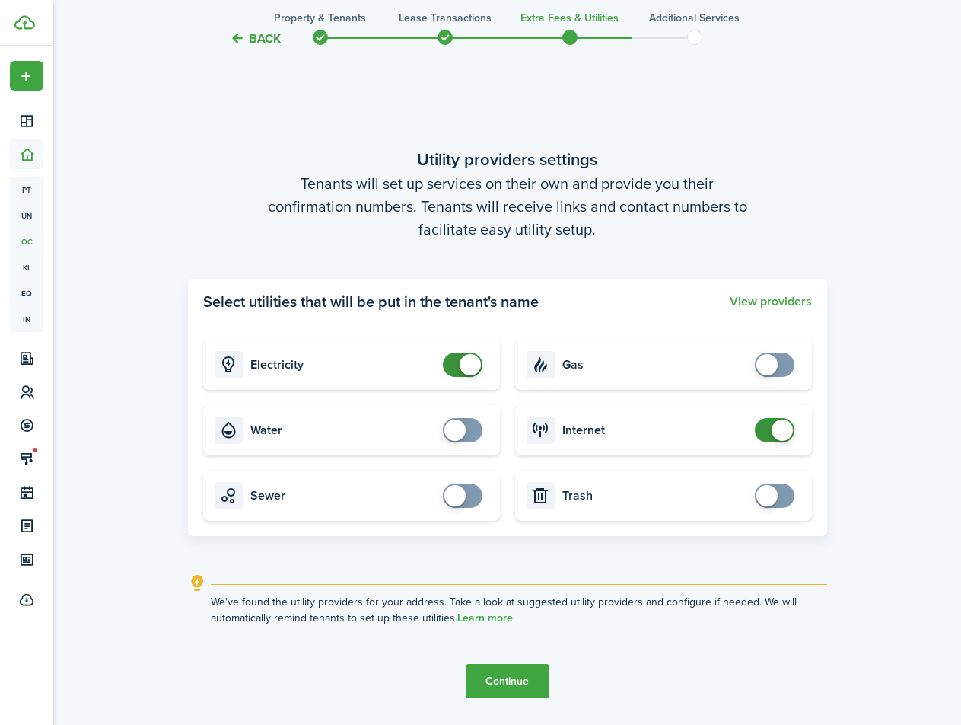
click at [520, 687] on button "Continue" at bounding box center [508, 681] width 84 height 34
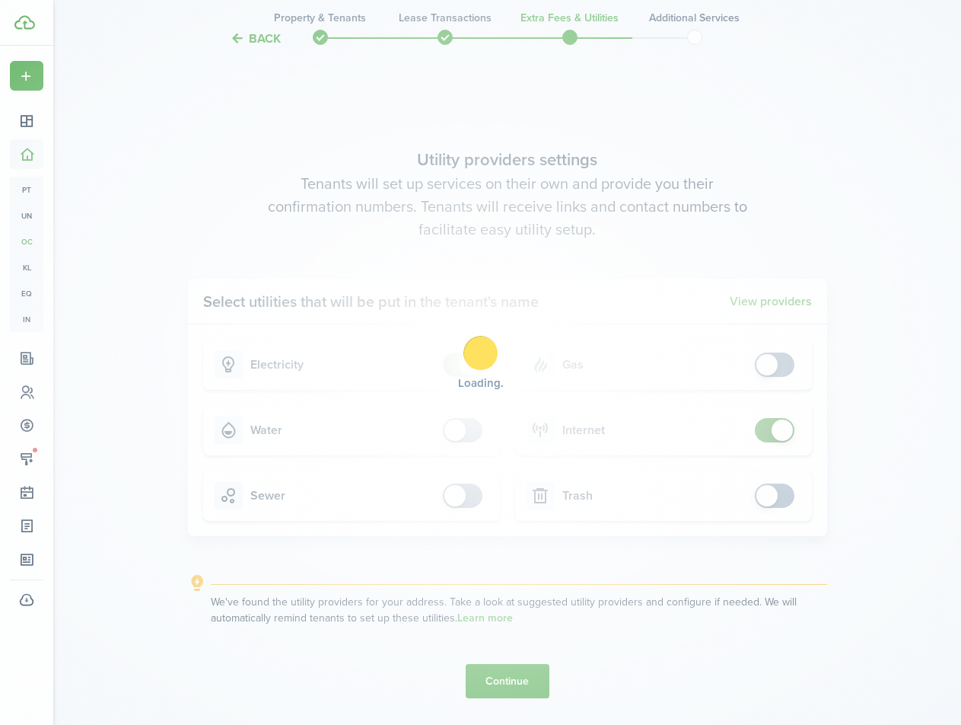
scroll to position [0, 0]
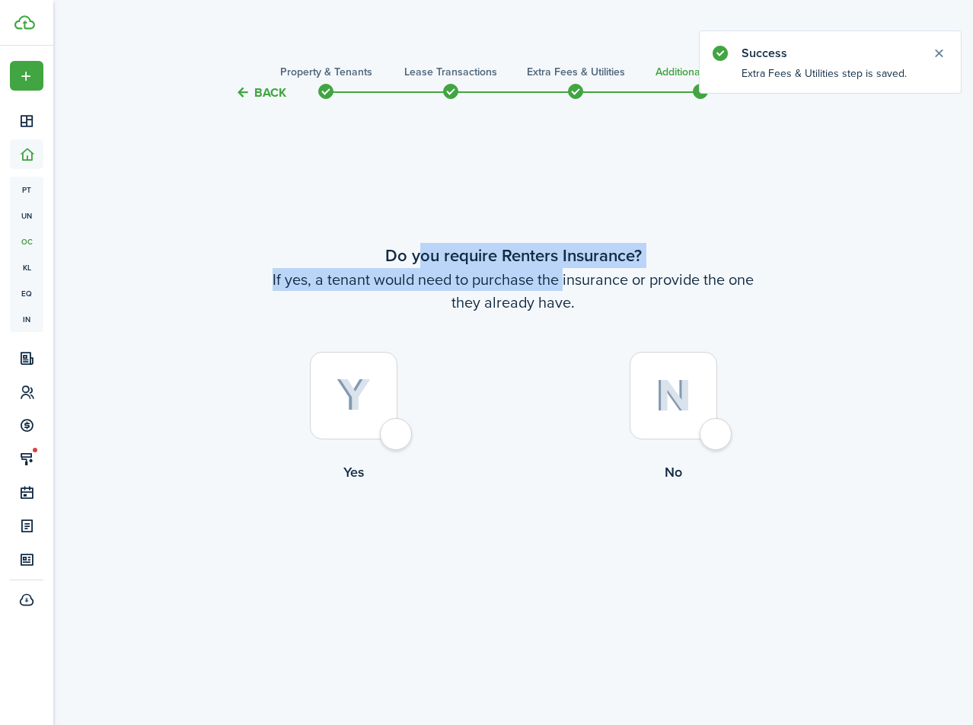
drag, startPoint x: 422, startPoint y: 261, endPoint x: 556, endPoint y: 289, distance: 137.7
click at [556, 289] on wizard-step-header "Do you require Renters Insurance? If yes, a tenant would need to purchase the i…" at bounding box center [512, 278] width 639 height 71
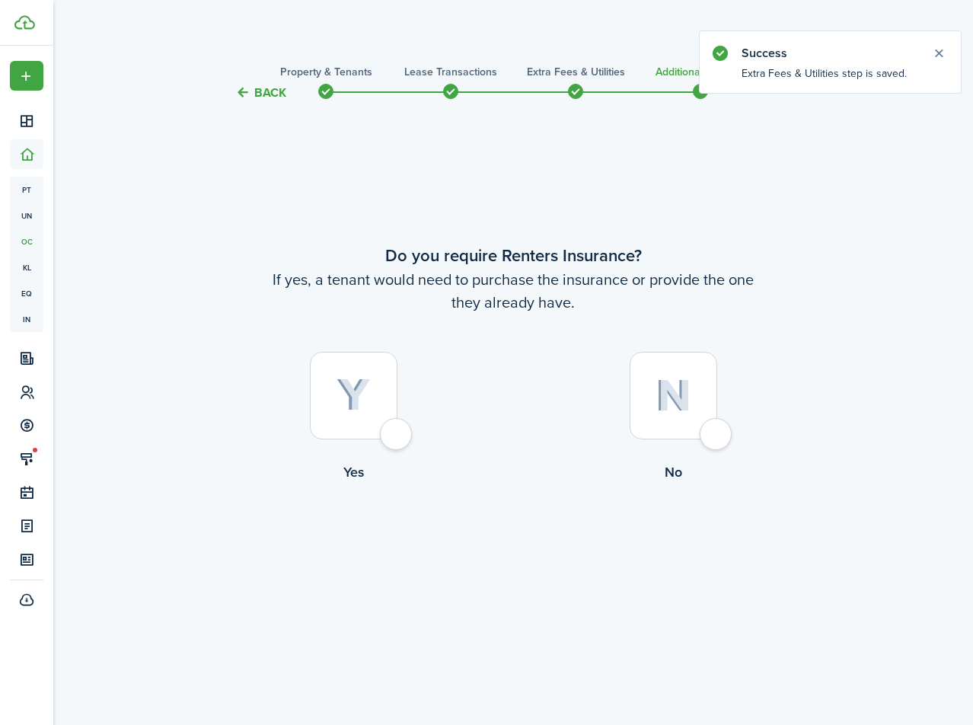
click at [580, 285] on wizard-step-header-description "If yes, a tenant would need to purchase the insurance or provide the one they a…" at bounding box center [512, 291] width 639 height 46
click at [735, 435] on label "No" at bounding box center [673, 421] width 320 height 138
radio input "true"
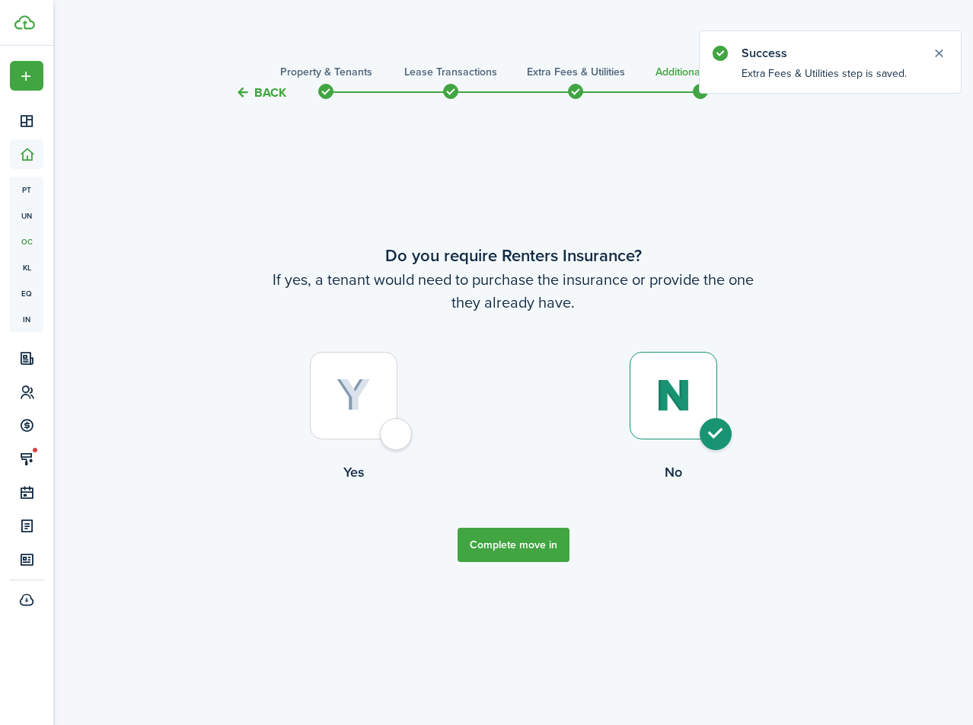
click at [533, 566] on tc-wizard-step "Do you require Renters Insurance? If yes, a tenant would need to purchase the i…" at bounding box center [512, 402] width 639 height 561
click at [531, 553] on button "Complete move in" at bounding box center [514, 545] width 112 height 34
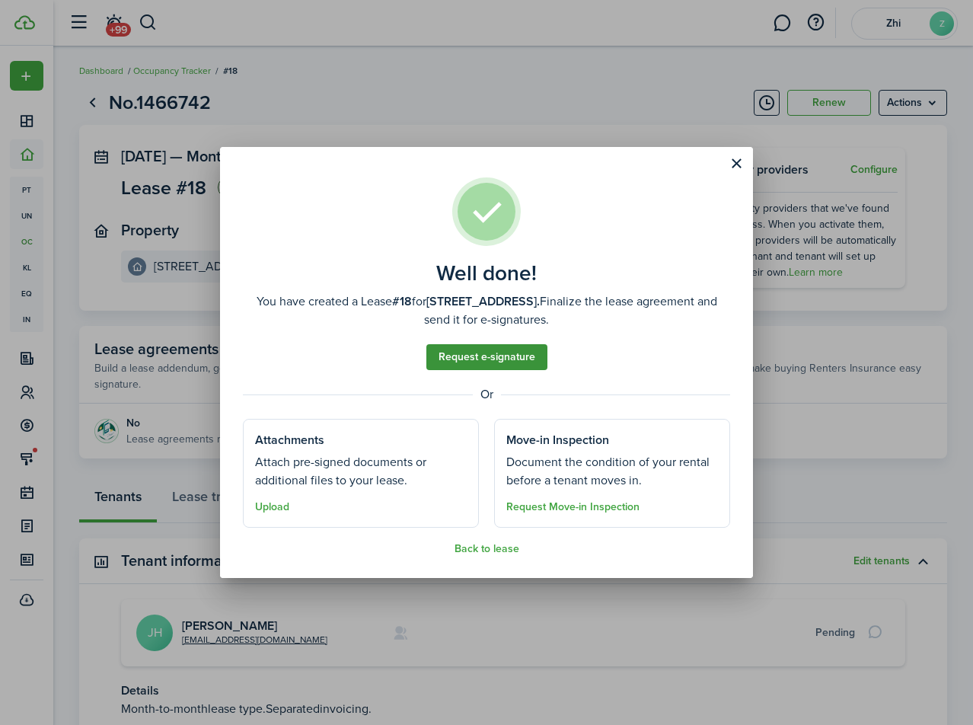
click at [507, 365] on link "Request e-signature" at bounding box center [486, 357] width 121 height 26
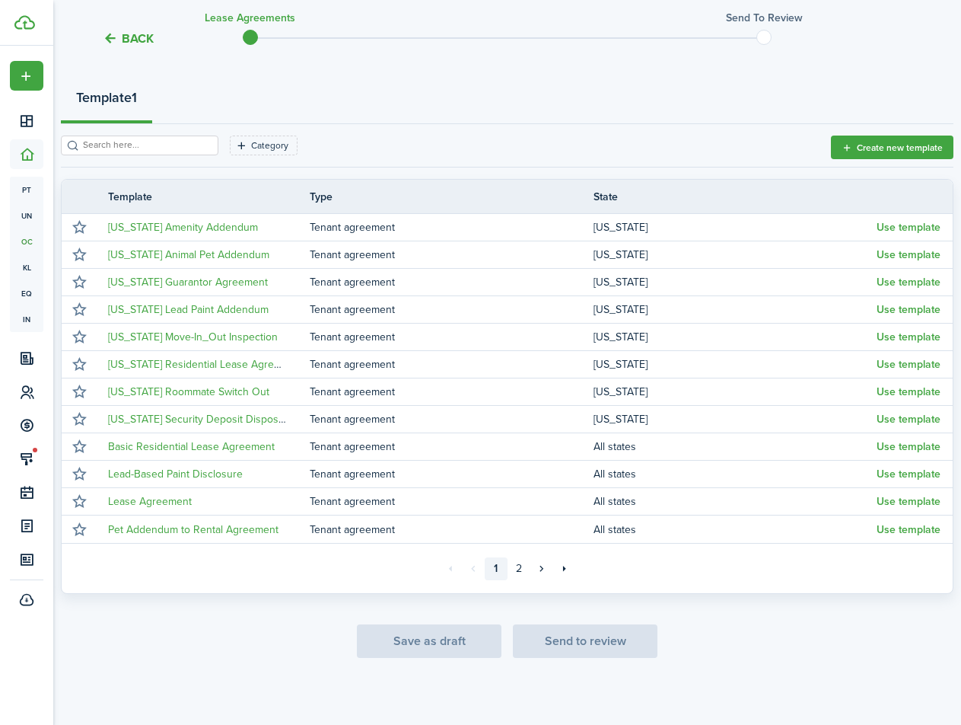
scroll to position [165, 0]
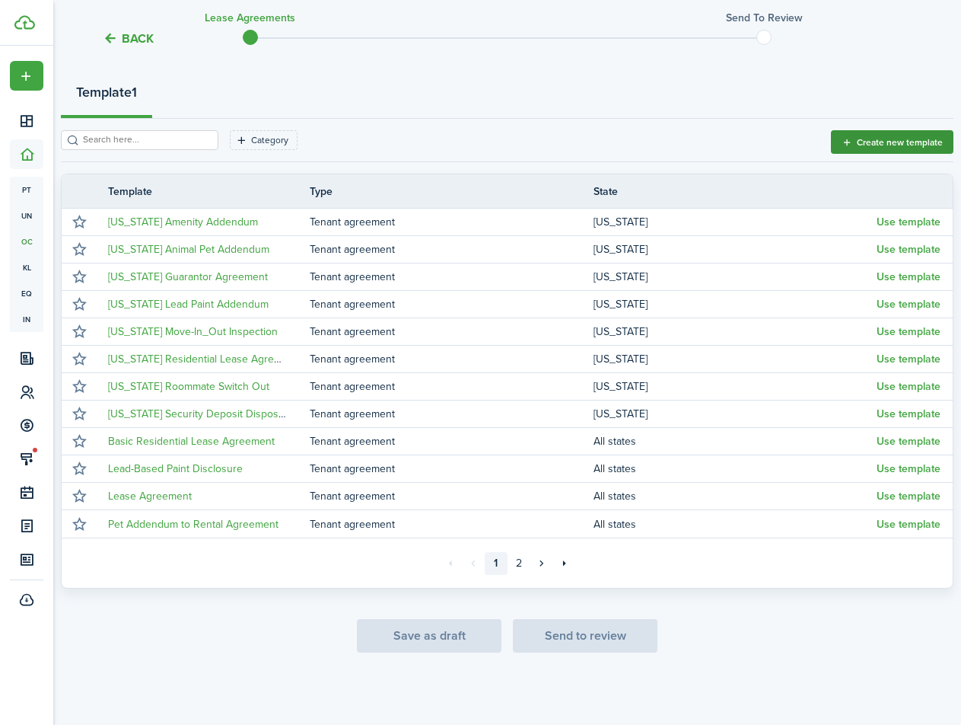
click at [897, 145] on button "Create new template" at bounding box center [892, 142] width 123 height 24
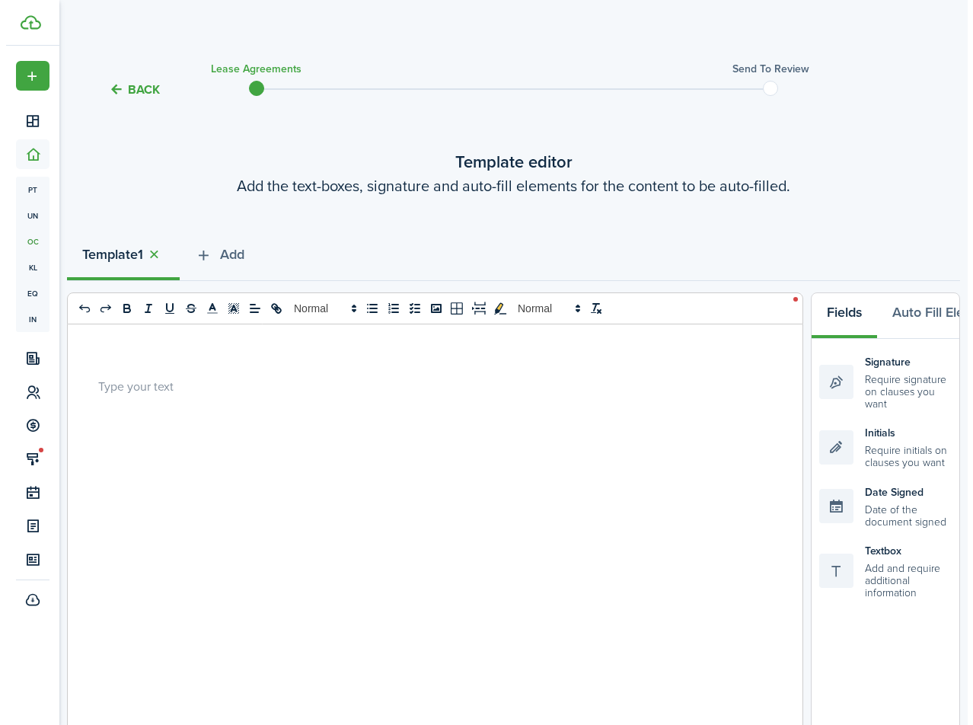
scroll to position [2, 0]
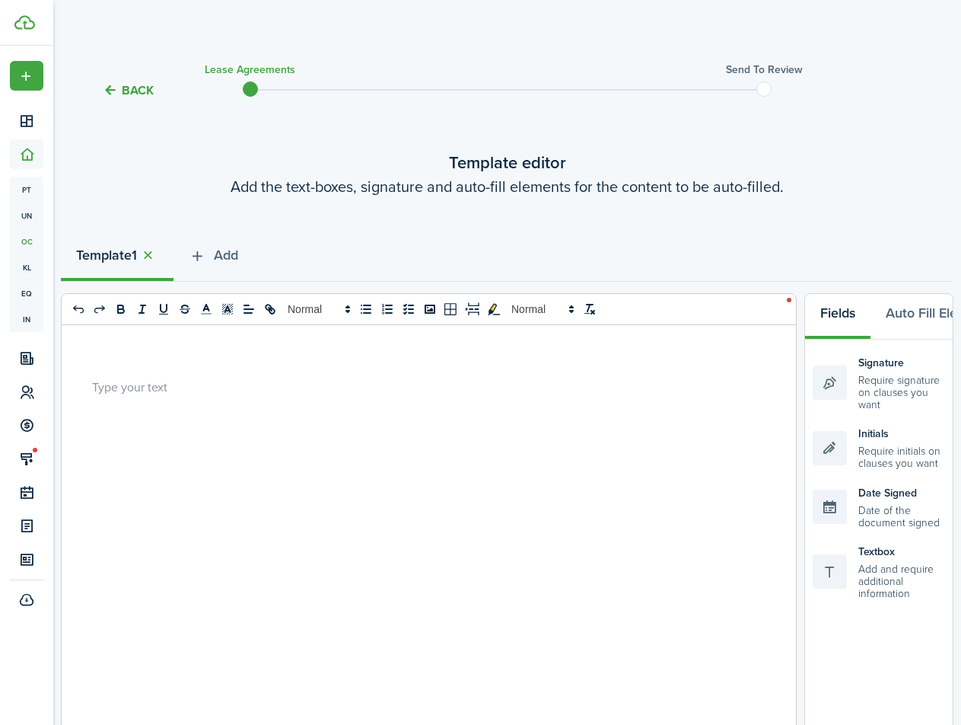
click at [113, 93] on button "Back" at bounding box center [128, 90] width 51 height 16
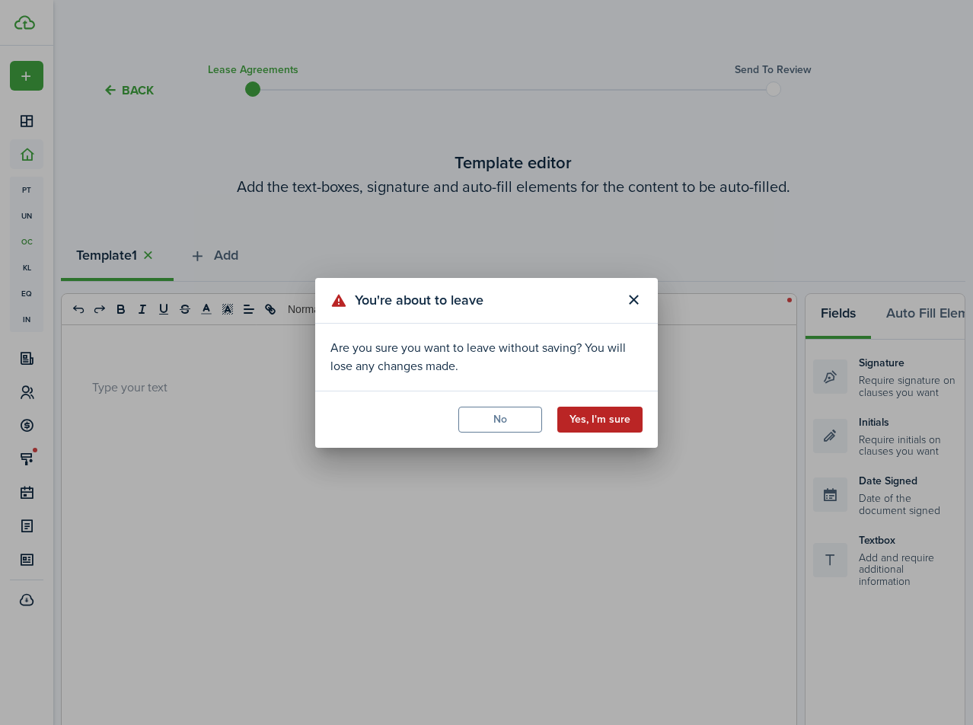
click at [610, 420] on button "Yes, I'm sure" at bounding box center [599, 420] width 85 height 26
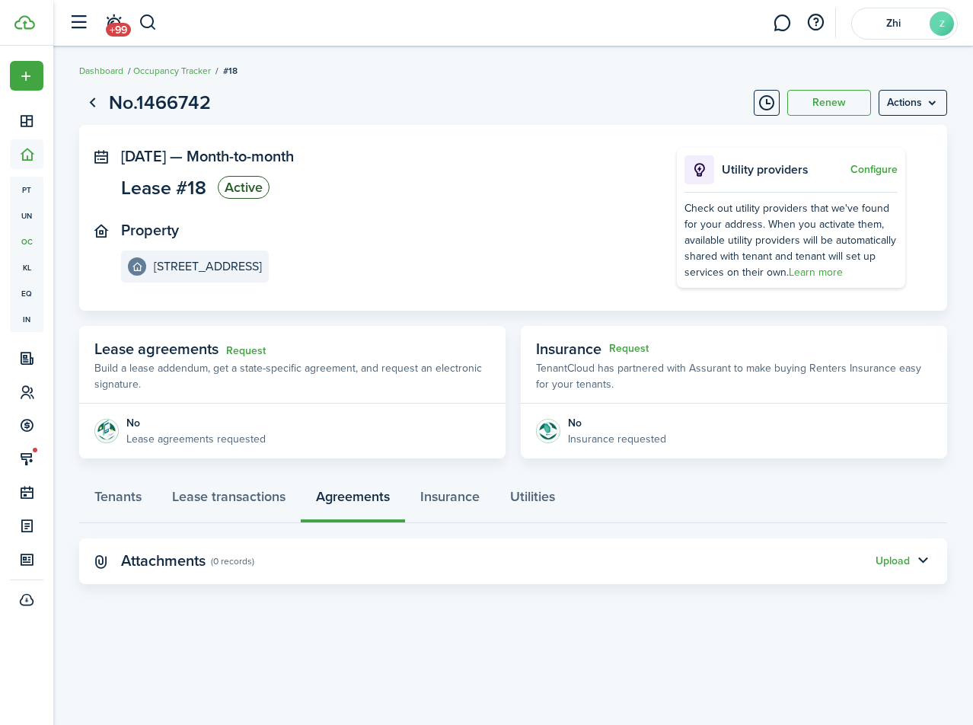
click at [416, 250] on panel-main-section "Property 108-116 Pinevale St, Unit 112" at bounding box center [376, 252] width 510 height 61
click at [926, 107] on menu-btn "Actions" at bounding box center [912, 103] width 69 height 26
click at [869, 72] on breadcrumb "Dashboard Occupancy Tracker #18" at bounding box center [513, 63] width 868 height 35
